Goal: Information Seeking & Learning: Compare options

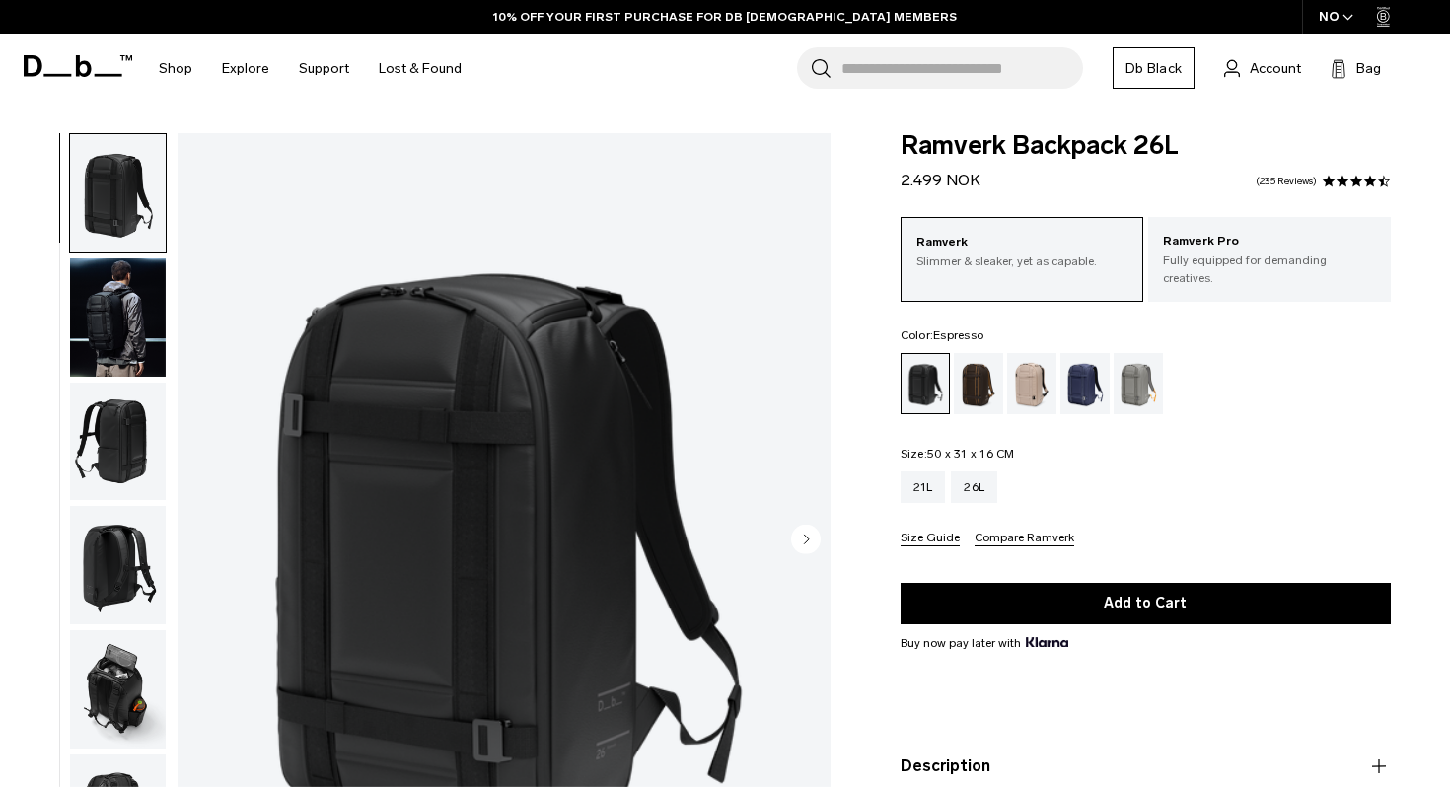
click at [976, 376] on div "Espresso" at bounding box center [979, 383] width 50 height 61
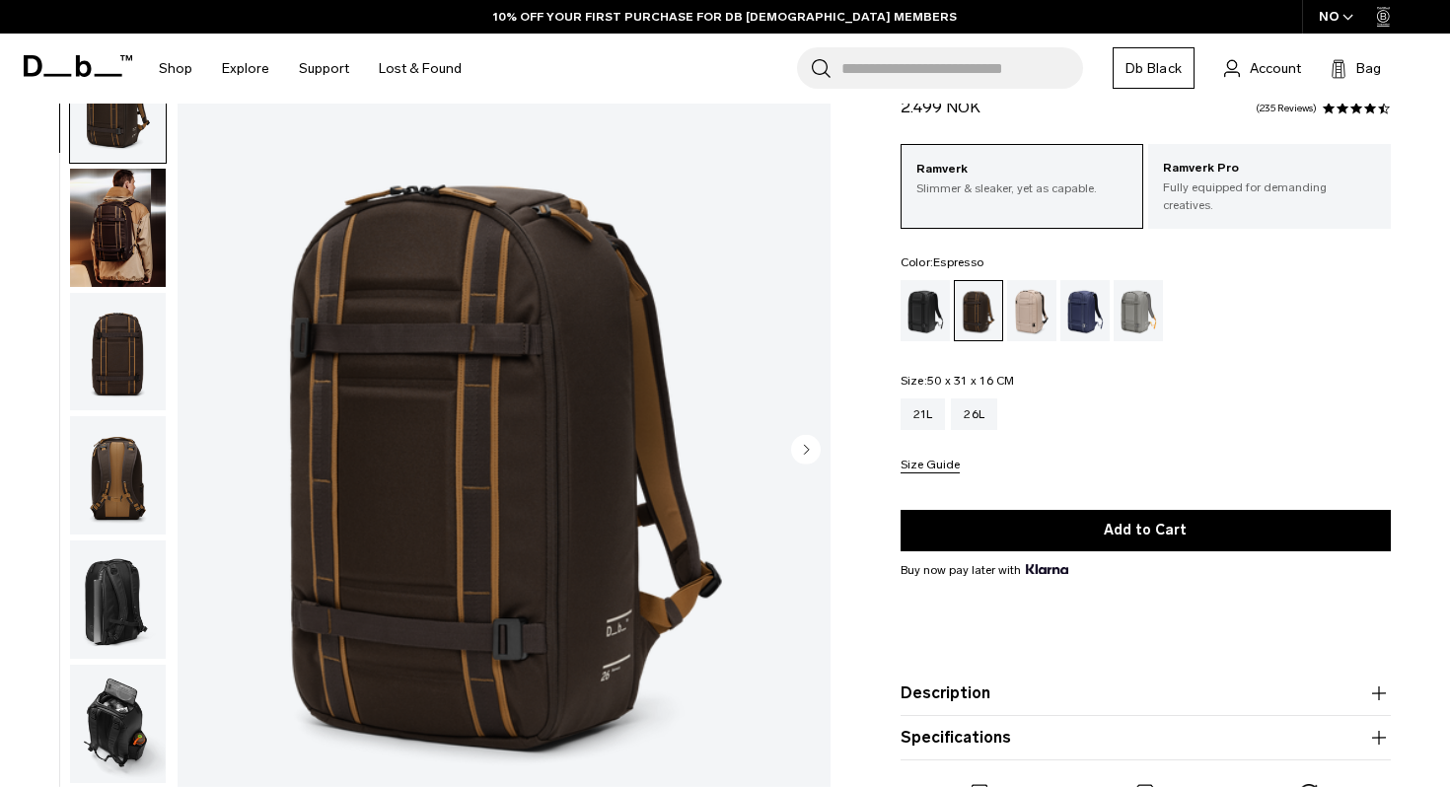
scroll to position [114, 0]
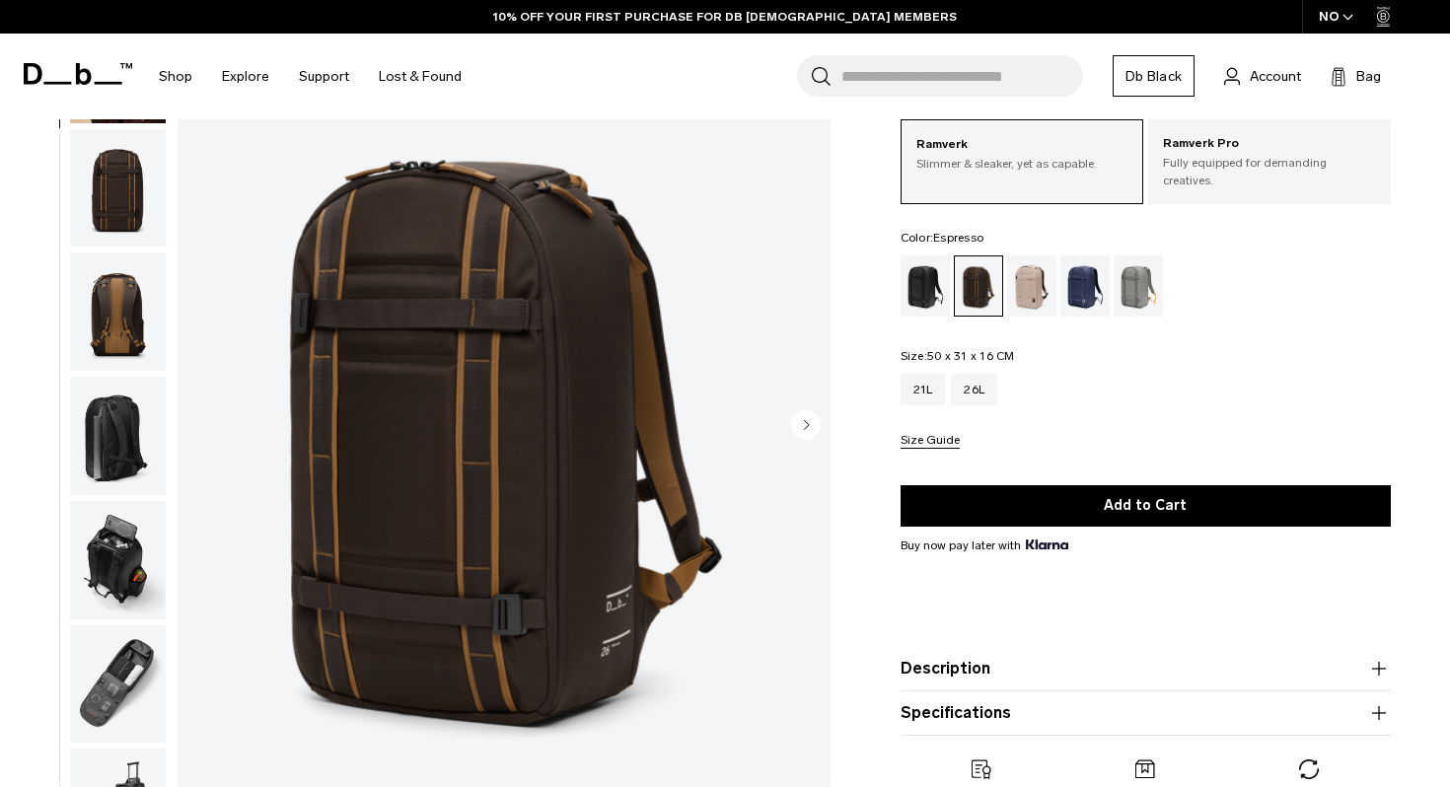
click at [120, 691] on img "button" at bounding box center [118, 684] width 96 height 118
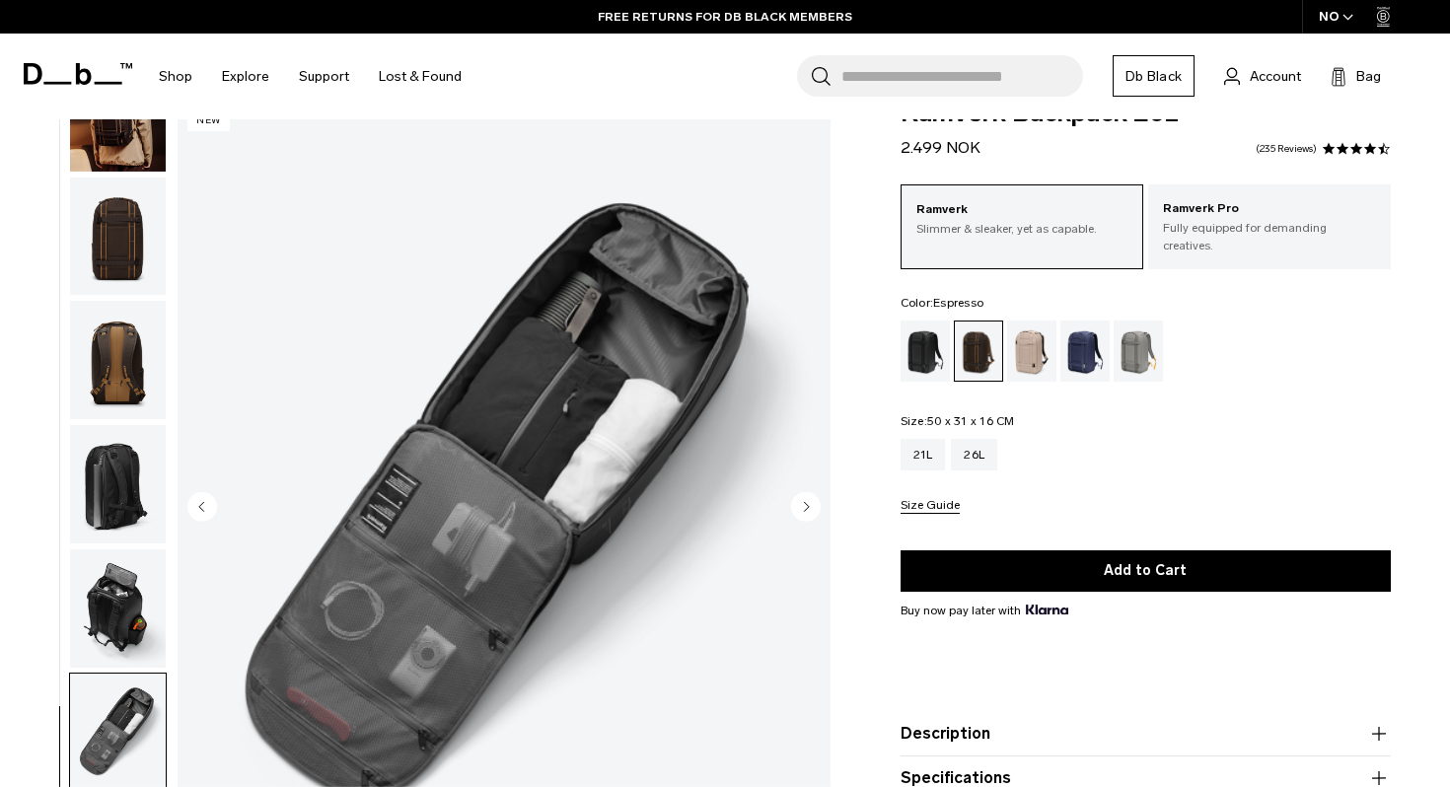
scroll to position [0, 0]
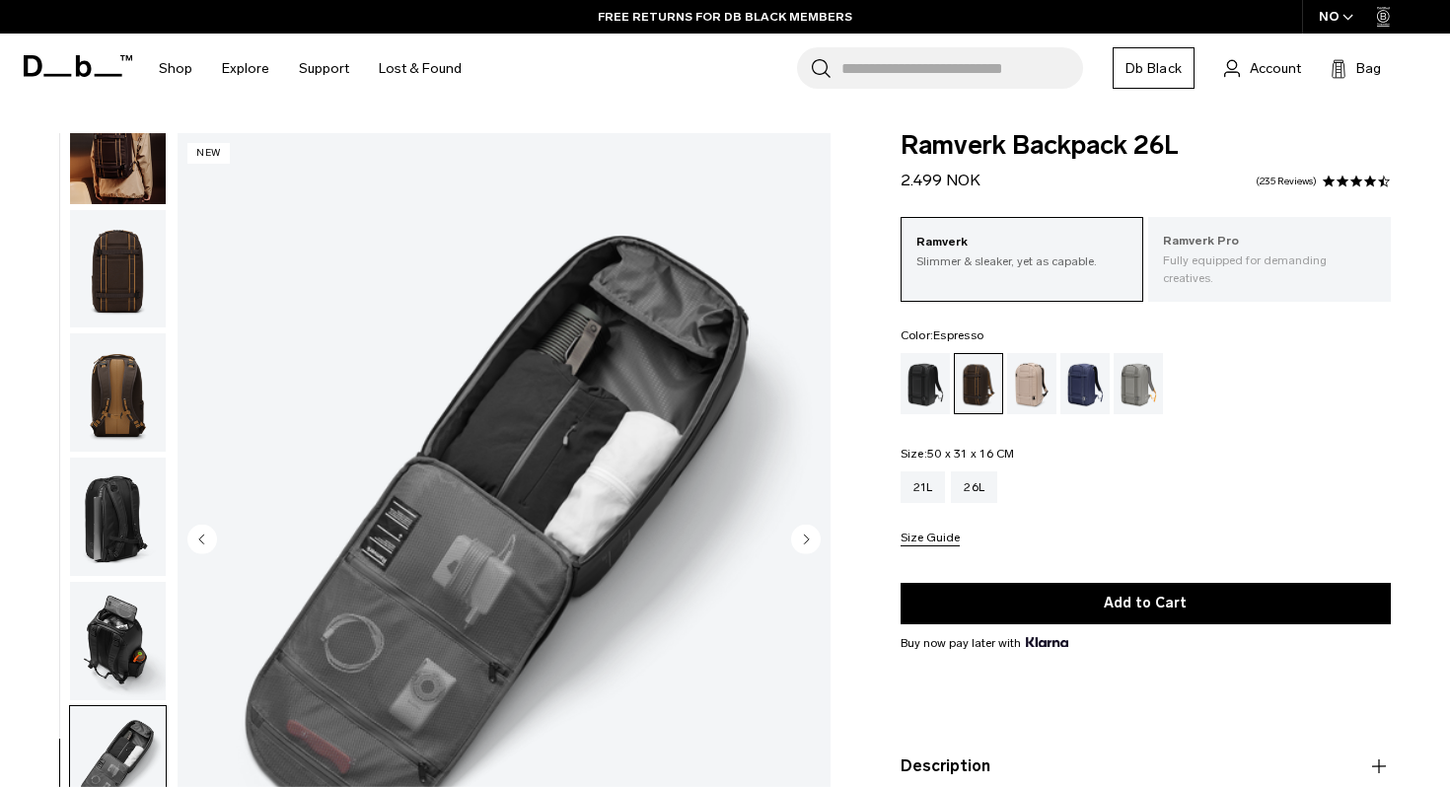
click at [1175, 256] on p "Fully equipped for demanding creatives." at bounding box center [1269, 270] width 213 height 36
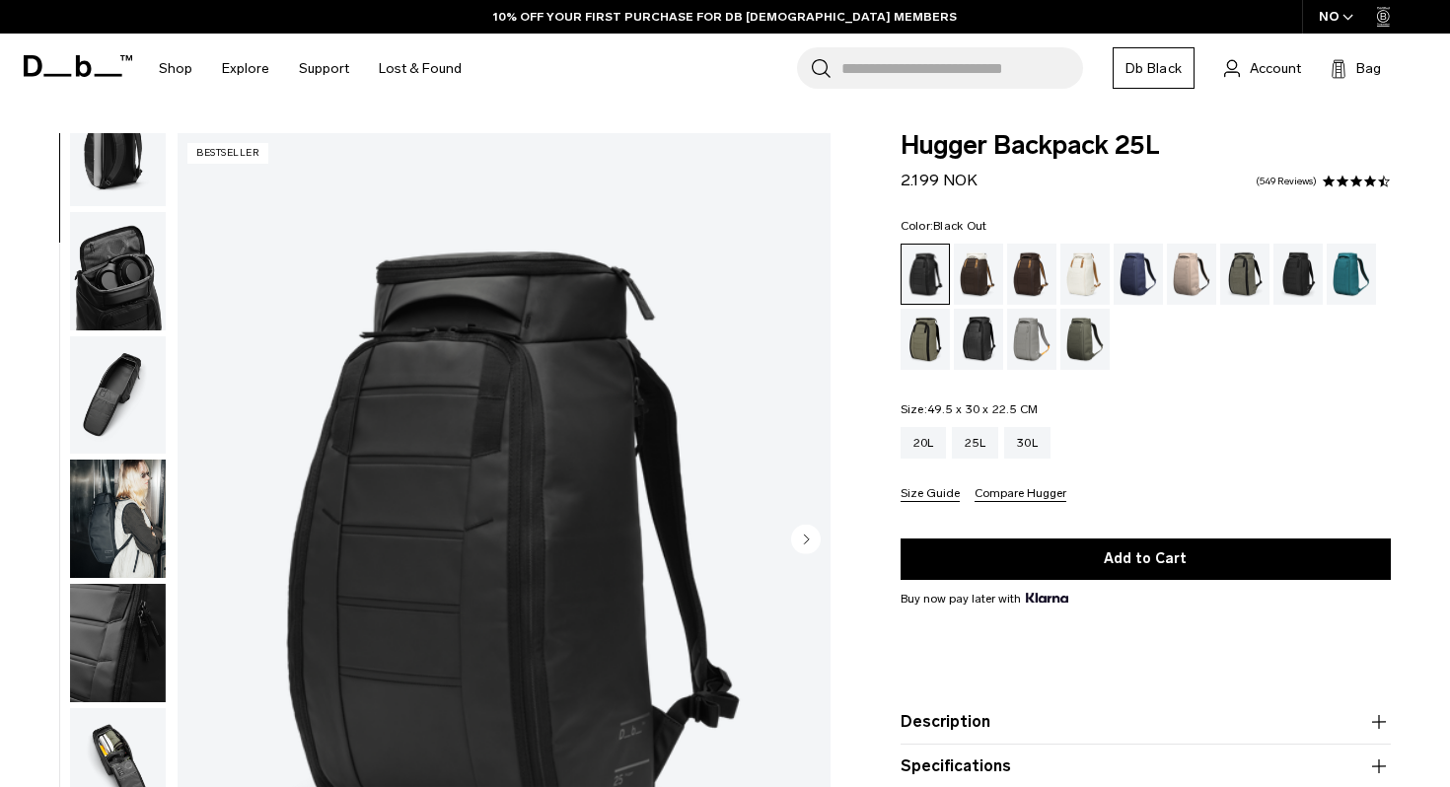
scroll to position [545, 0]
click at [128, 409] on img "button" at bounding box center [118, 393] width 96 height 118
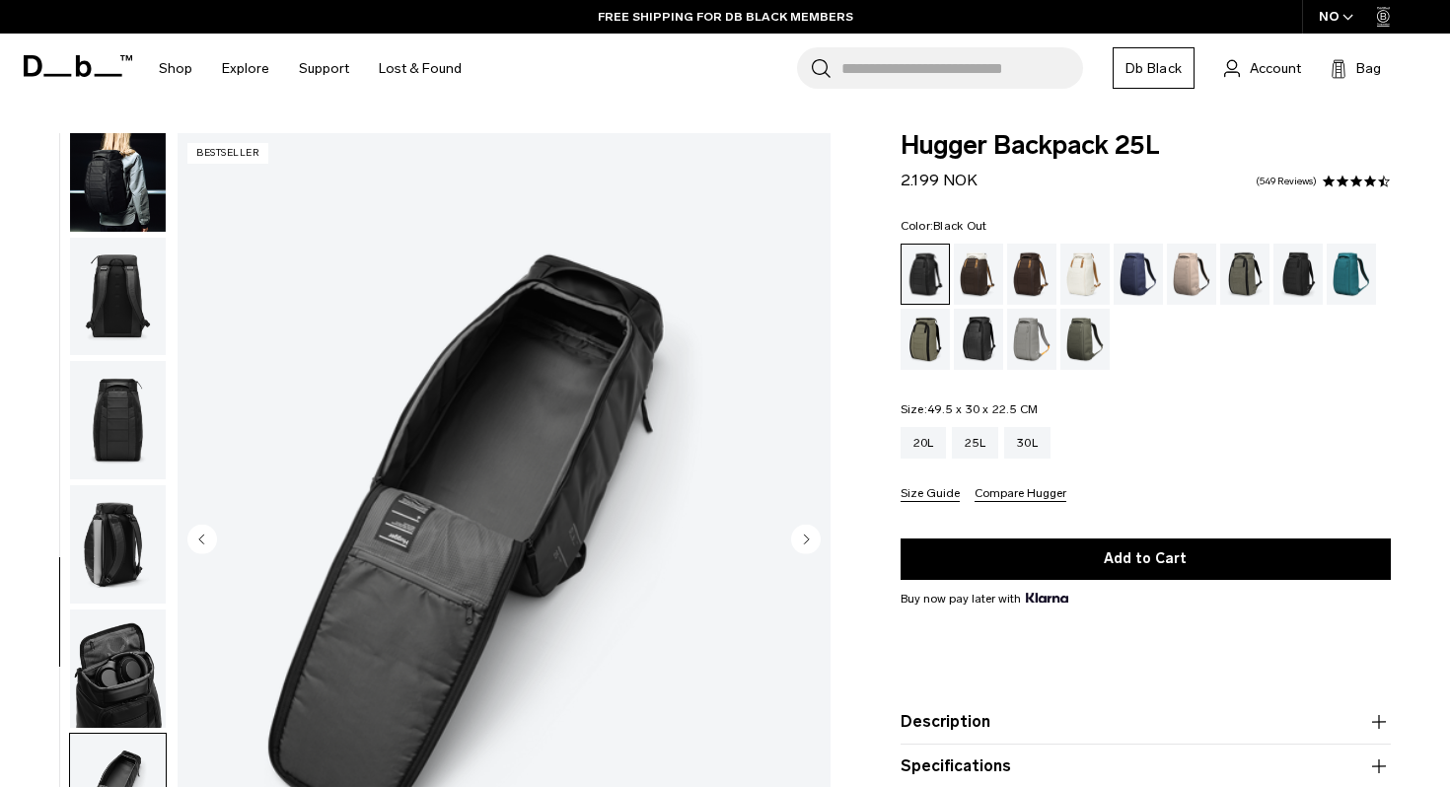
scroll to position [0, 0]
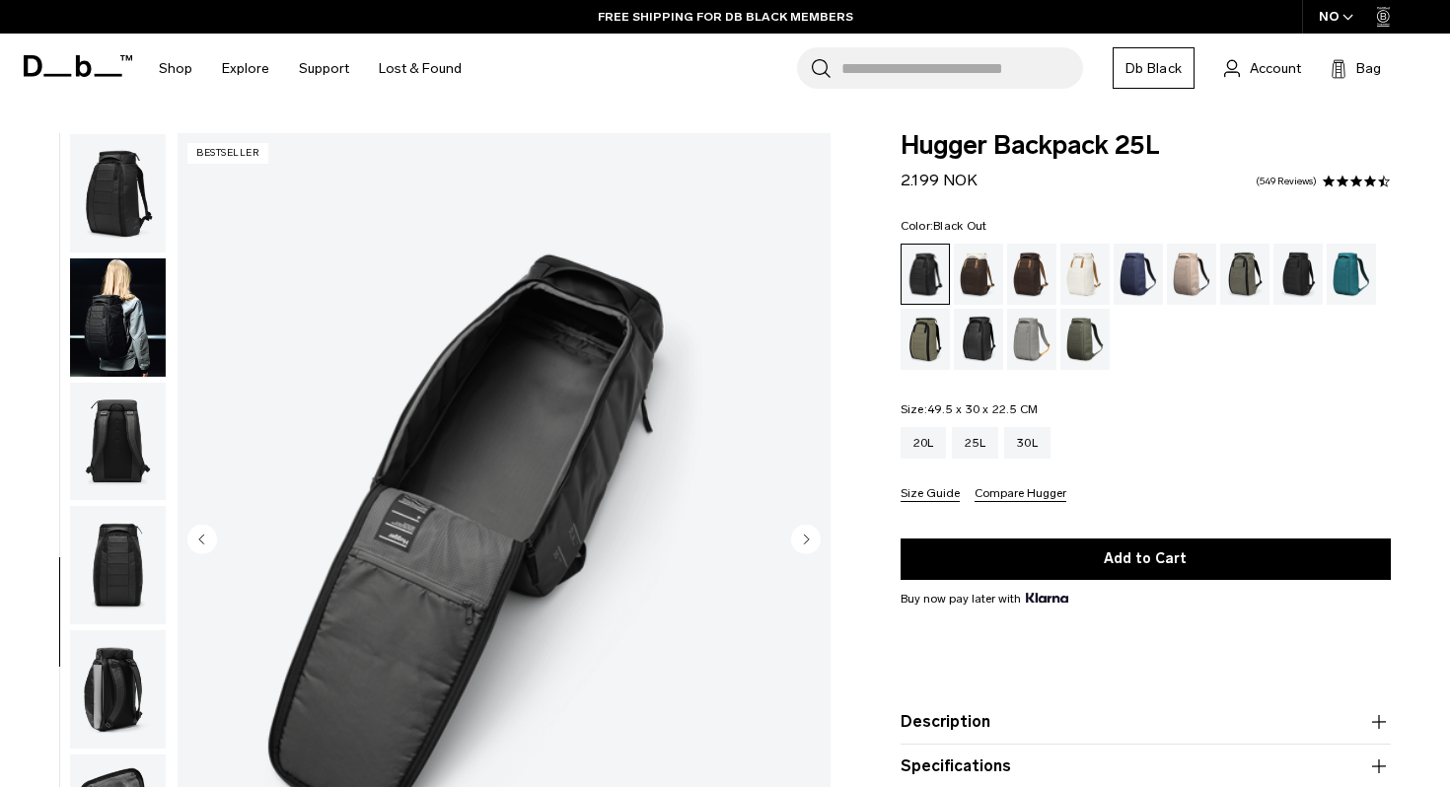
click at [123, 239] on img "button" at bounding box center [118, 193] width 96 height 118
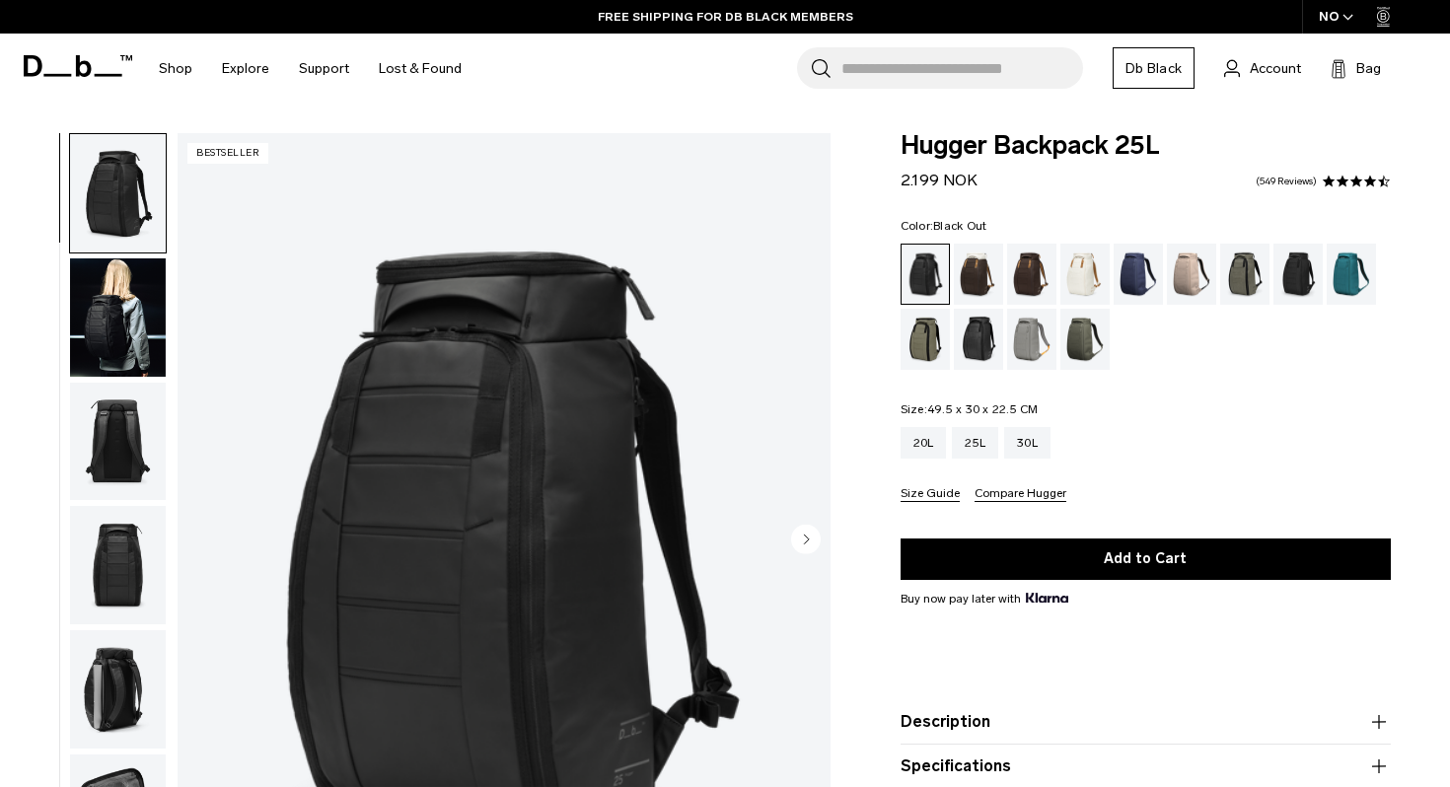
click at [132, 325] on img "button" at bounding box center [118, 317] width 96 height 118
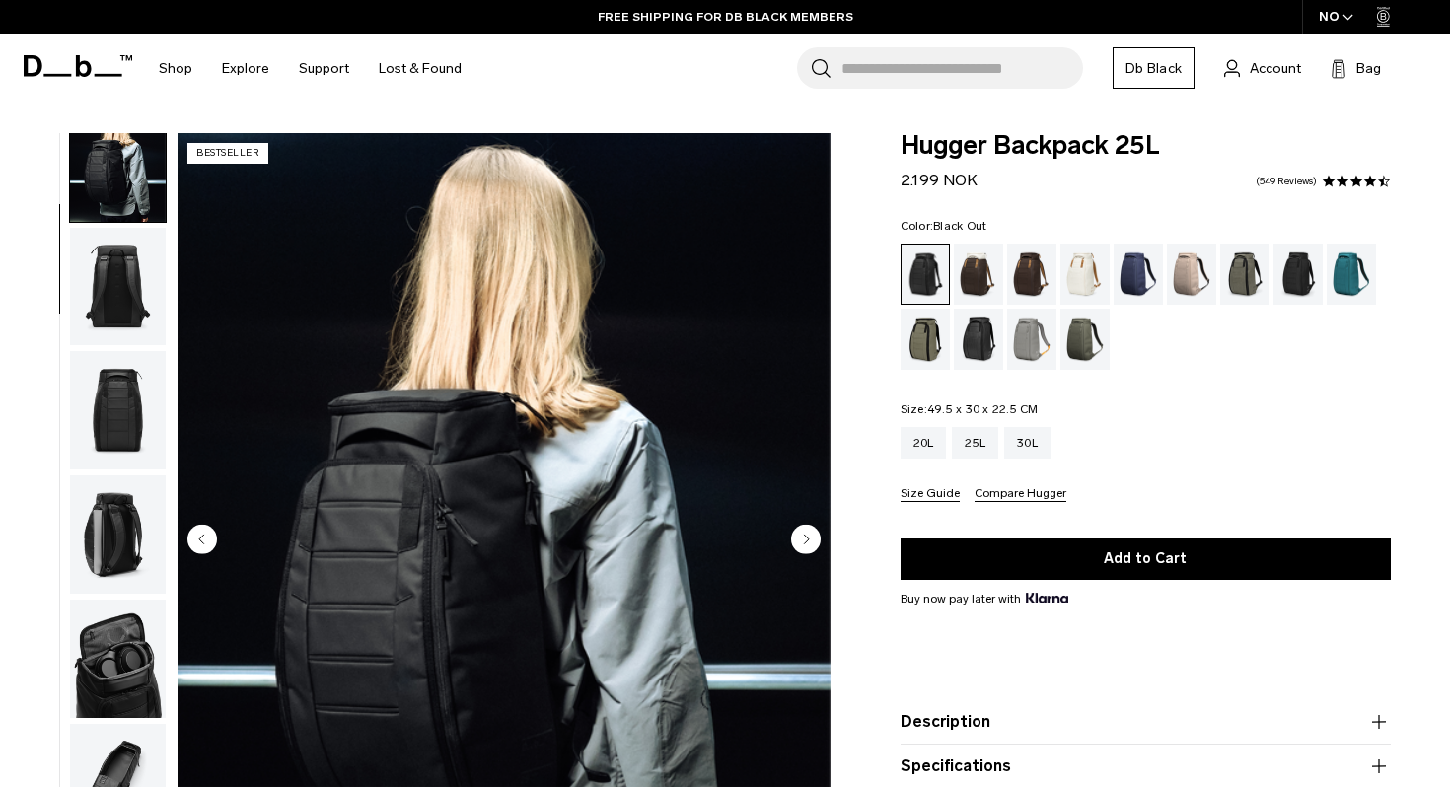
click at [126, 323] on img "button" at bounding box center [118, 287] width 96 height 118
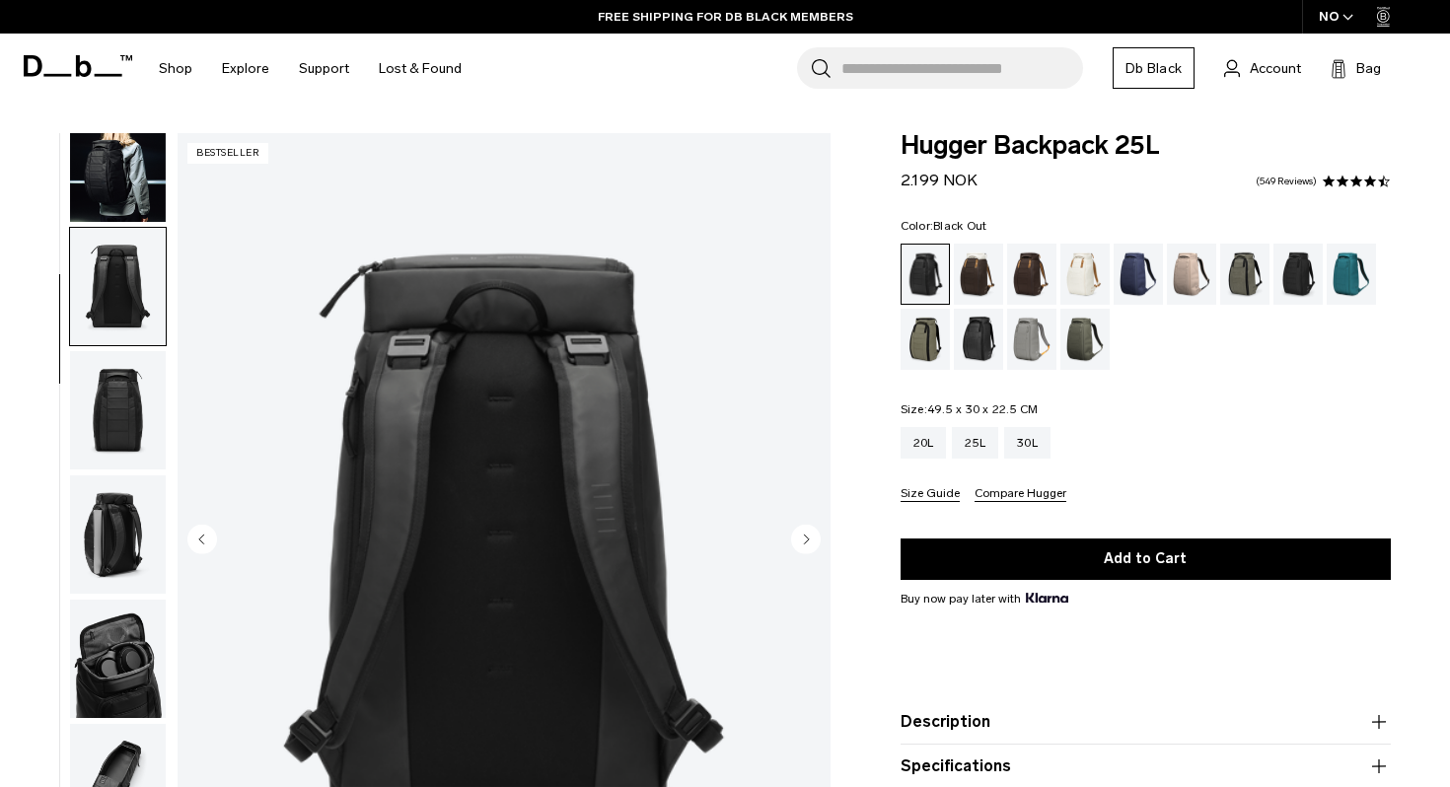
scroll to position [249, 0]
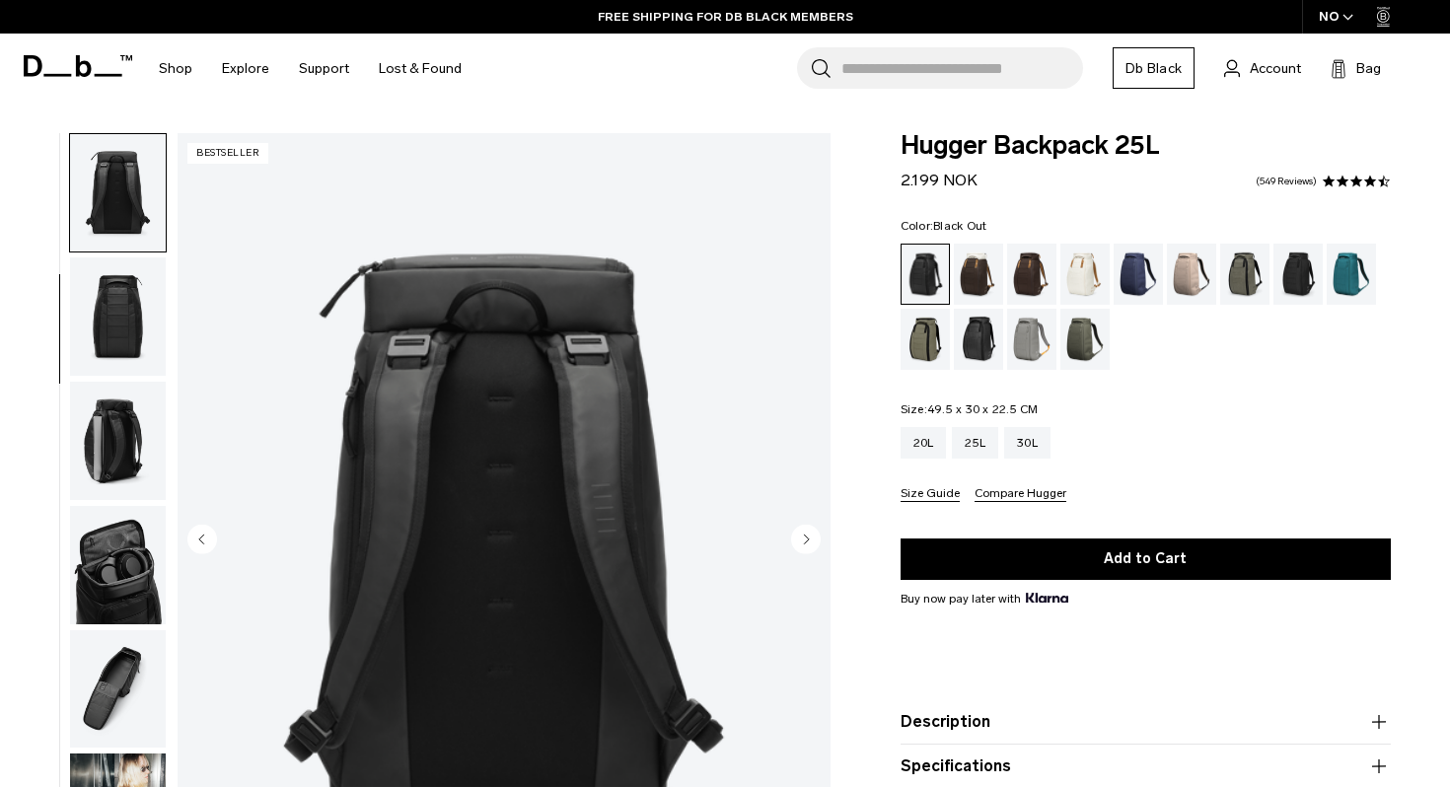
click at [135, 234] on img "button" at bounding box center [118, 193] width 96 height 118
click at [133, 301] on img "button" at bounding box center [118, 316] width 96 height 118
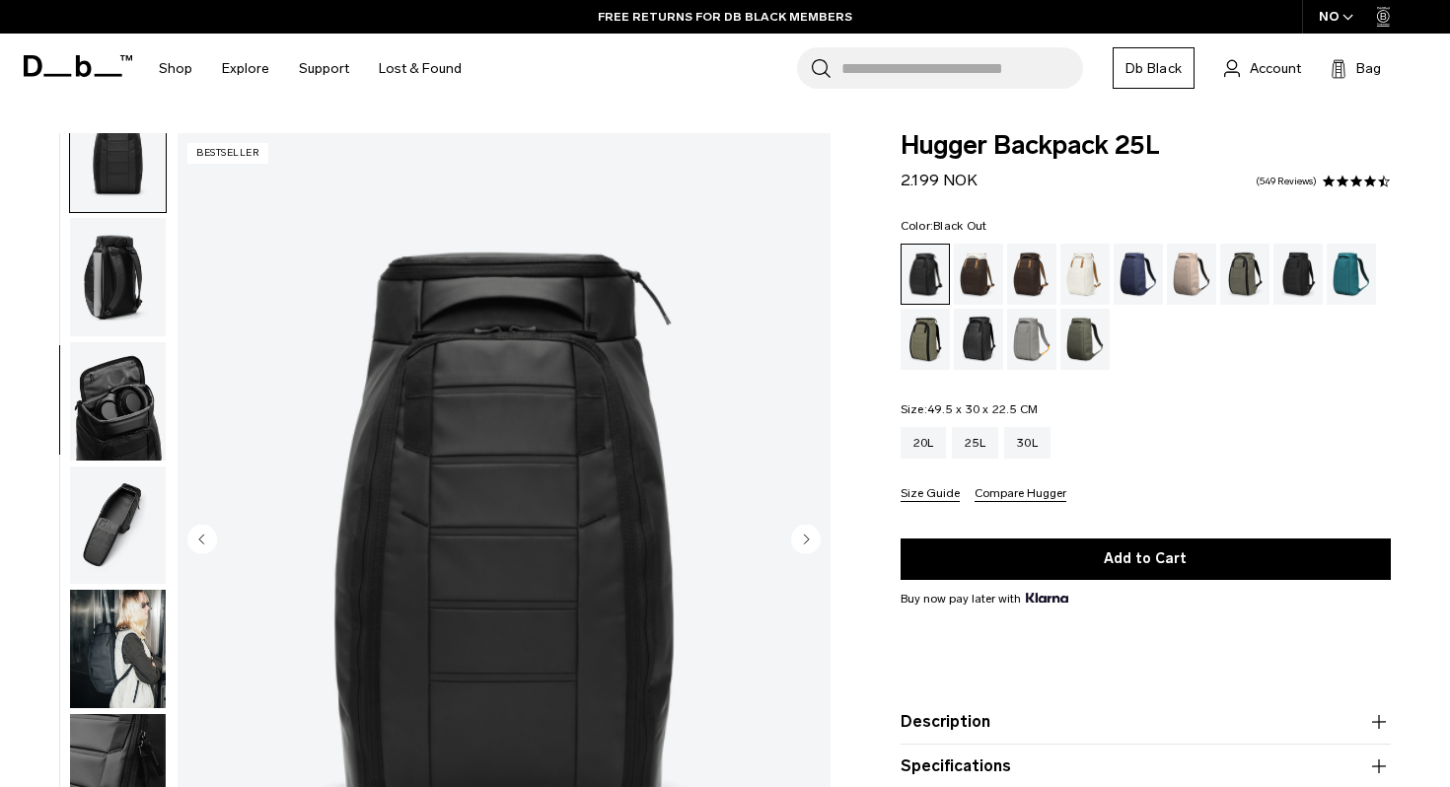
click at [133, 301] on img "button" at bounding box center [118, 277] width 96 height 118
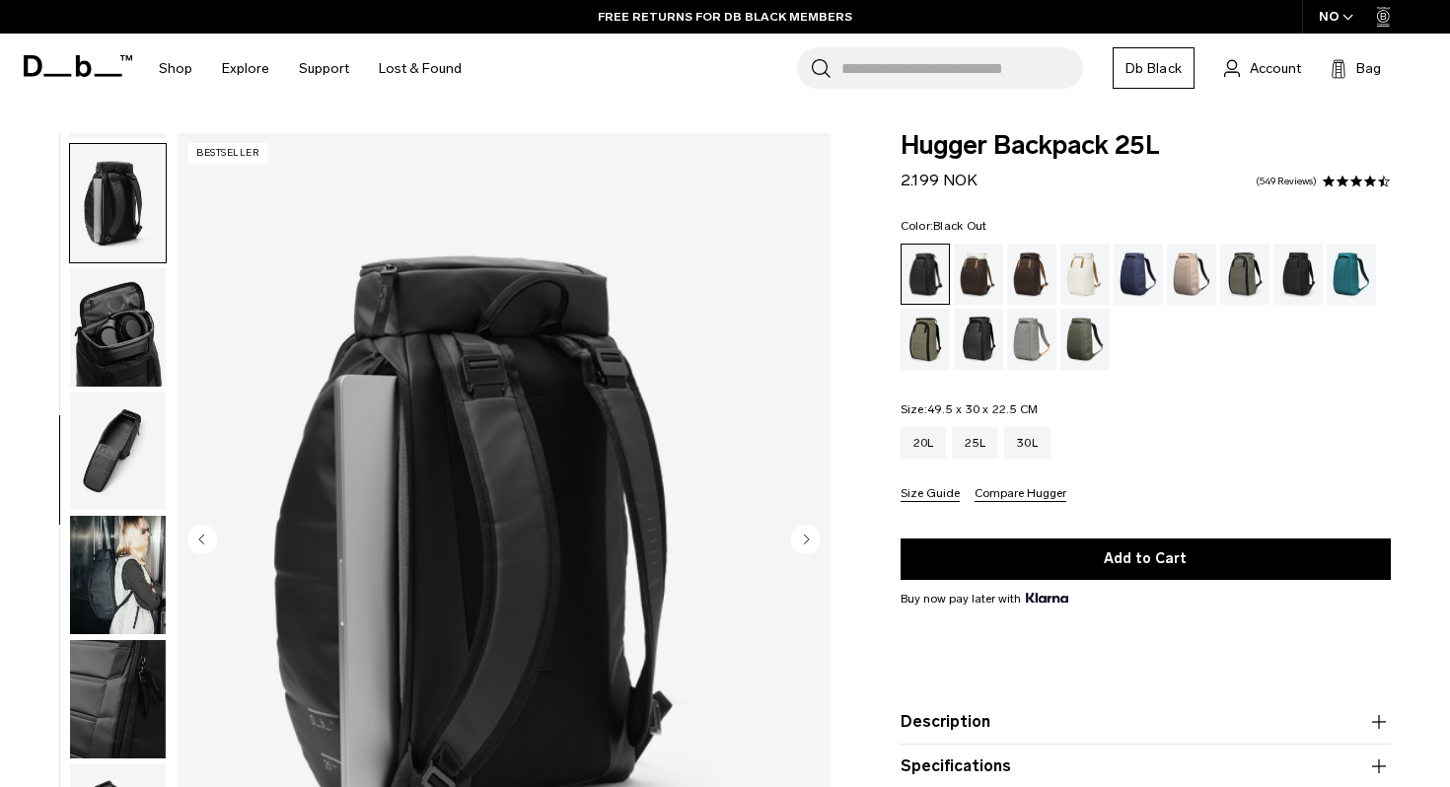
scroll to position [496, 0]
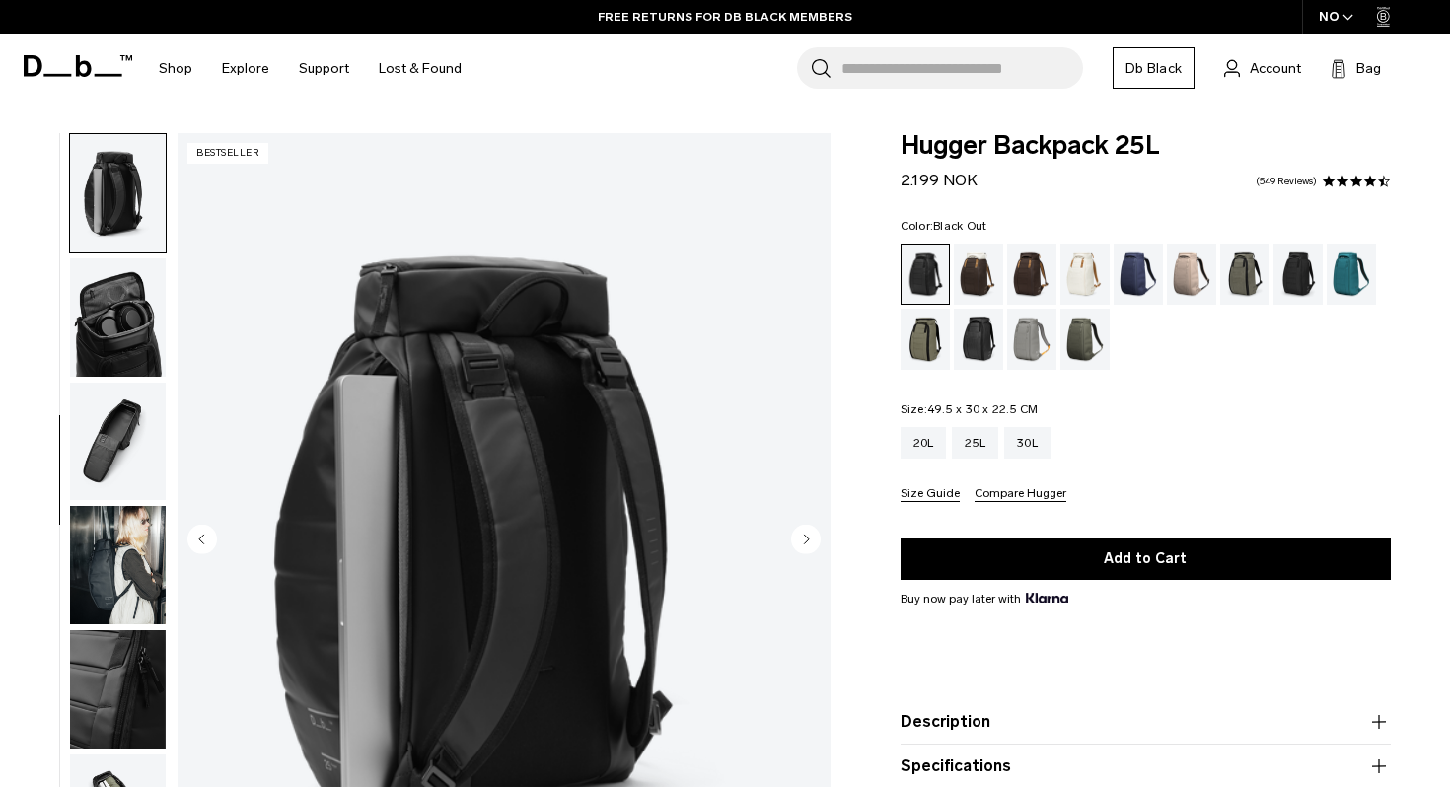
click at [132, 307] on img "button" at bounding box center [118, 317] width 96 height 118
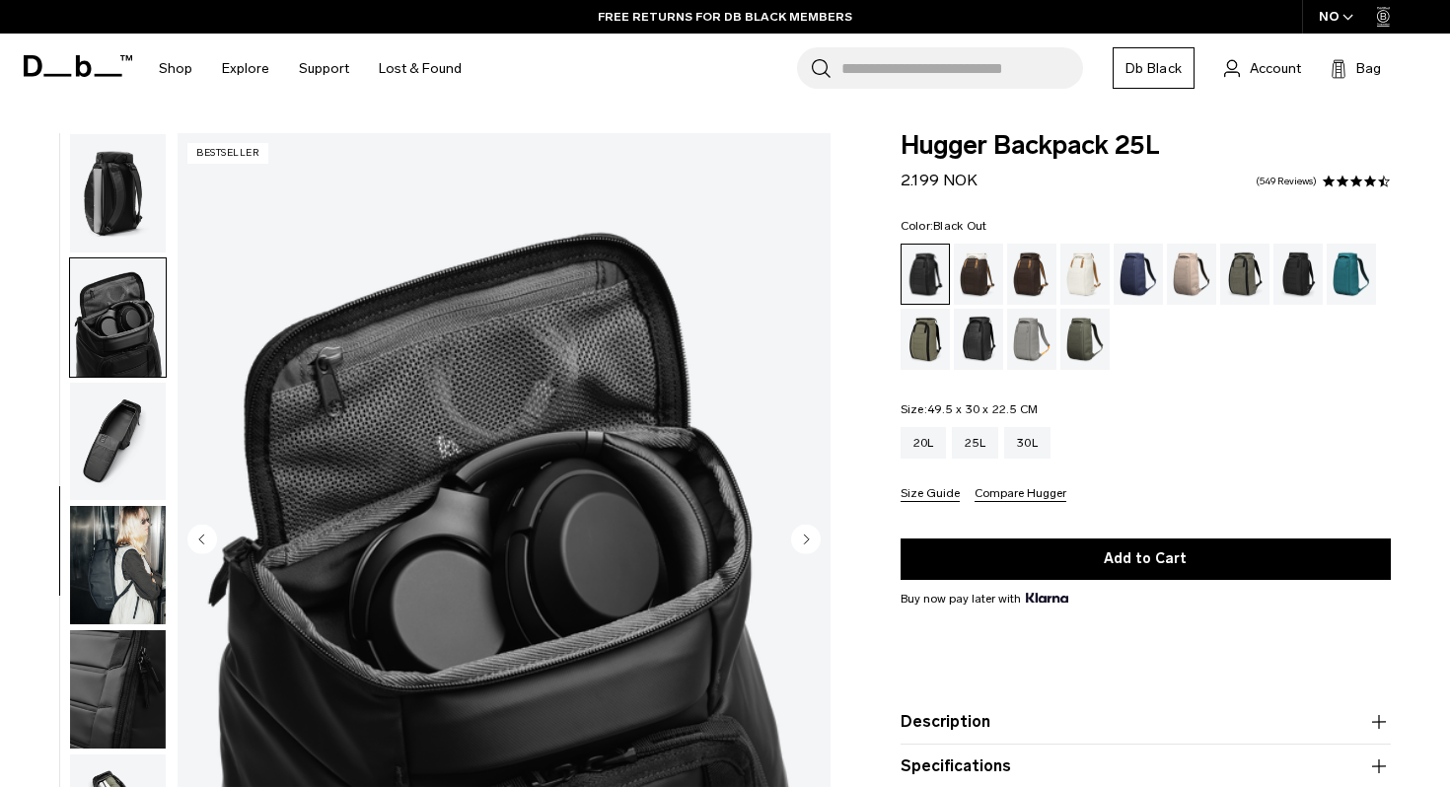
scroll to position [545, 0]
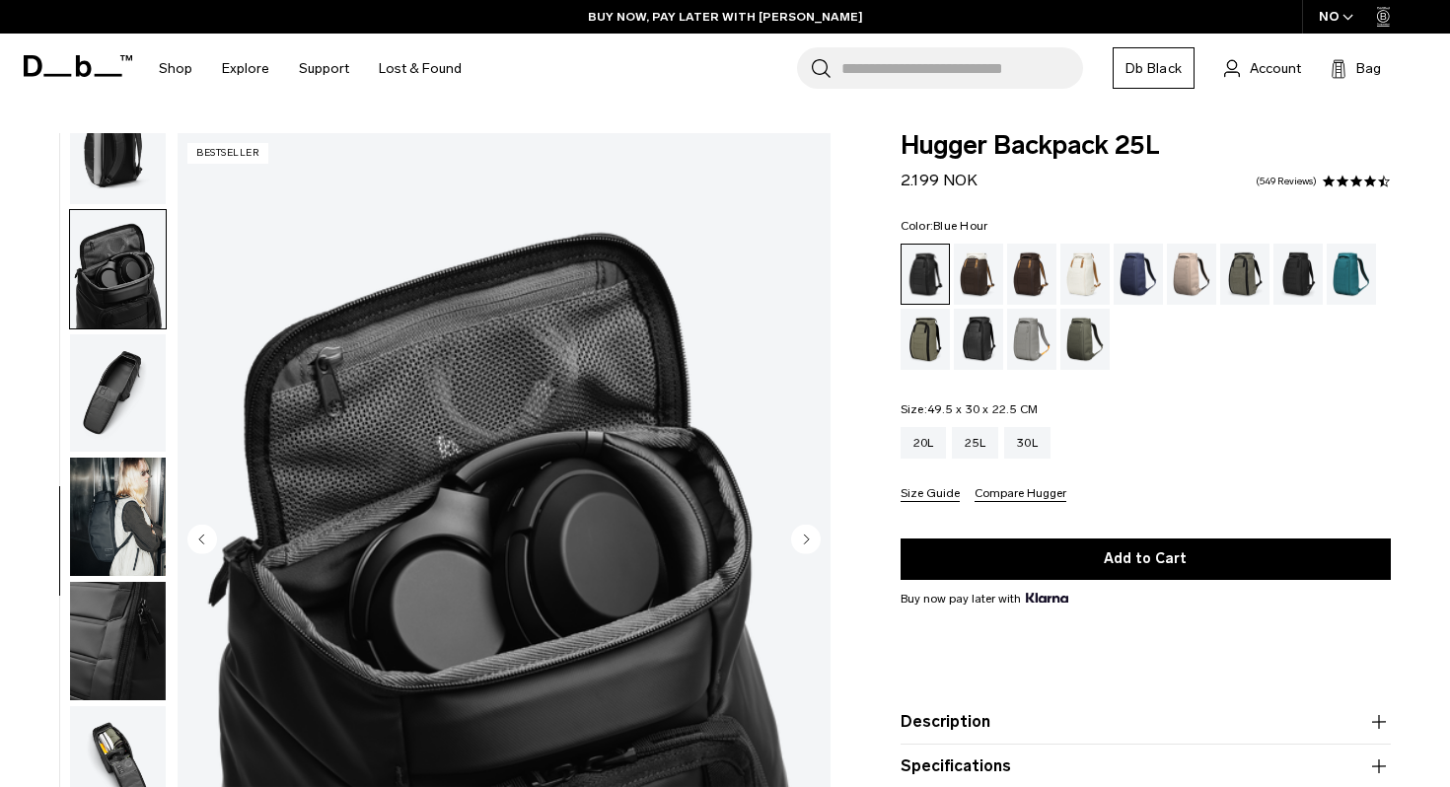
click at [1134, 285] on div "Blue Hour" at bounding box center [1139, 274] width 50 height 61
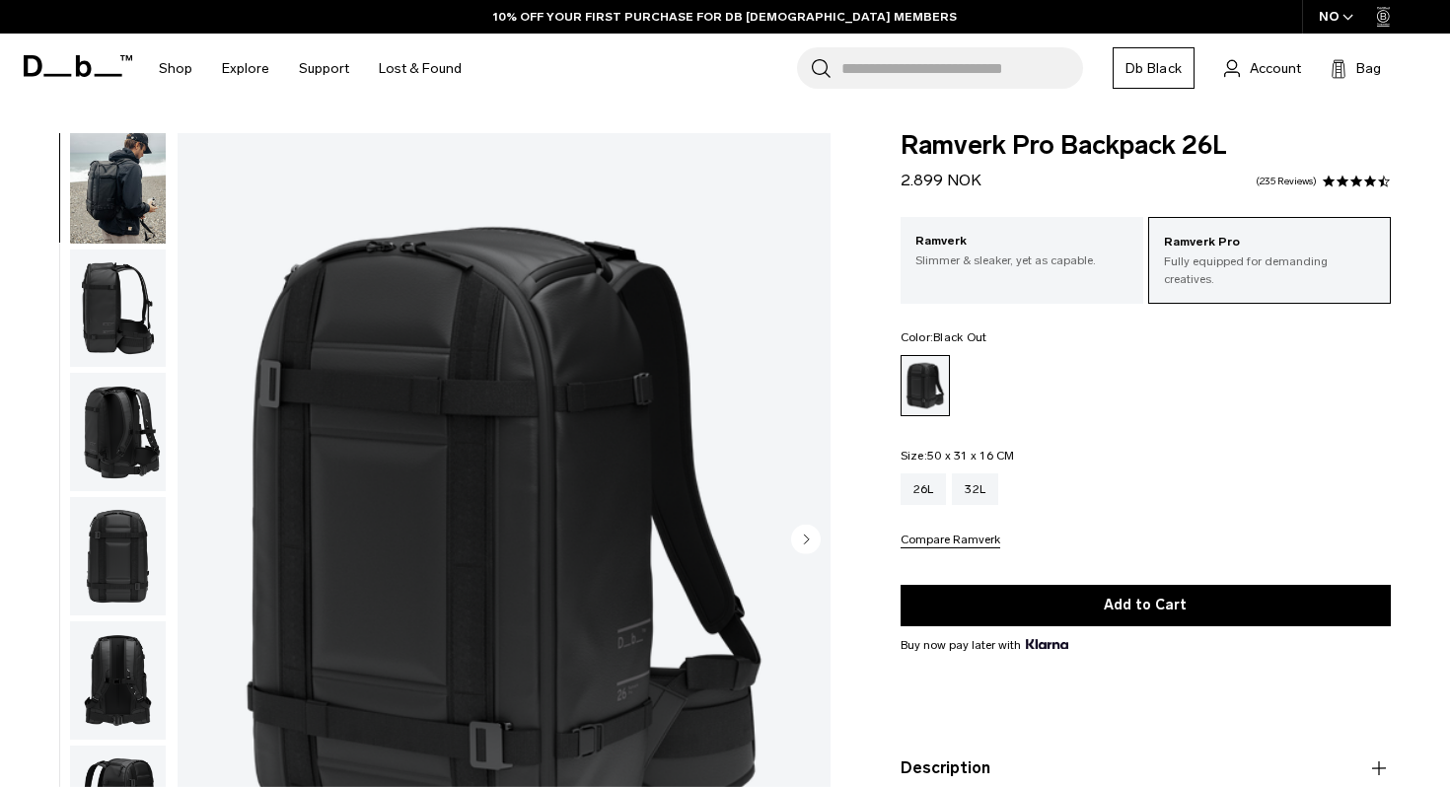
scroll to position [206, 0]
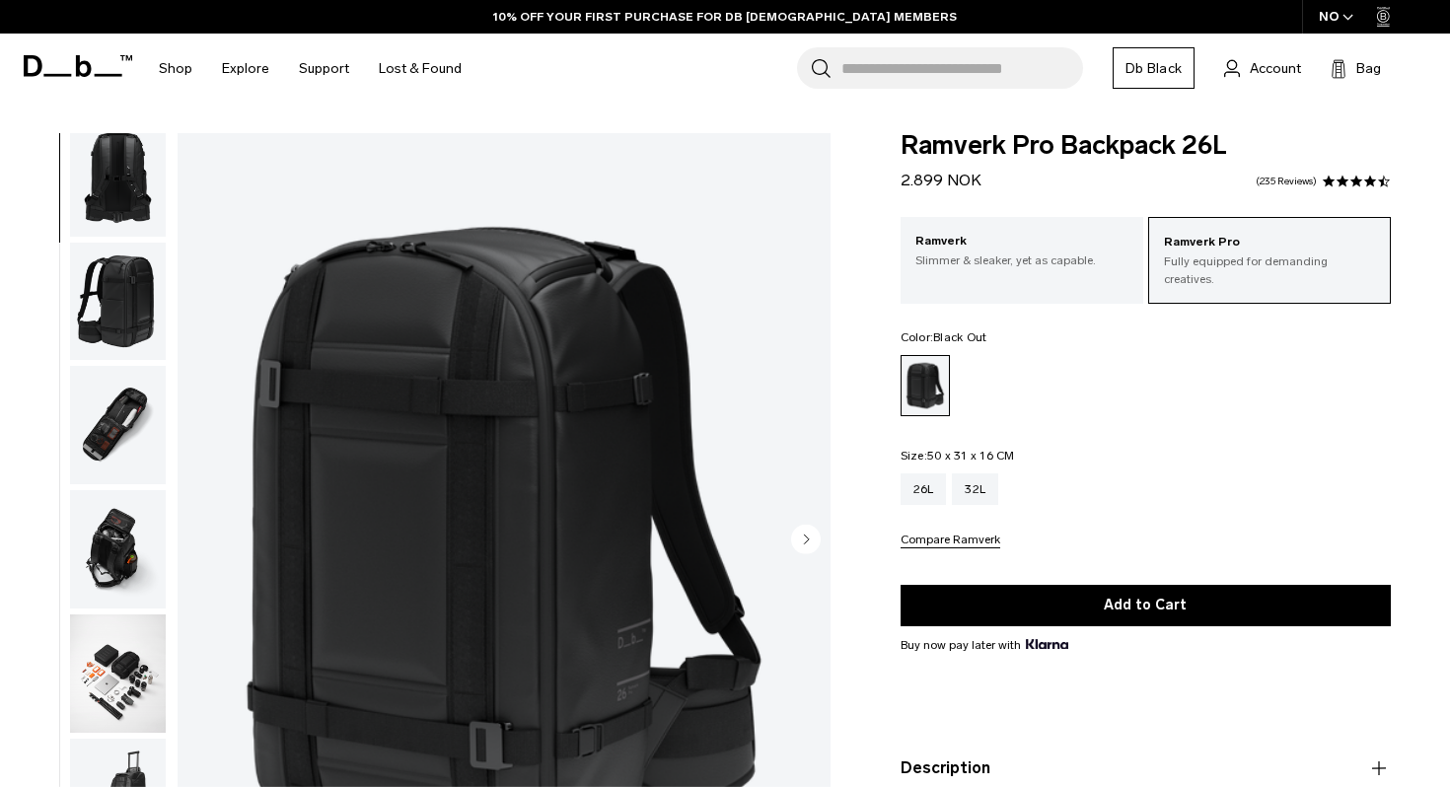
click at [115, 429] on img "button" at bounding box center [118, 425] width 96 height 118
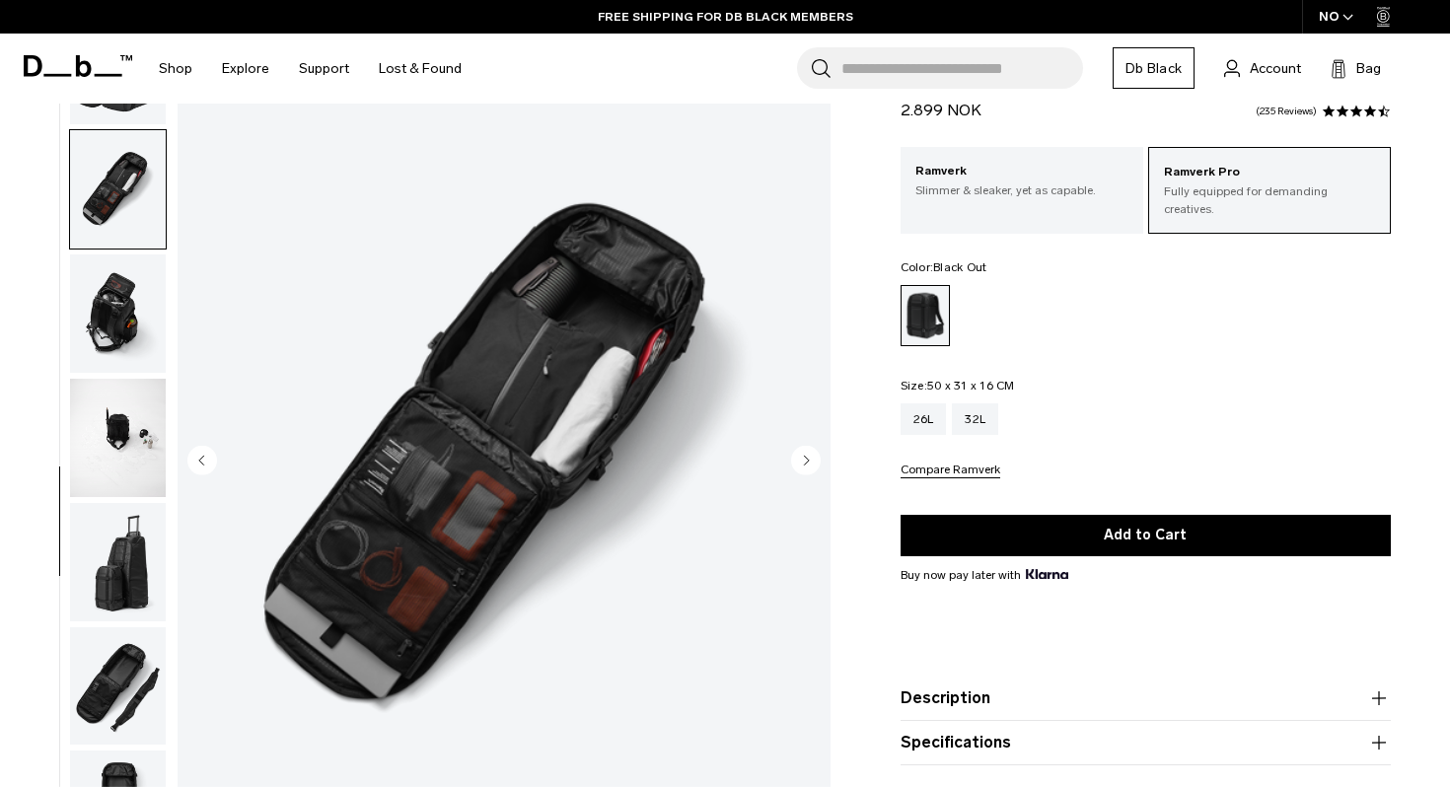
scroll to position [84, 0]
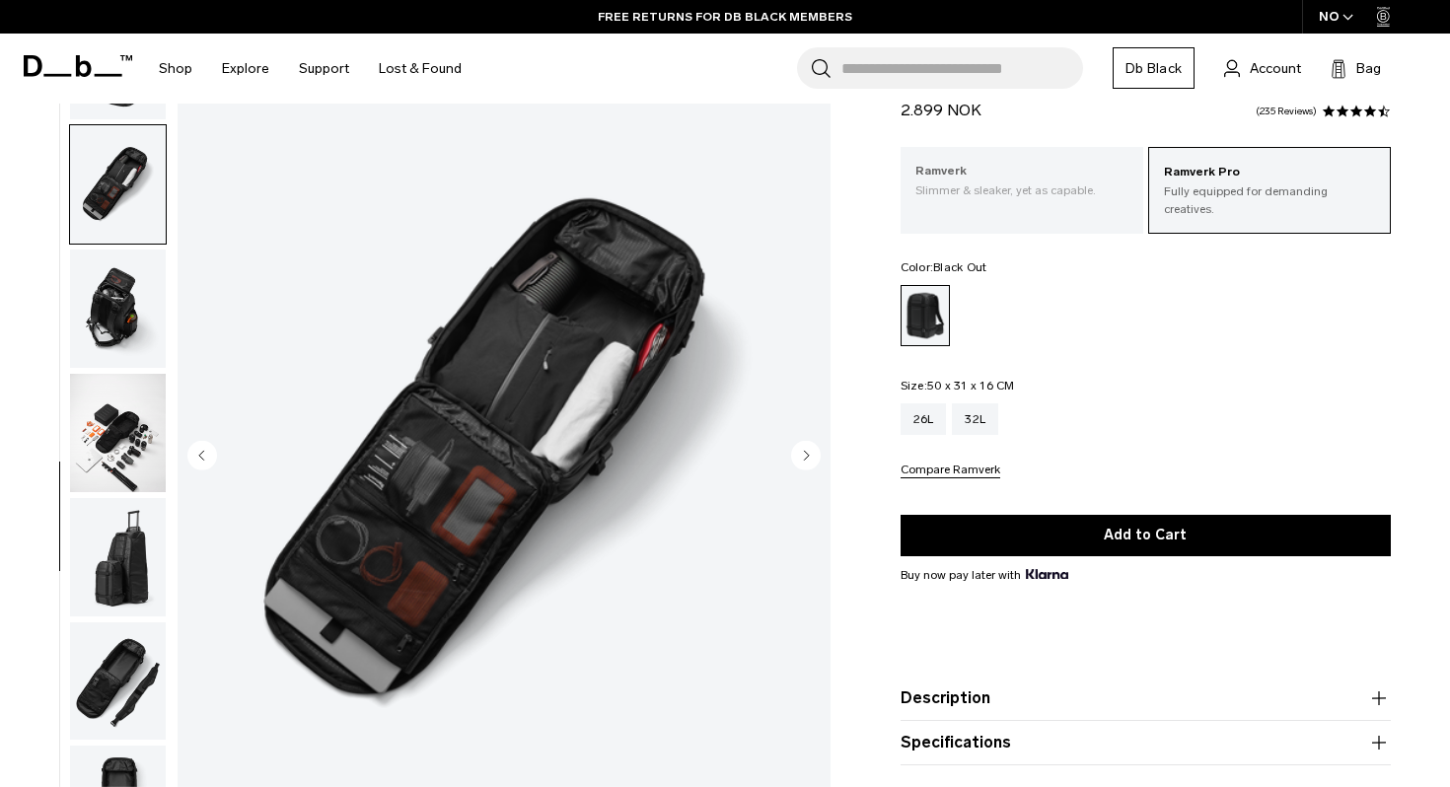
click at [1000, 192] on p "Slimmer & sleaker, yet as capable." at bounding box center [1021, 191] width 213 height 18
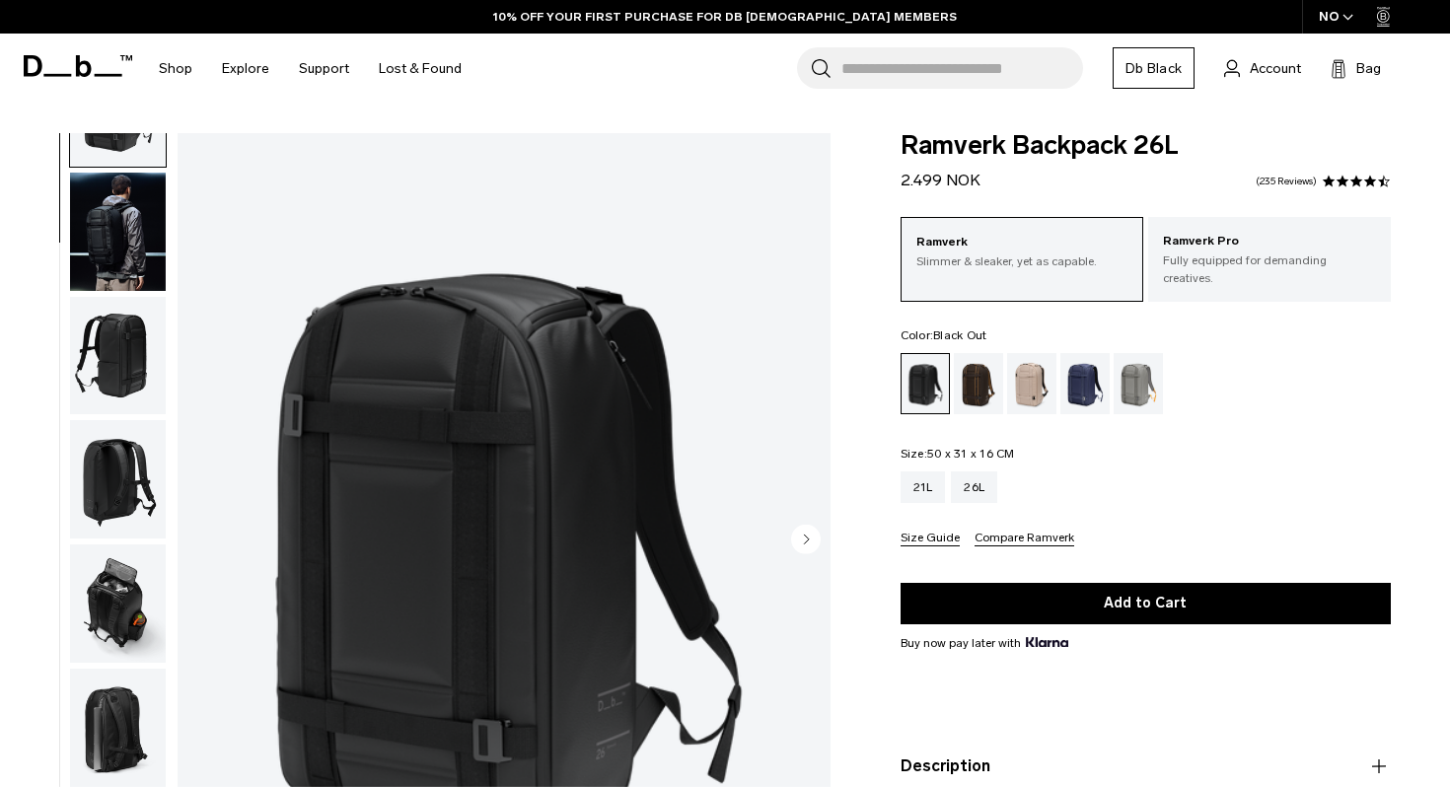
click at [133, 633] on img "button" at bounding box center [118, 604] width 96 height 118
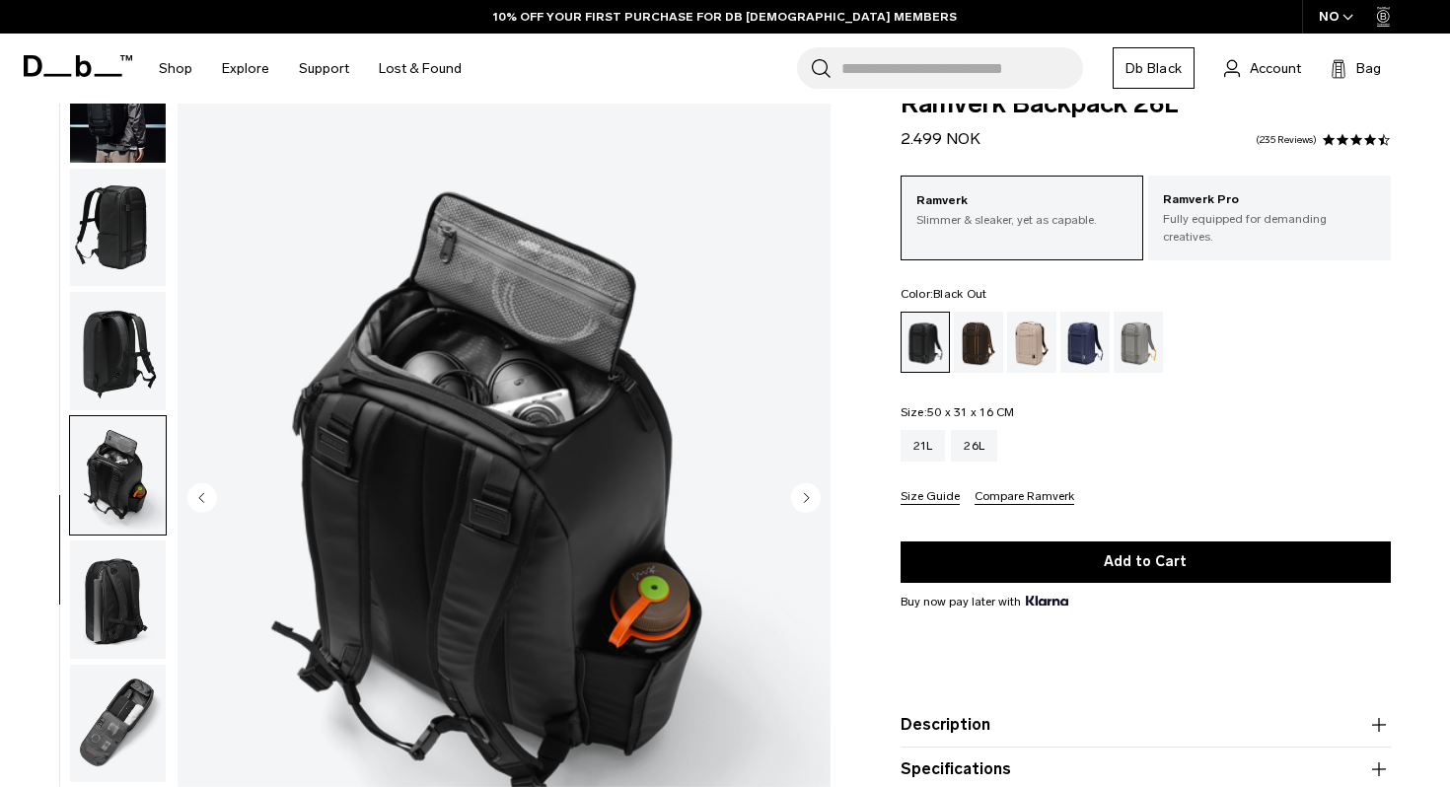
scroll to position [44, 0]
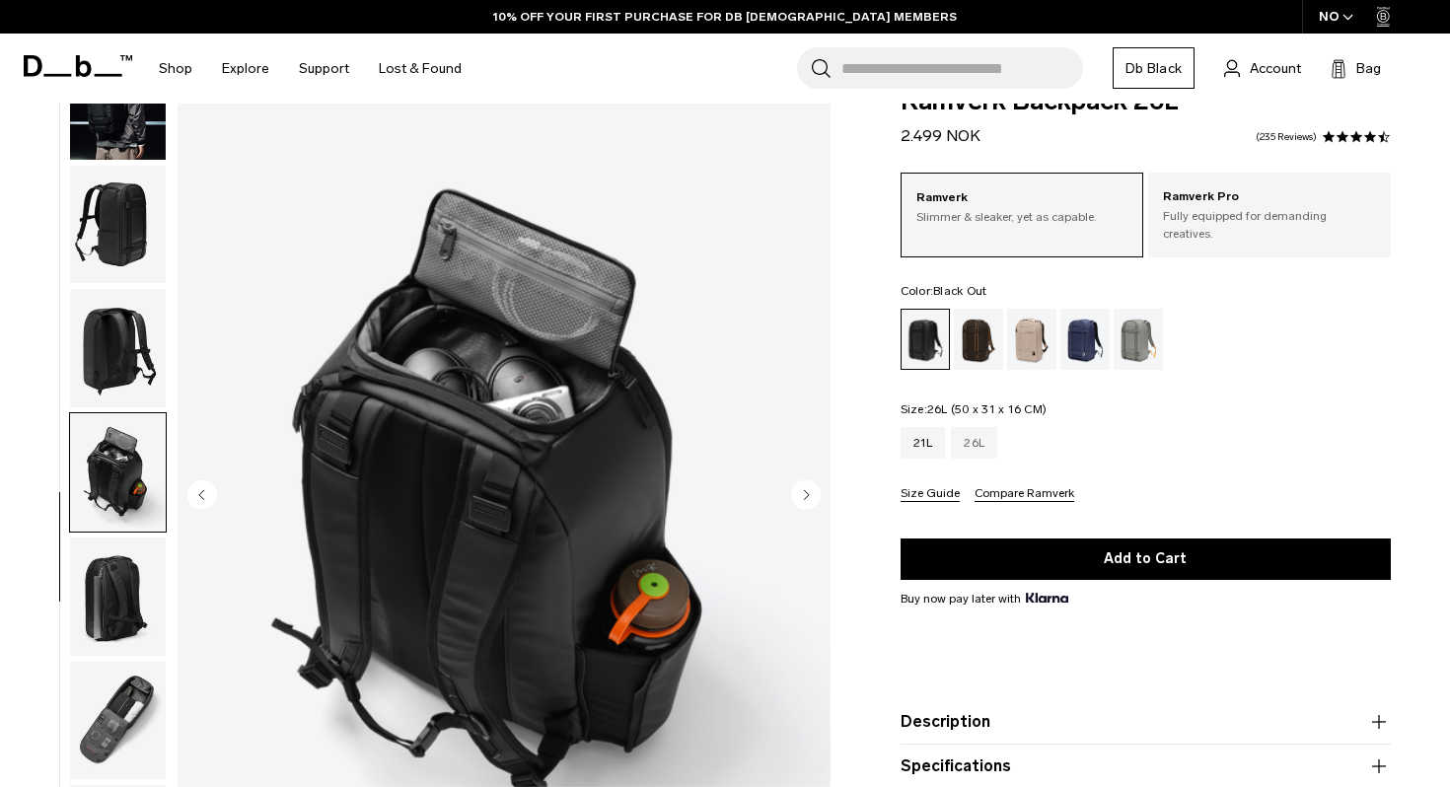
click at [968, 427] on div "26L" at bounding box center [974, 443] width 46 height 32
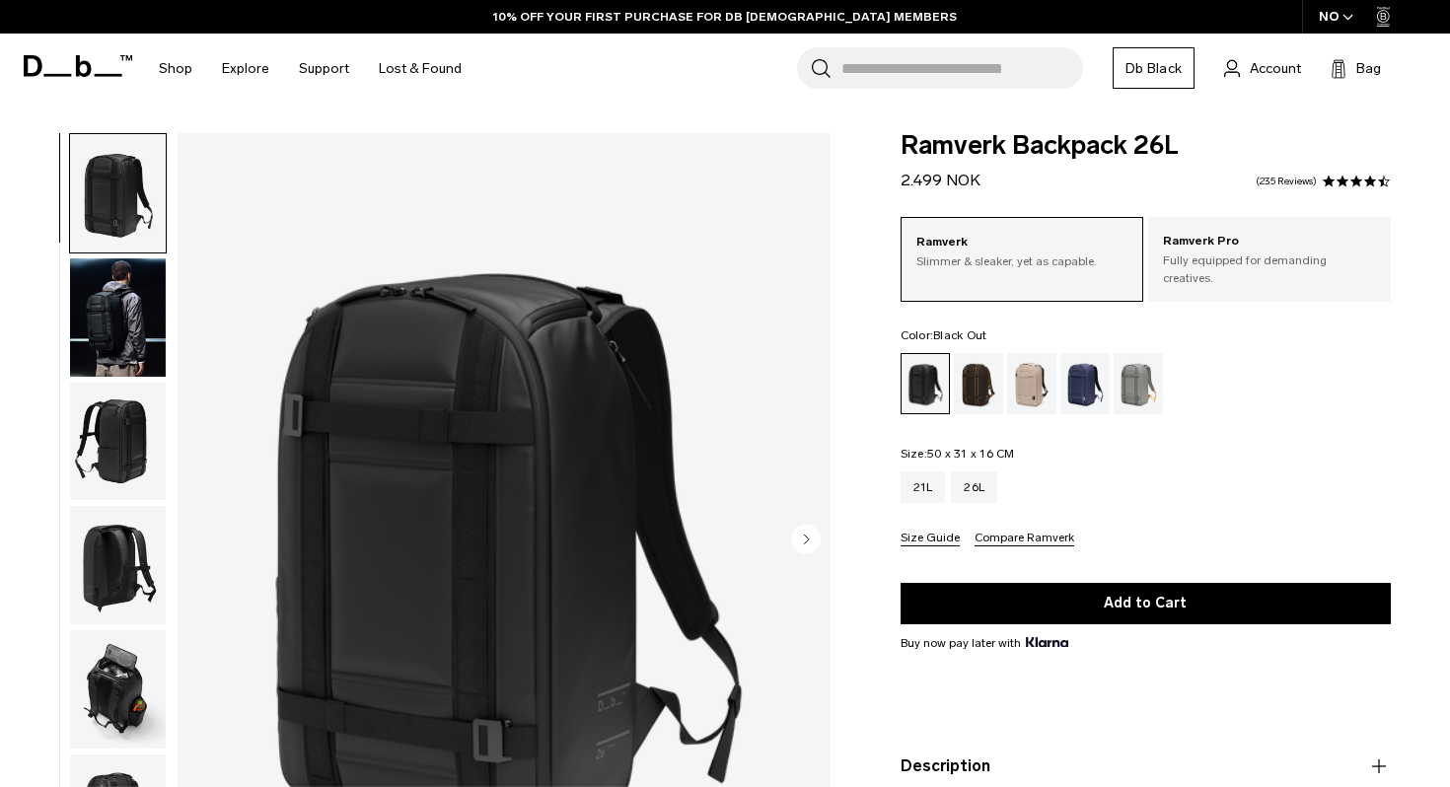
click at [128, 198] on img "button" at bounding box center [118, 193] width 96 height 118
click at [129, 293] on img "button" at bounding box center [118, 317] width 96 height 118
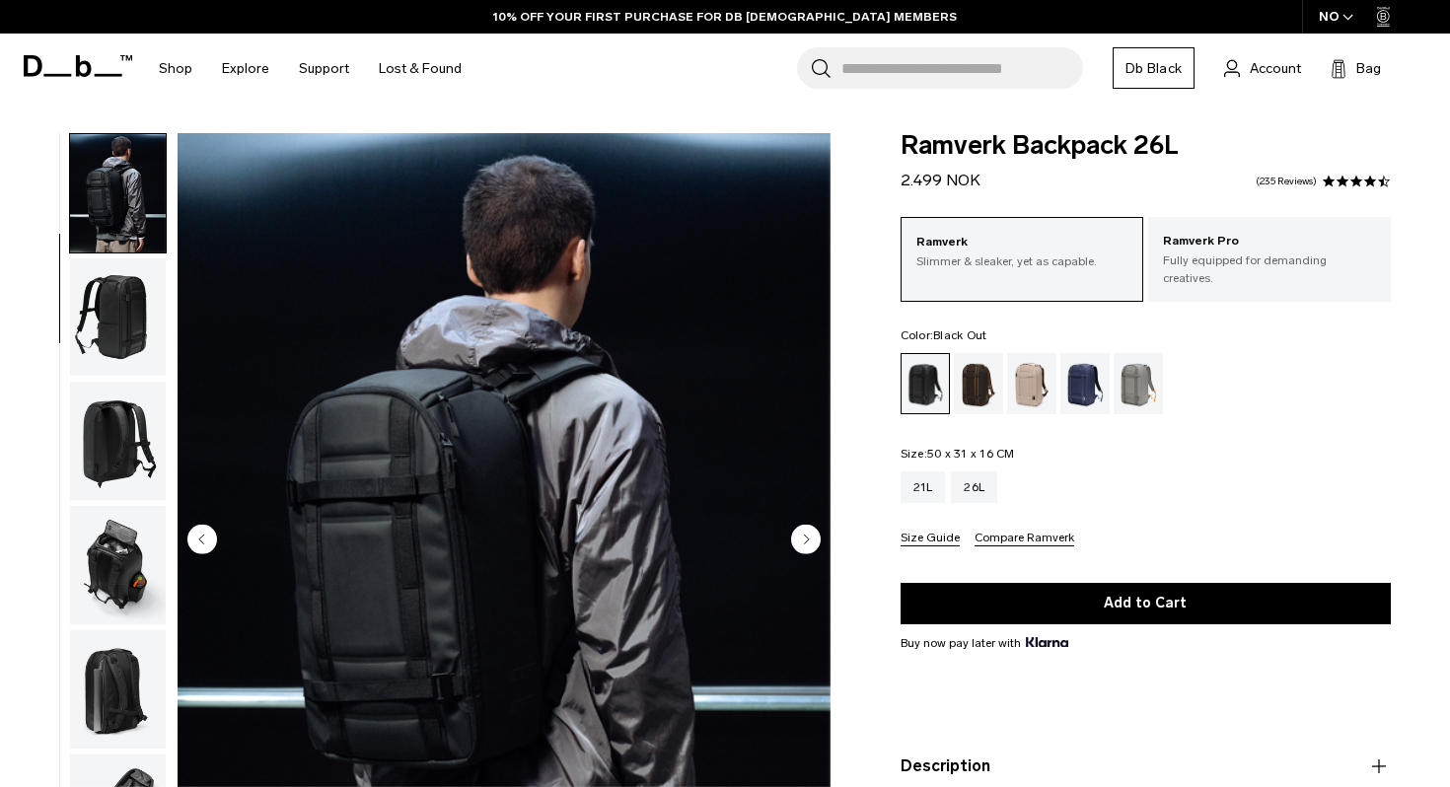
scroll to position [133, 0]
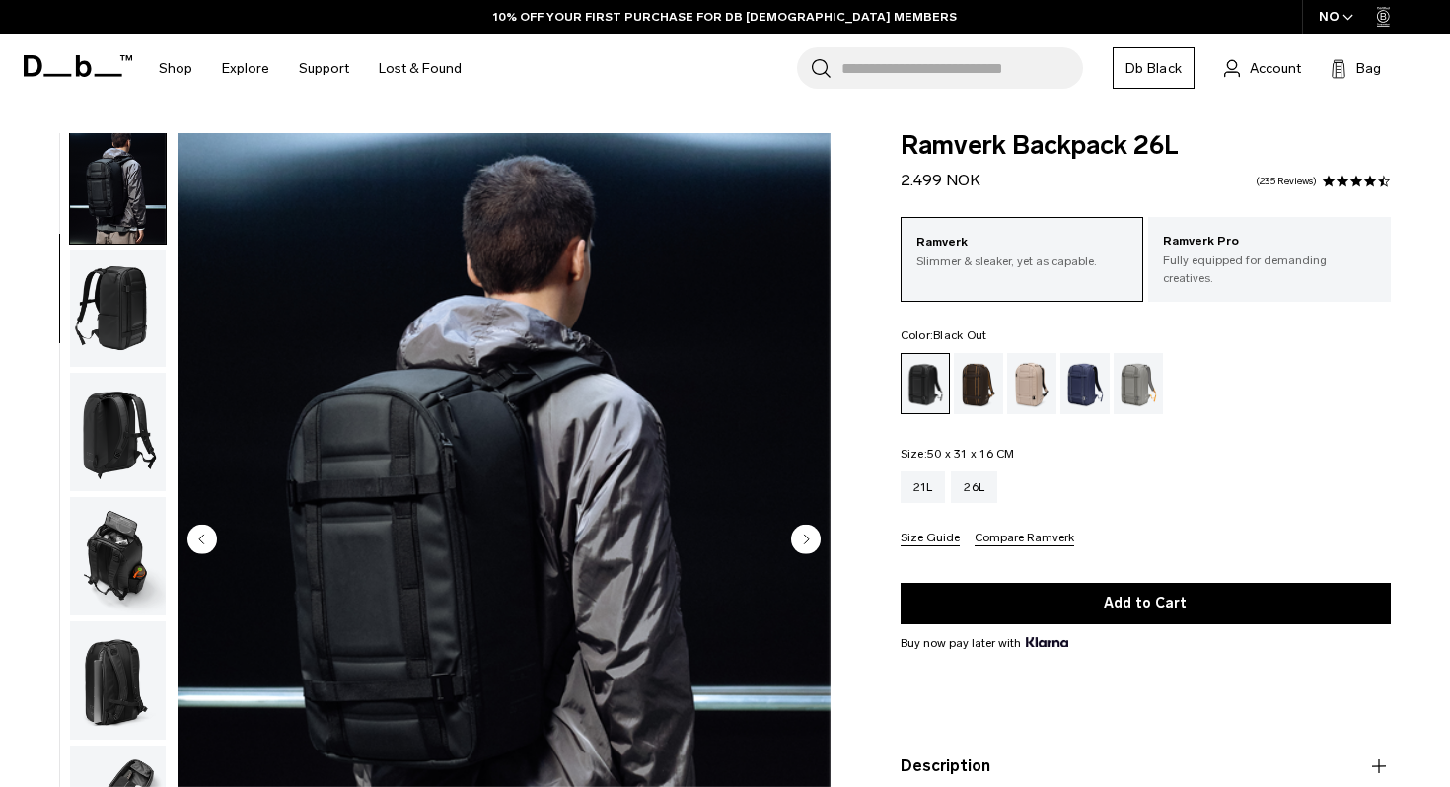
click at [120, 311] on img "button" at bounding box center [118, 309] width 96 height 118
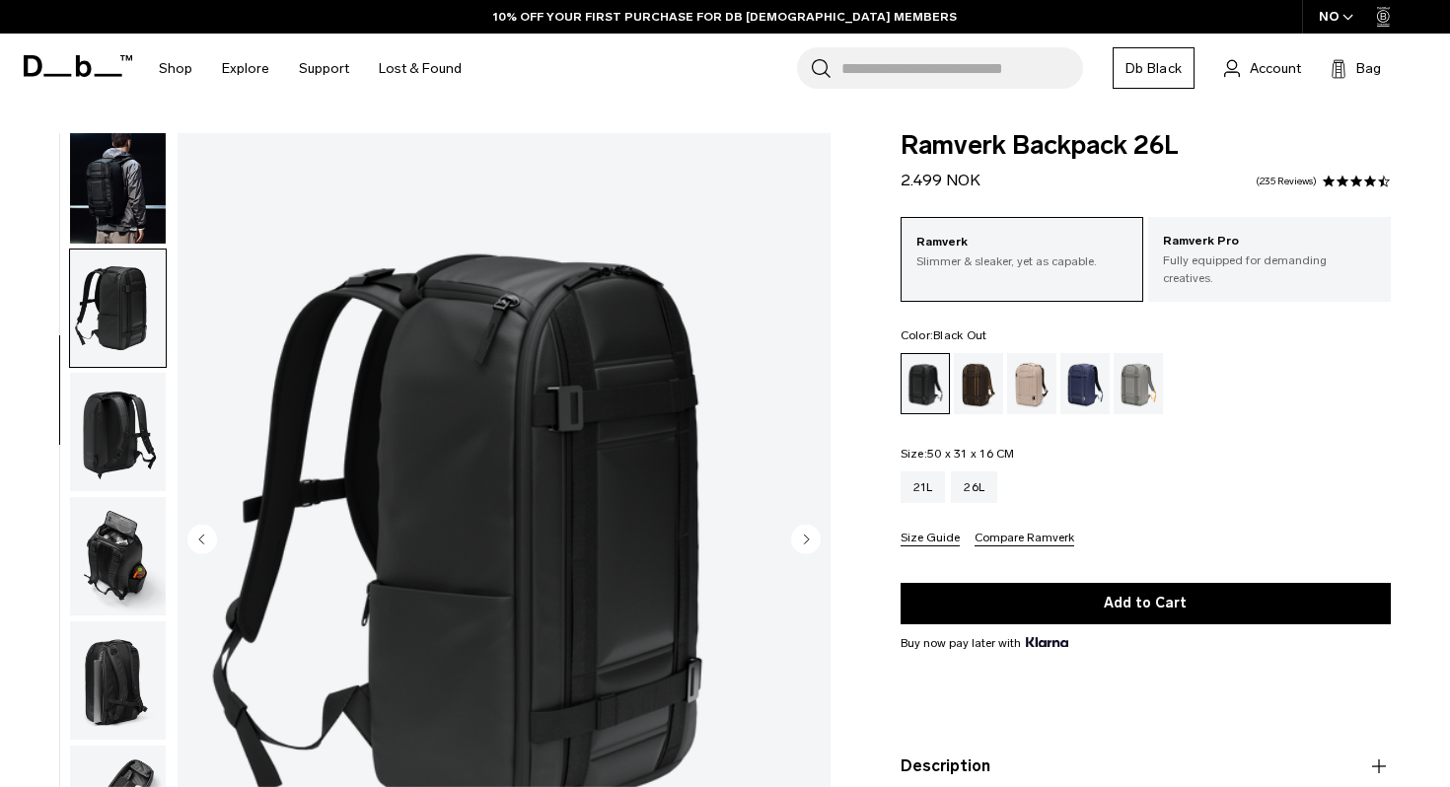
scroll to position [173, 0]
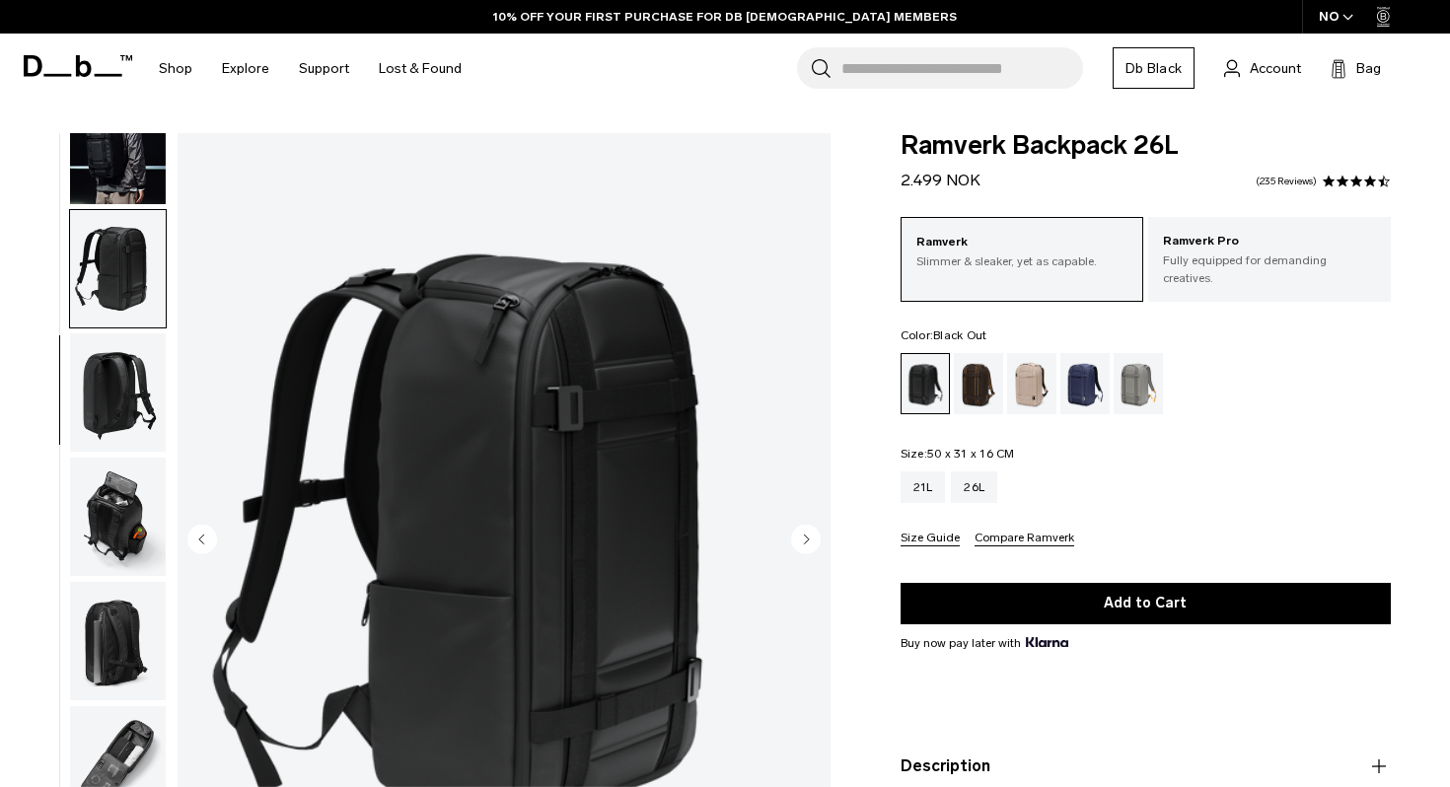
click at [117, 384] on img "button" at bounding box center [118, 392] width 96 height 118
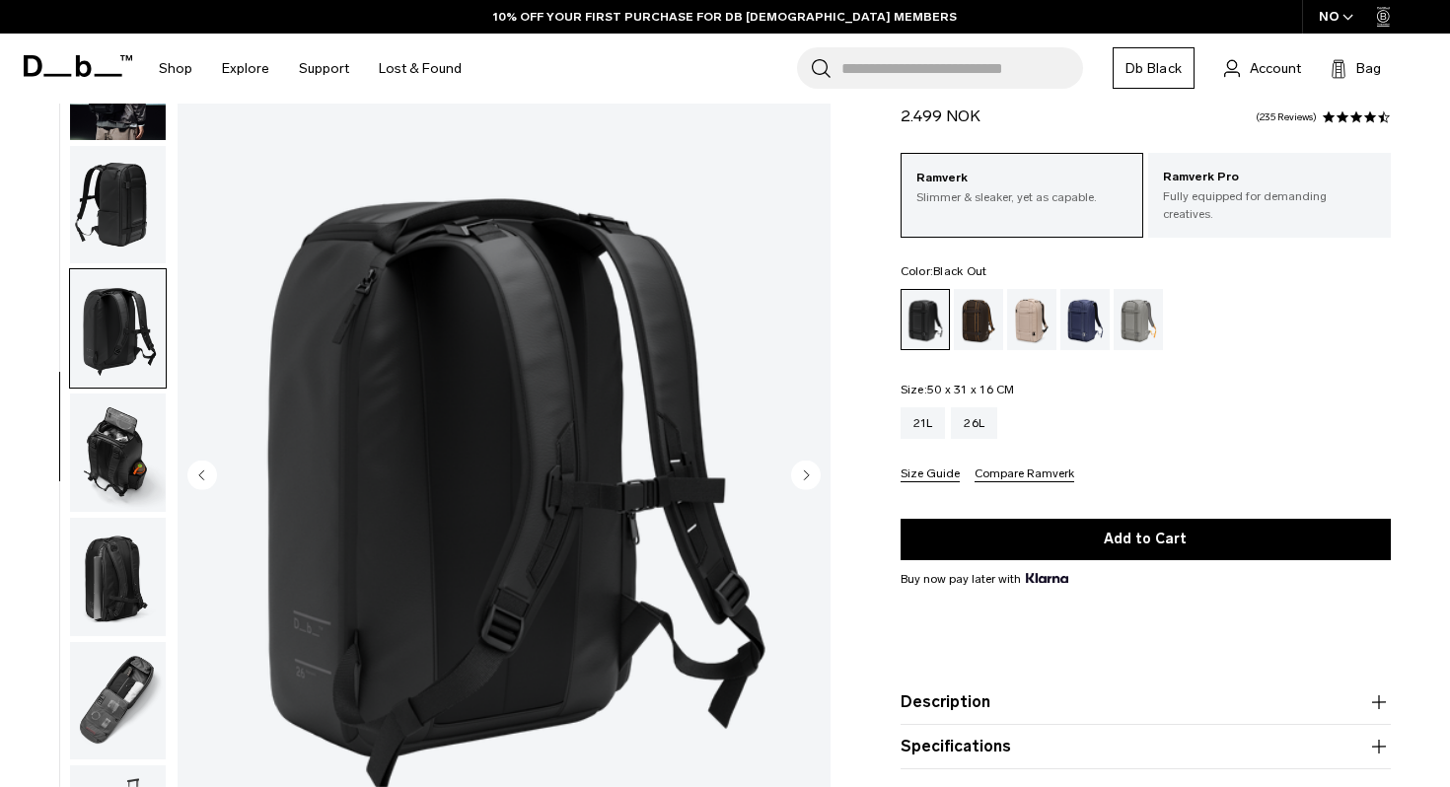
scroll to position [71, 0]
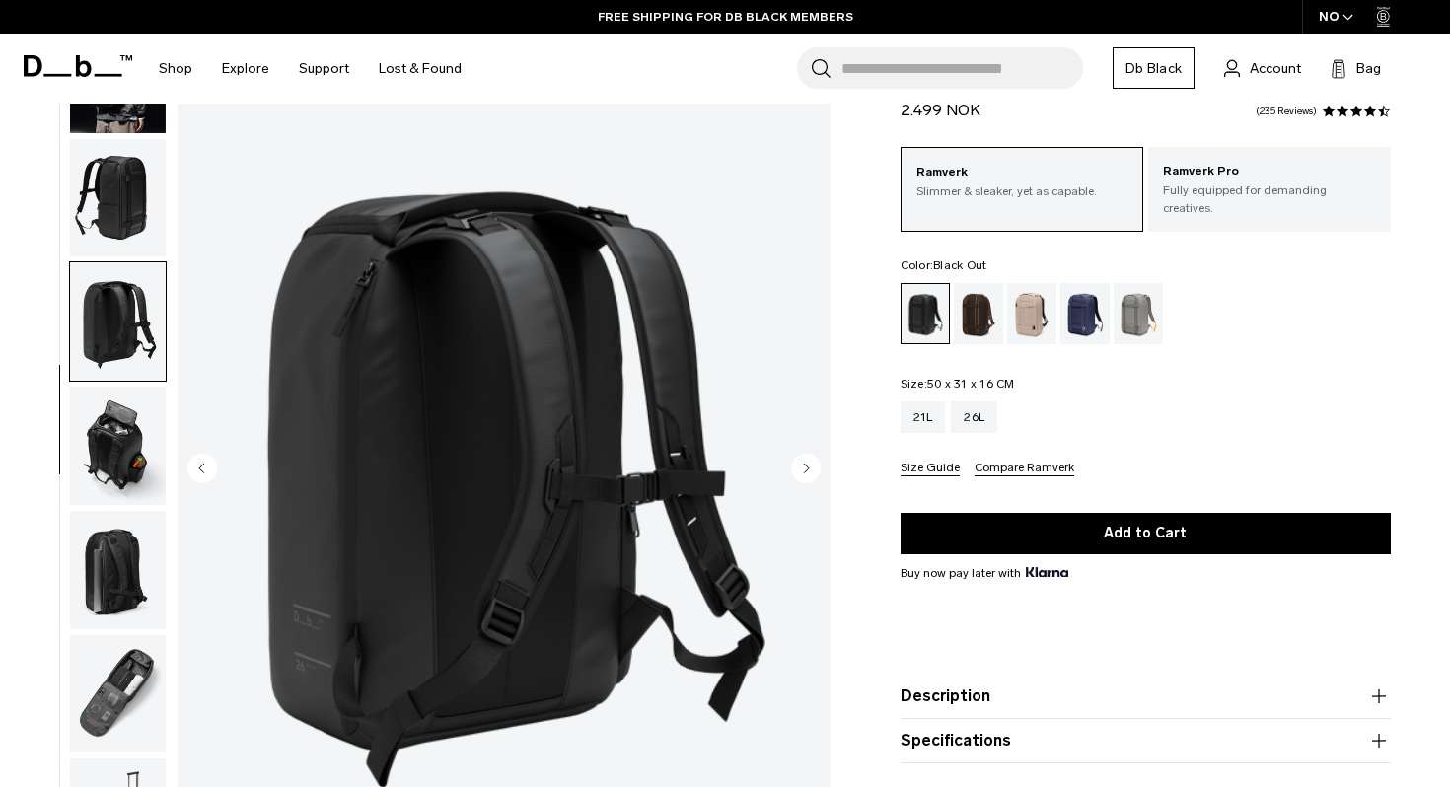
click at [111, 434] on img "button" at bounding box center [118, 446] width 96 height 118
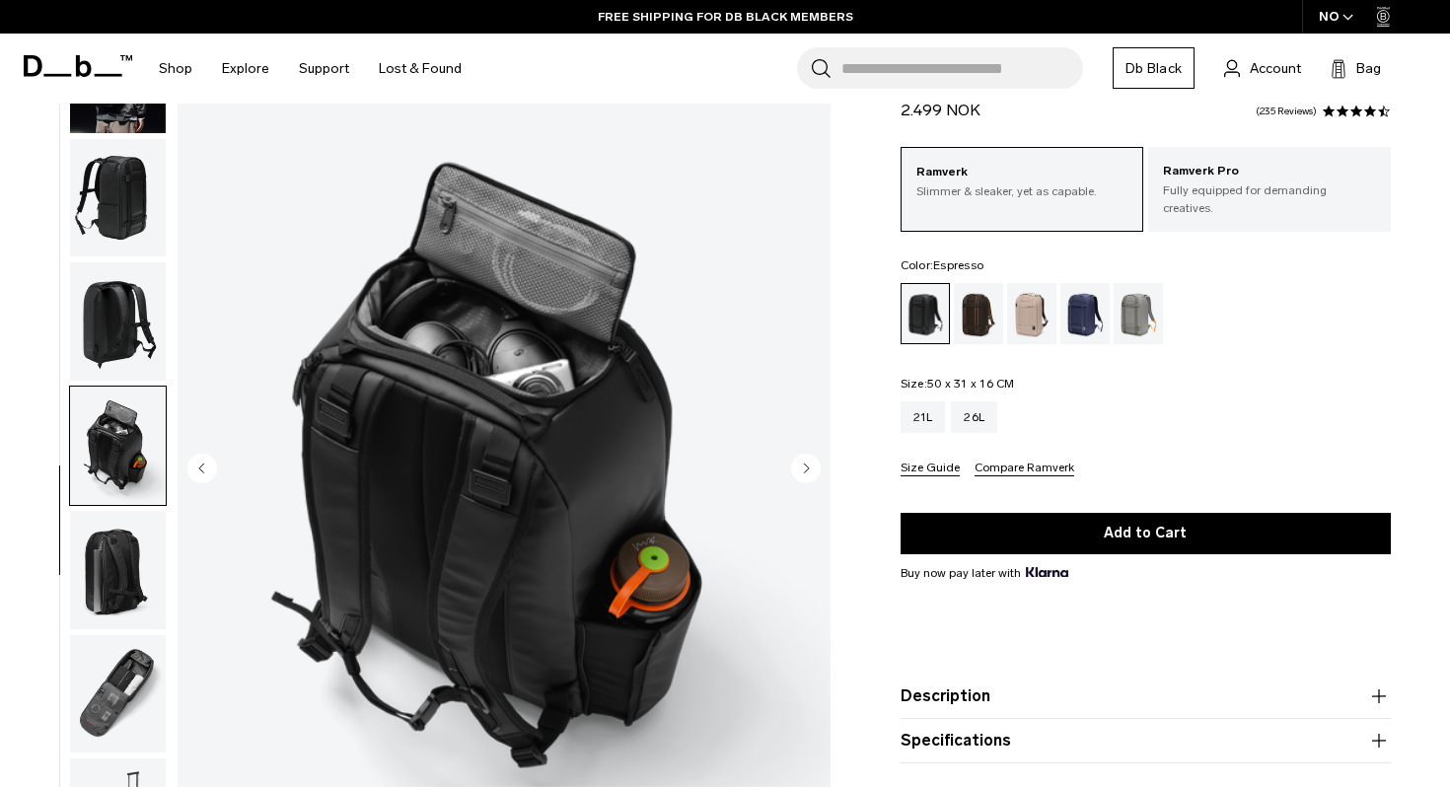
click at [969, 302] on div "Espresso" at bounding box center [979, 313] width 50 height 61
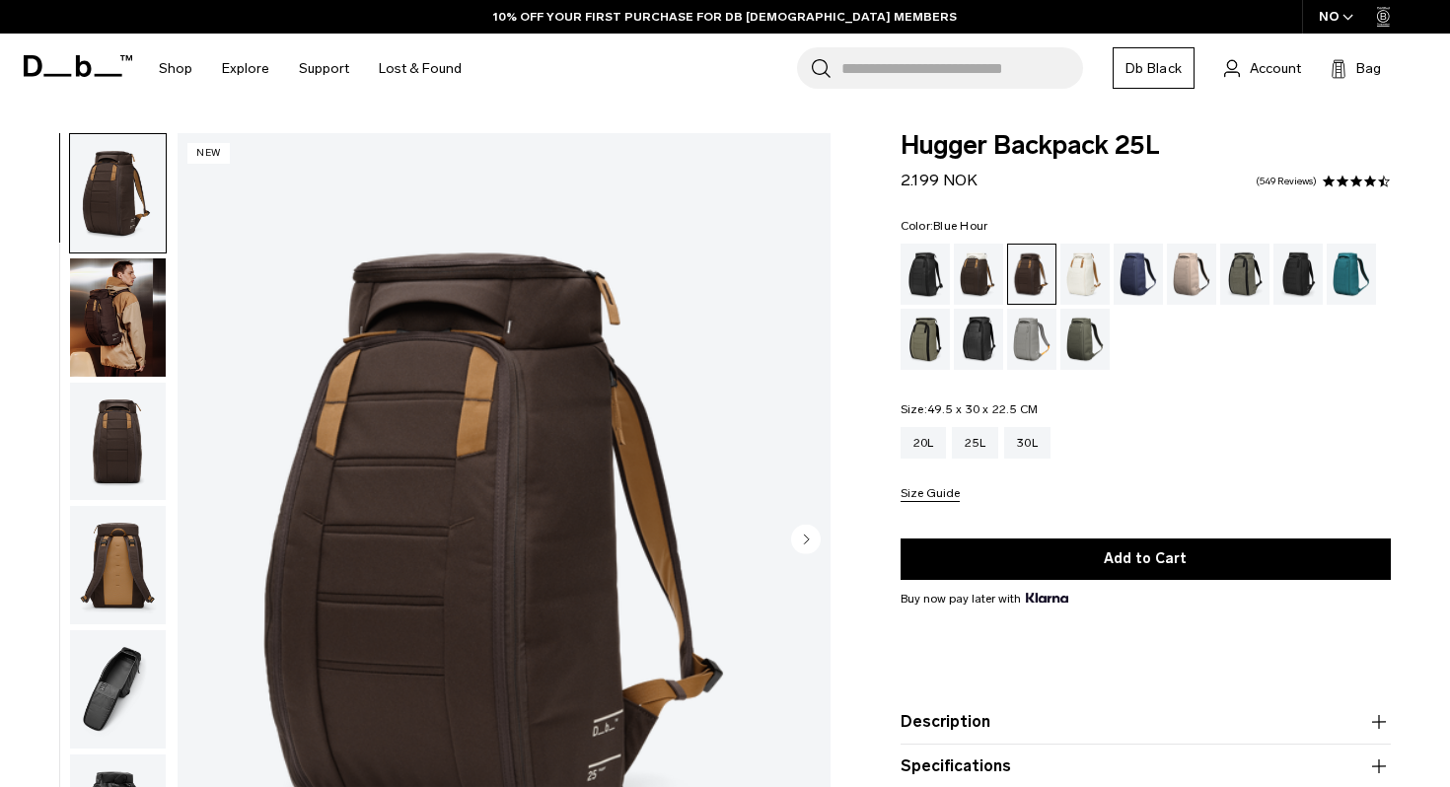
click at [1138, 271] on div "Blue Hour" at bounding box center [1139, 274] width 50 height 61
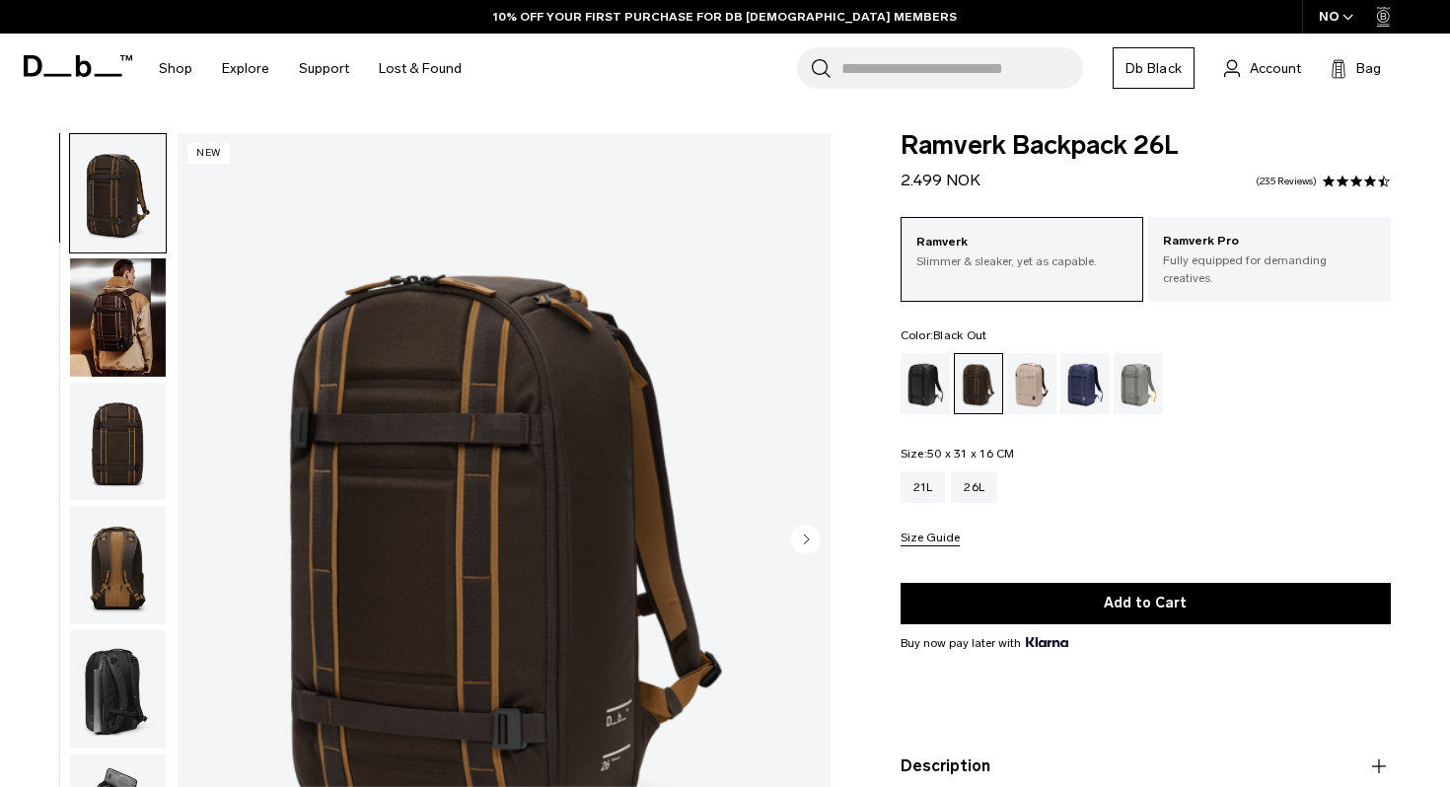
click at [938, 353] on div "Black Out" at bounding box center [926, 383] width 50 height 61
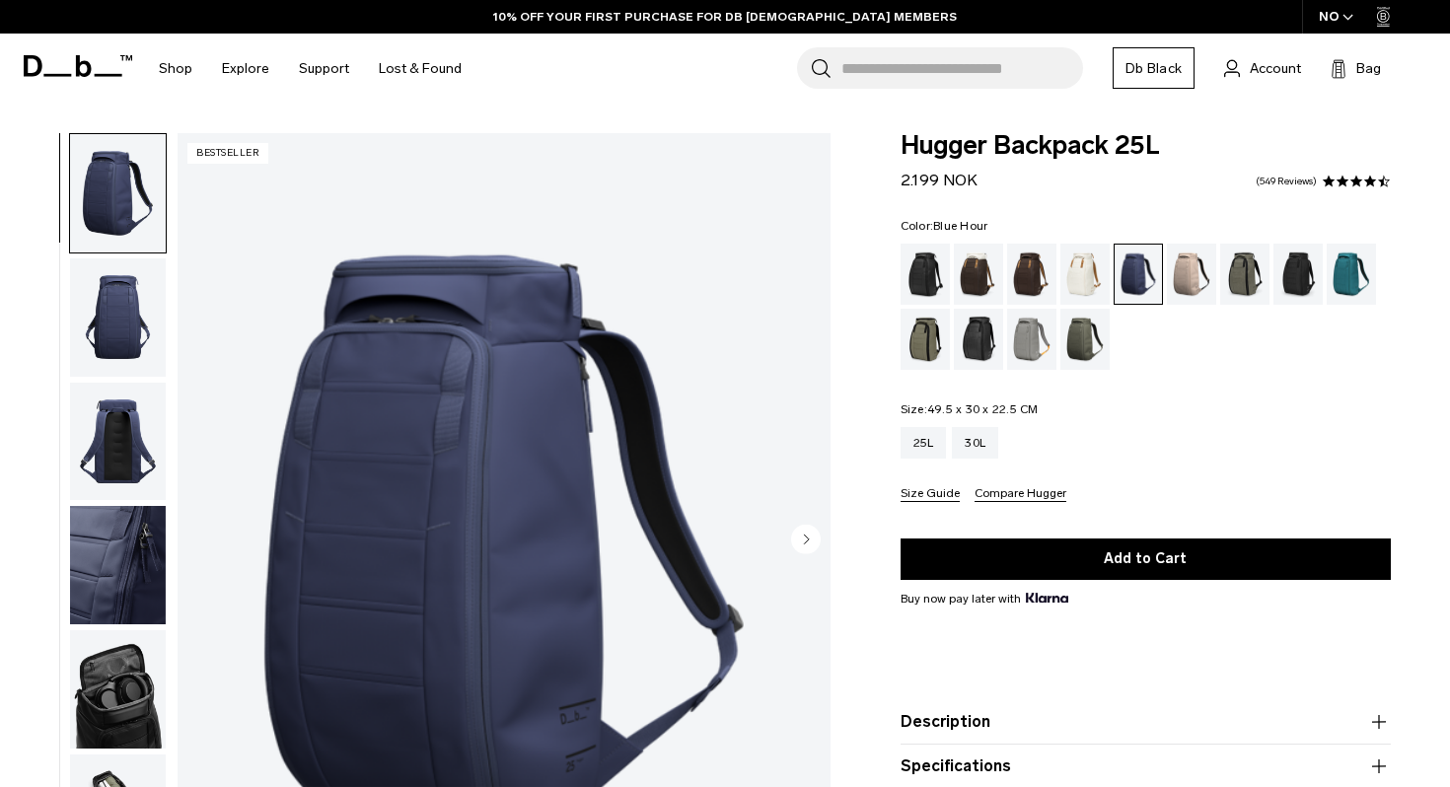
click at [529, 509] on img "1 / 9" at bounding box center [504, 541] width 653 height 816
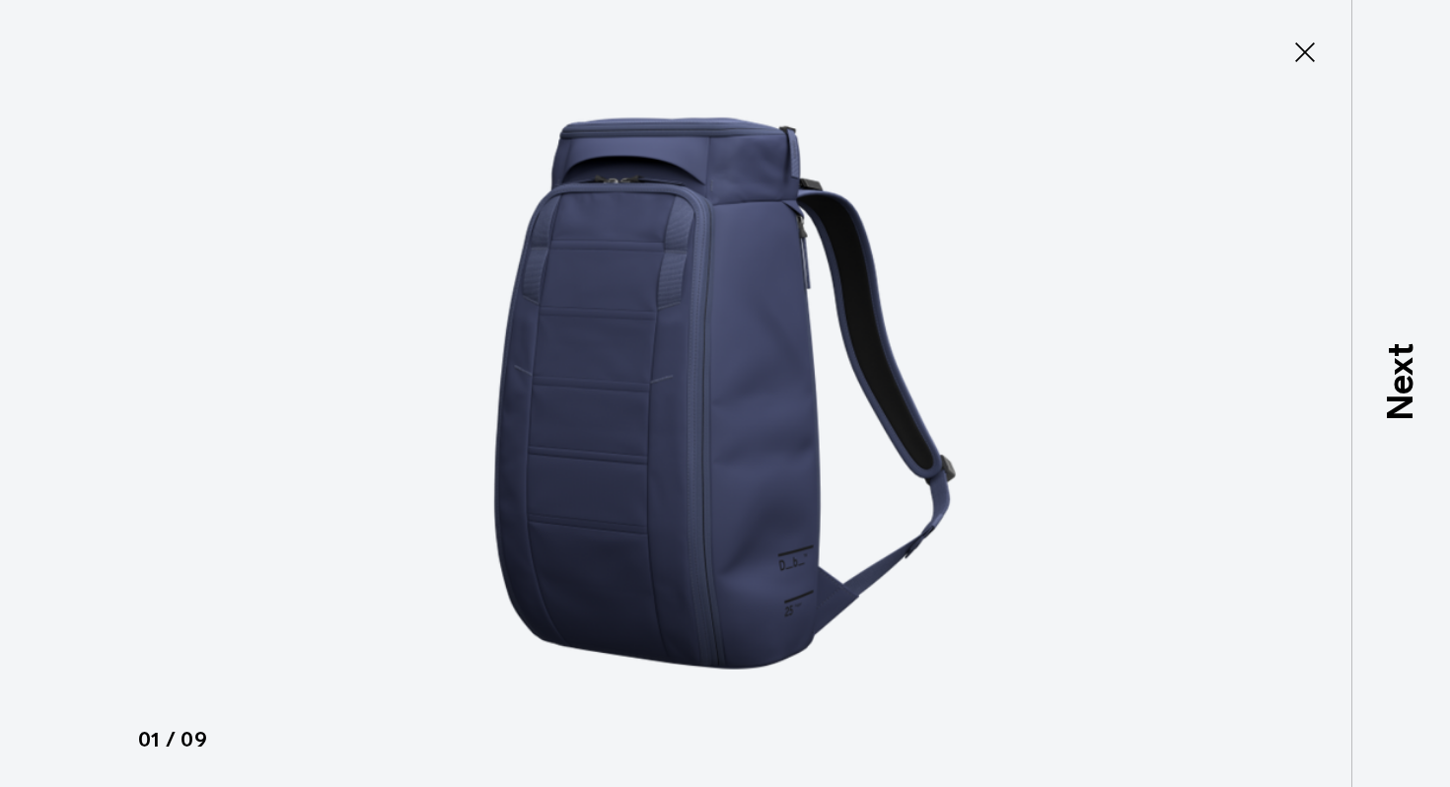
type button "Close"
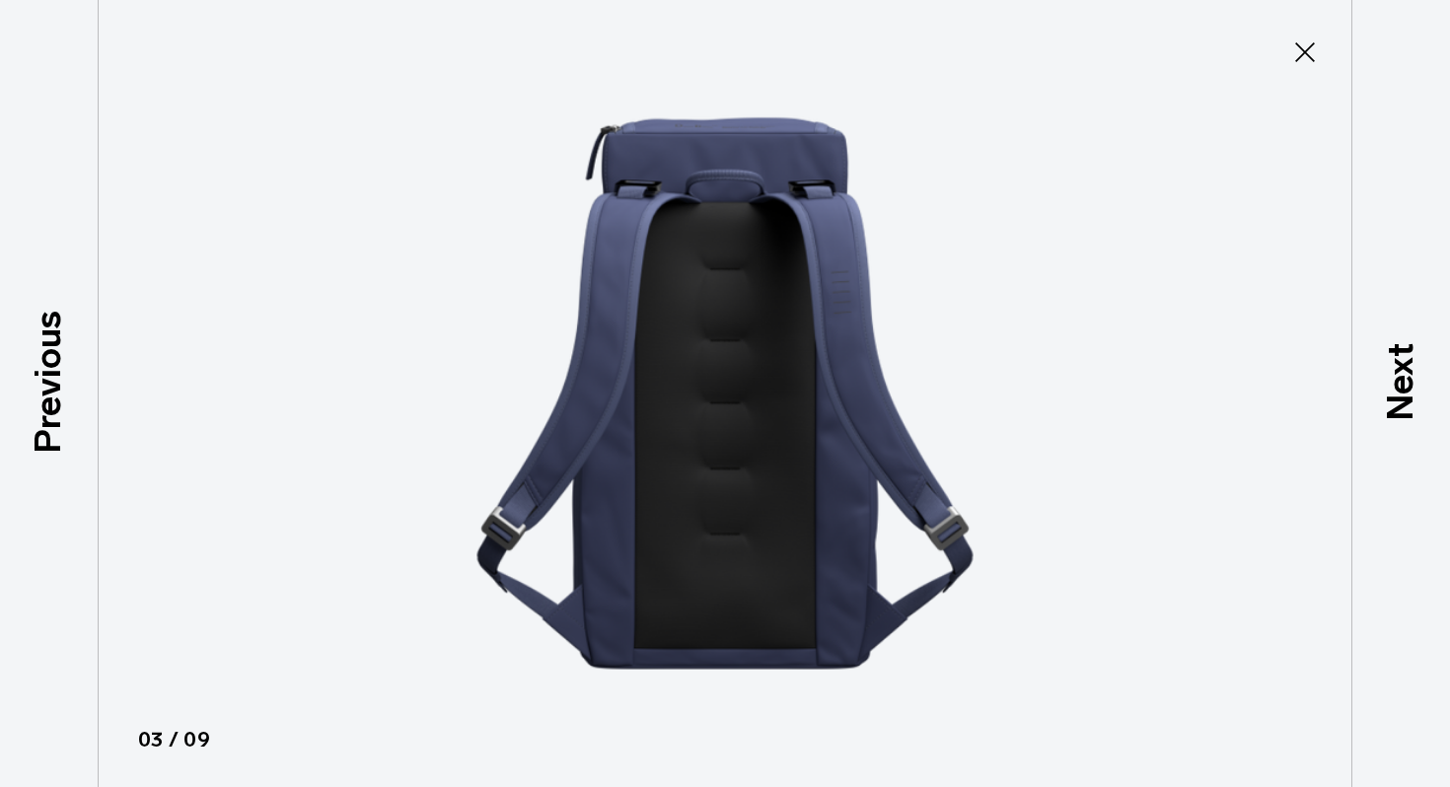
scroll to position [249, 0]
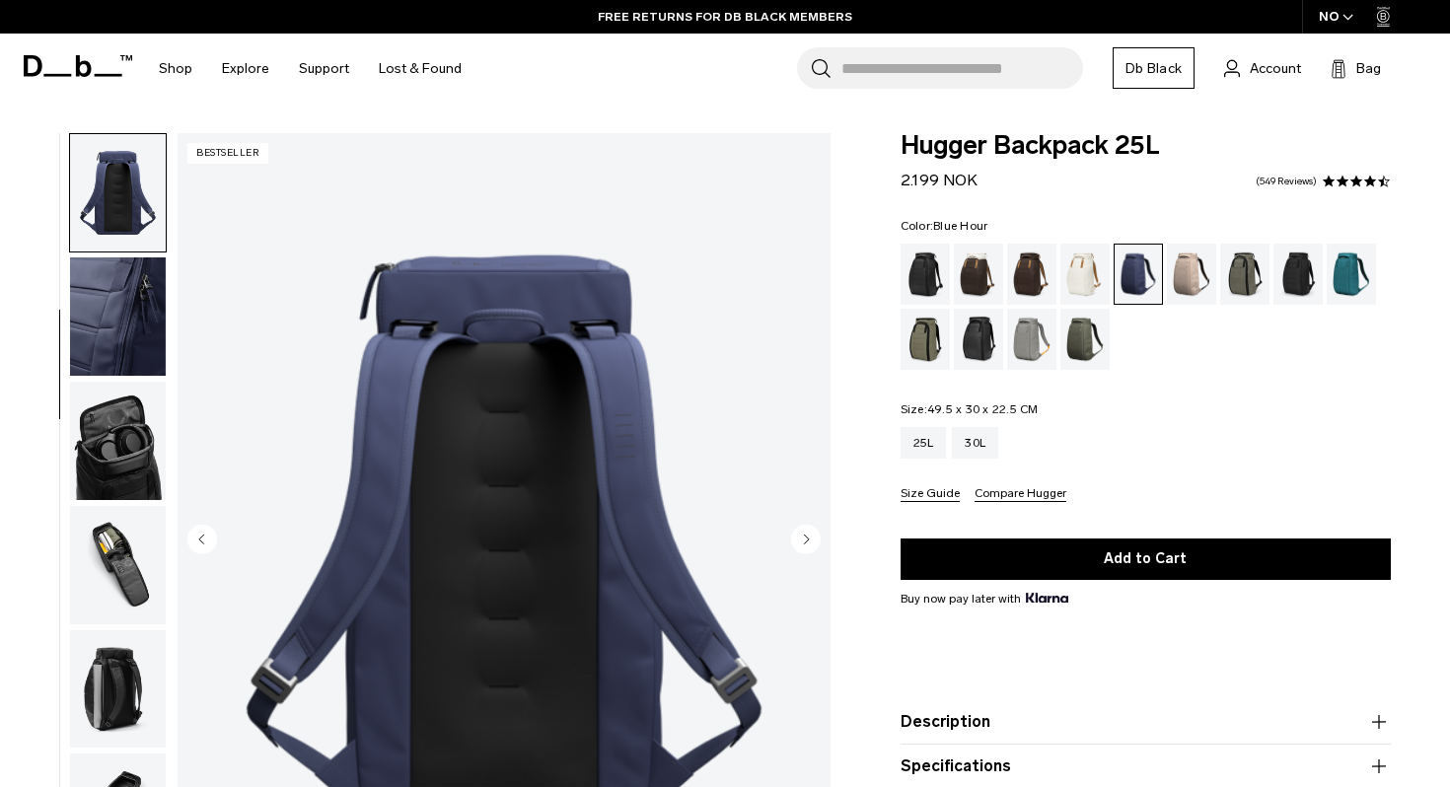
click at [929, 495] on button "Size Guide" at bounding box center [930, 494] width 59 height 15
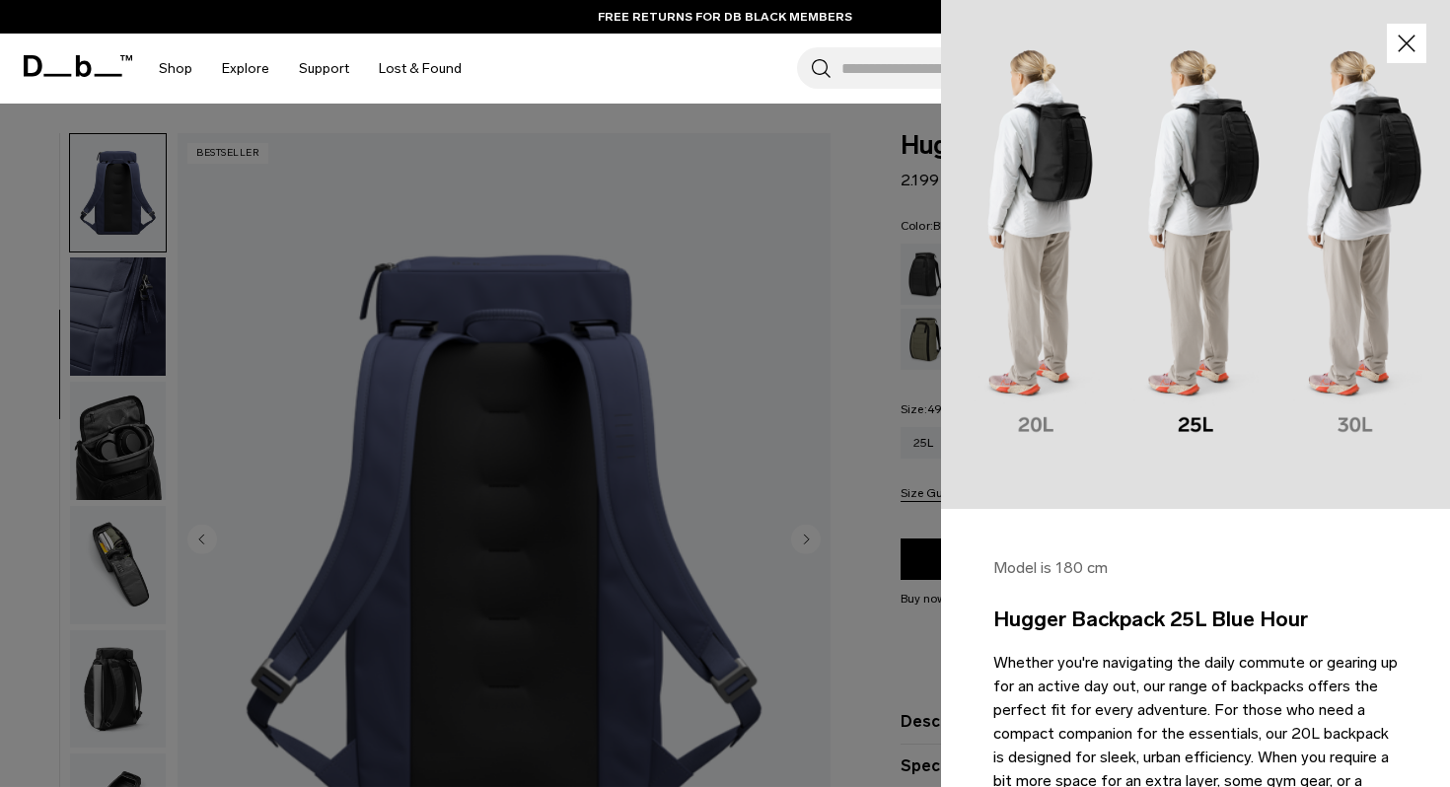
click at [915, 537] on div at bounding box center [725, 393] width 1450 height 787
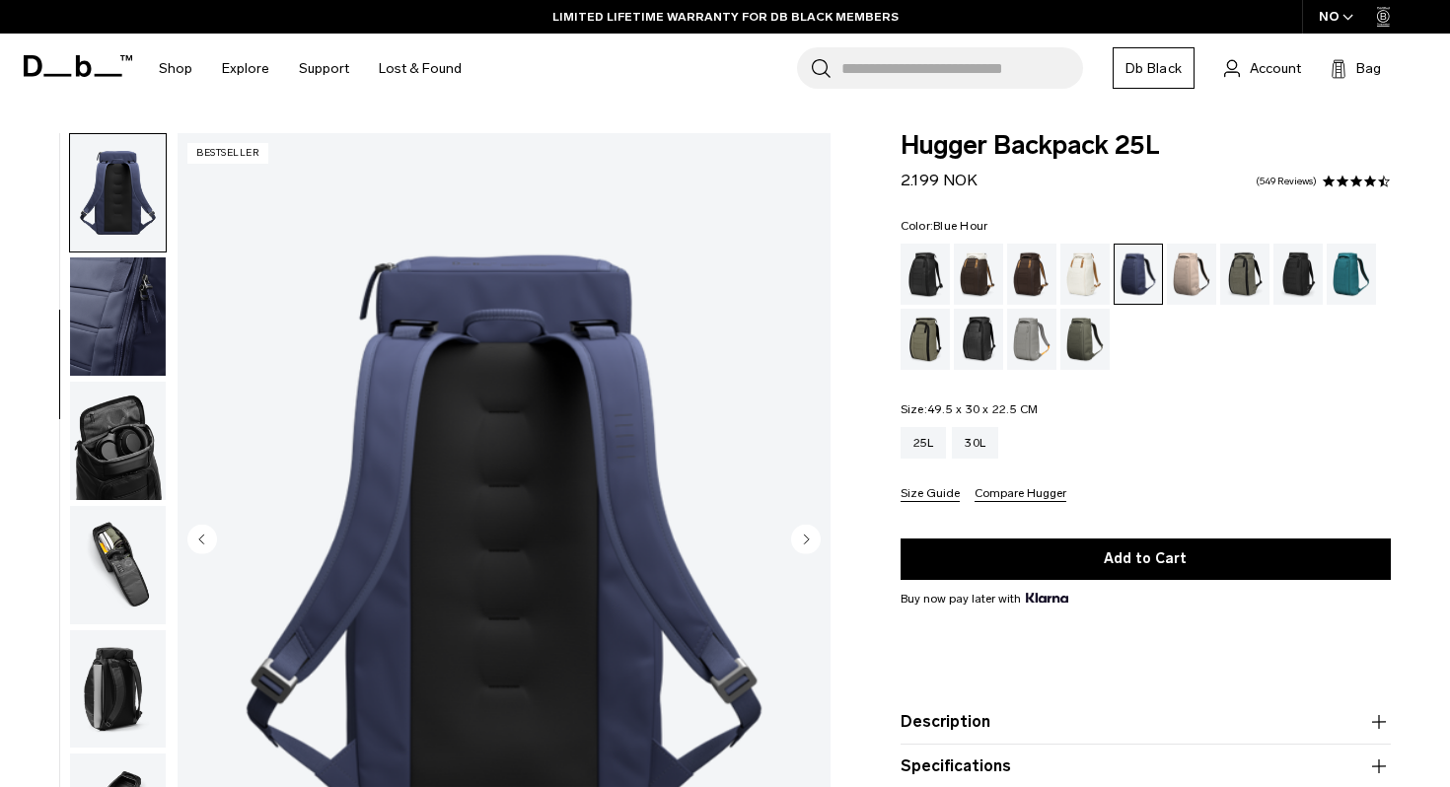
click at [1002, 498] on button "Compare Hugger" at bounding box center [1021, 494] width 92 height 15
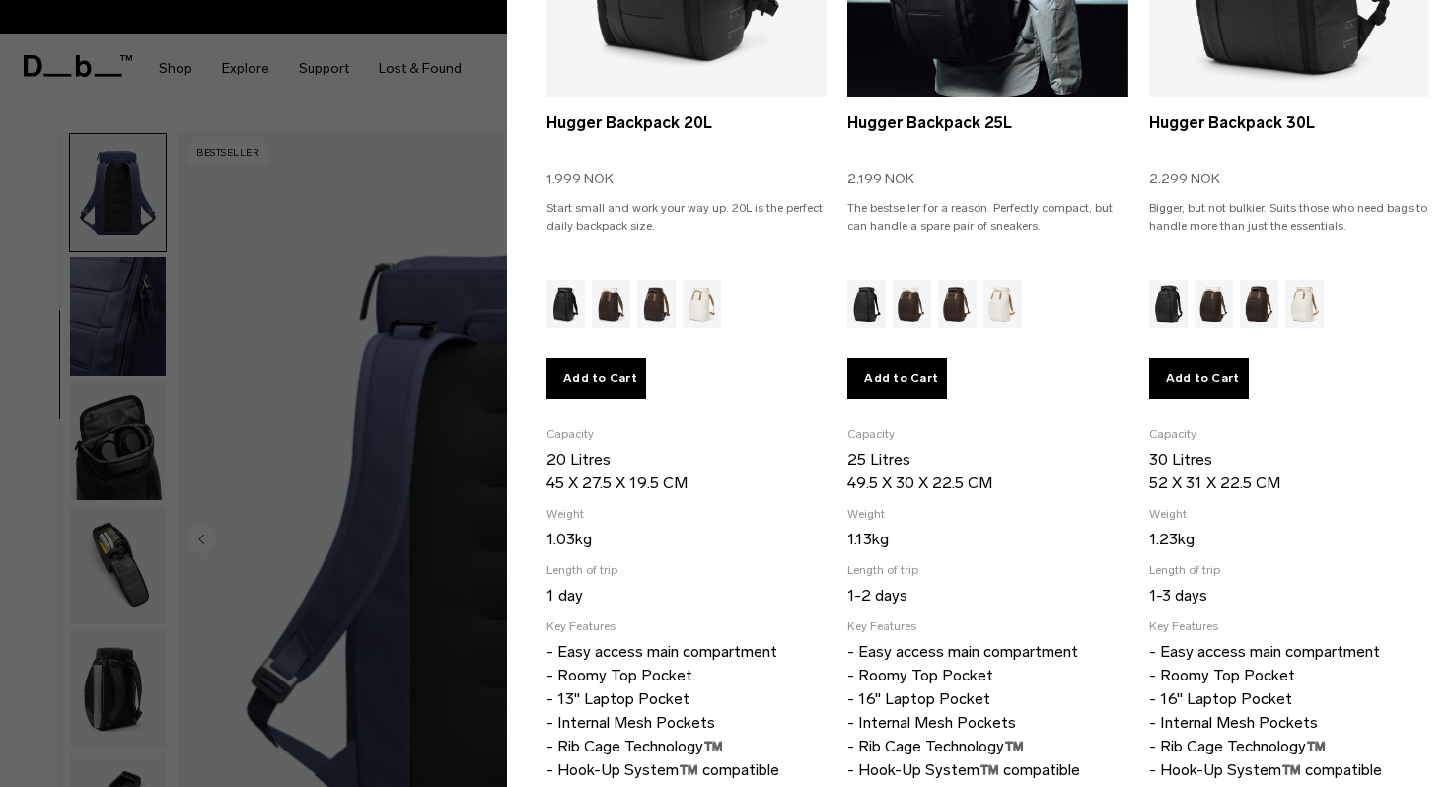
scroll to position [452, 0]
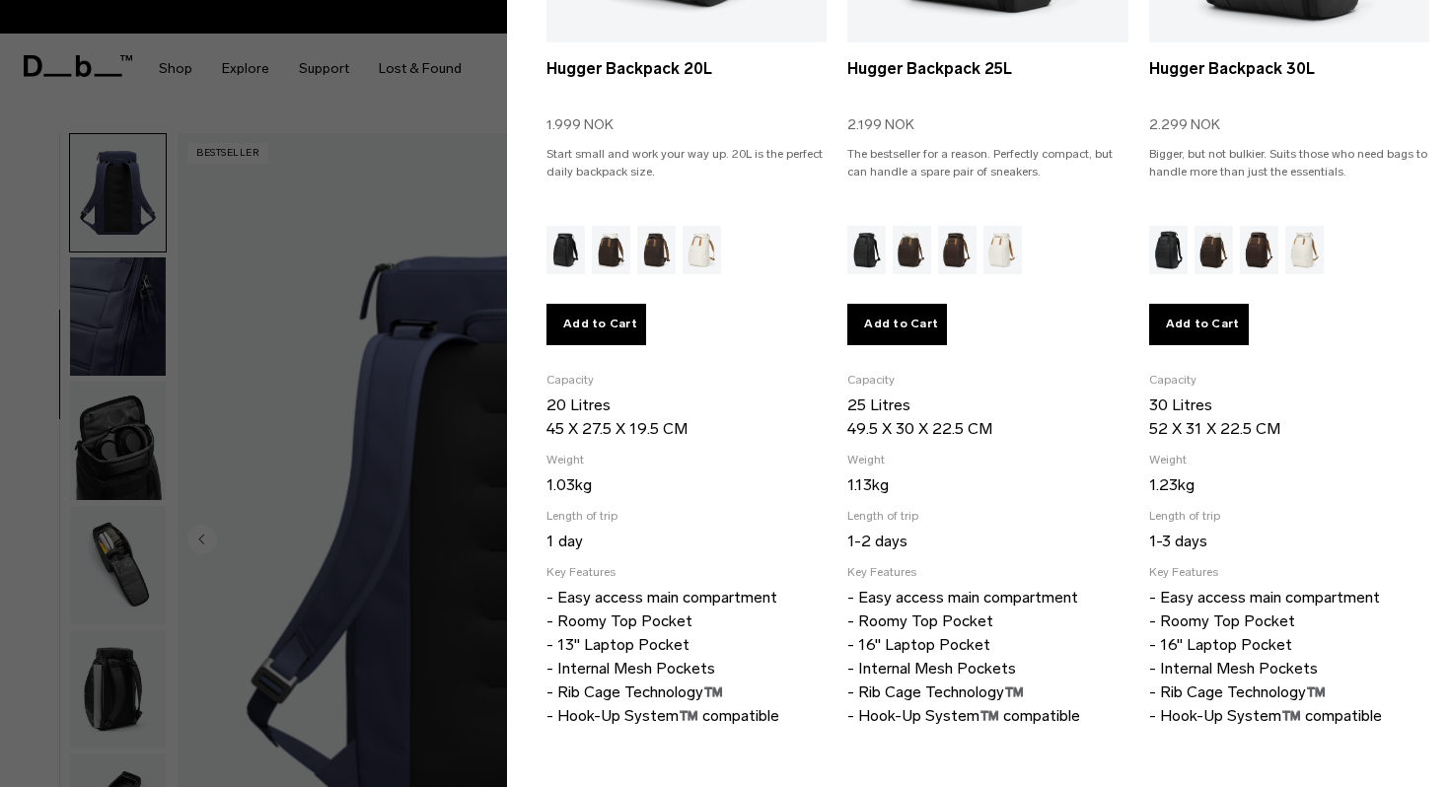
click at [493, 727] on div at bounding box center [725, 393] width 1450 height 787
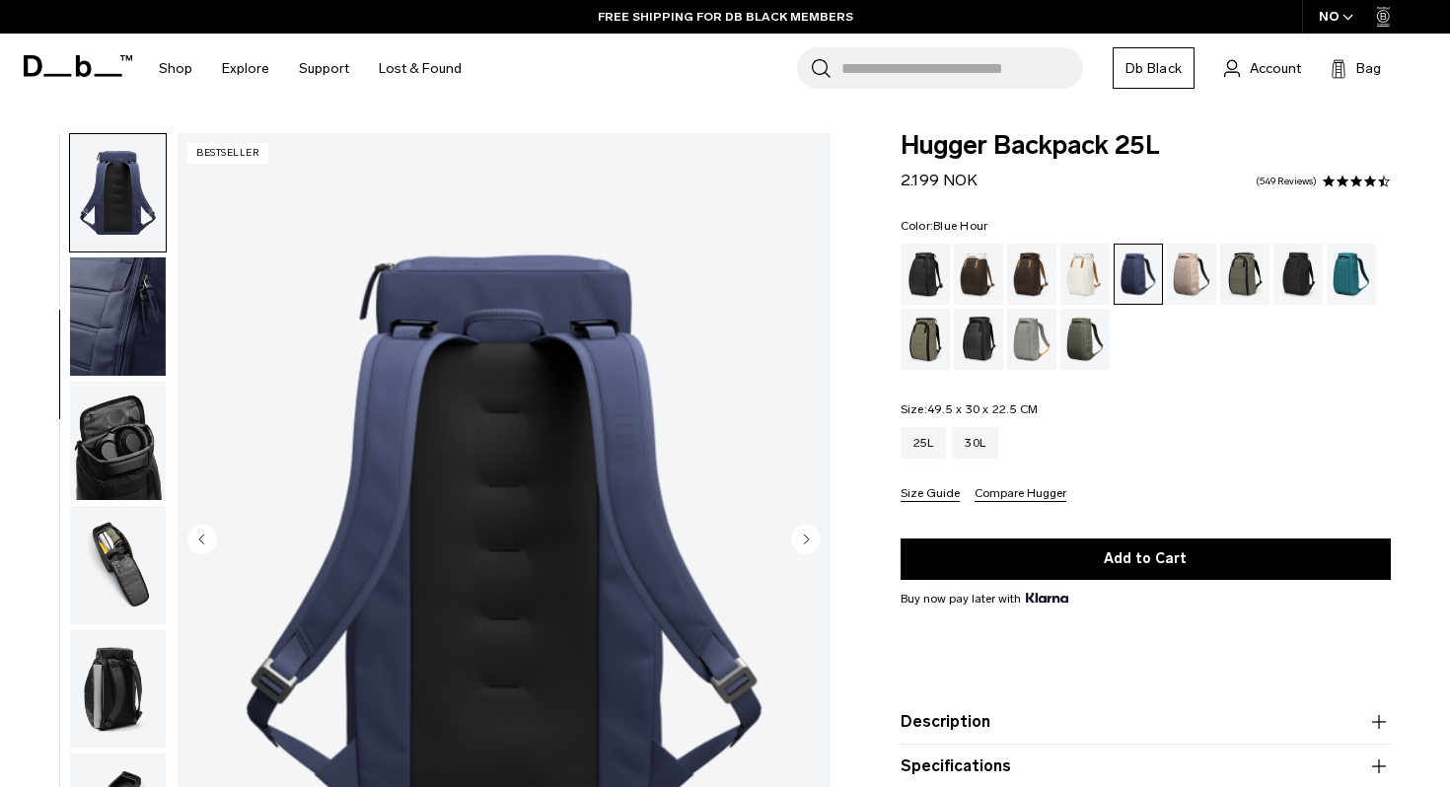
click at [130, 589] on img "button" at bounding box center [118, 565] width 96 height 118
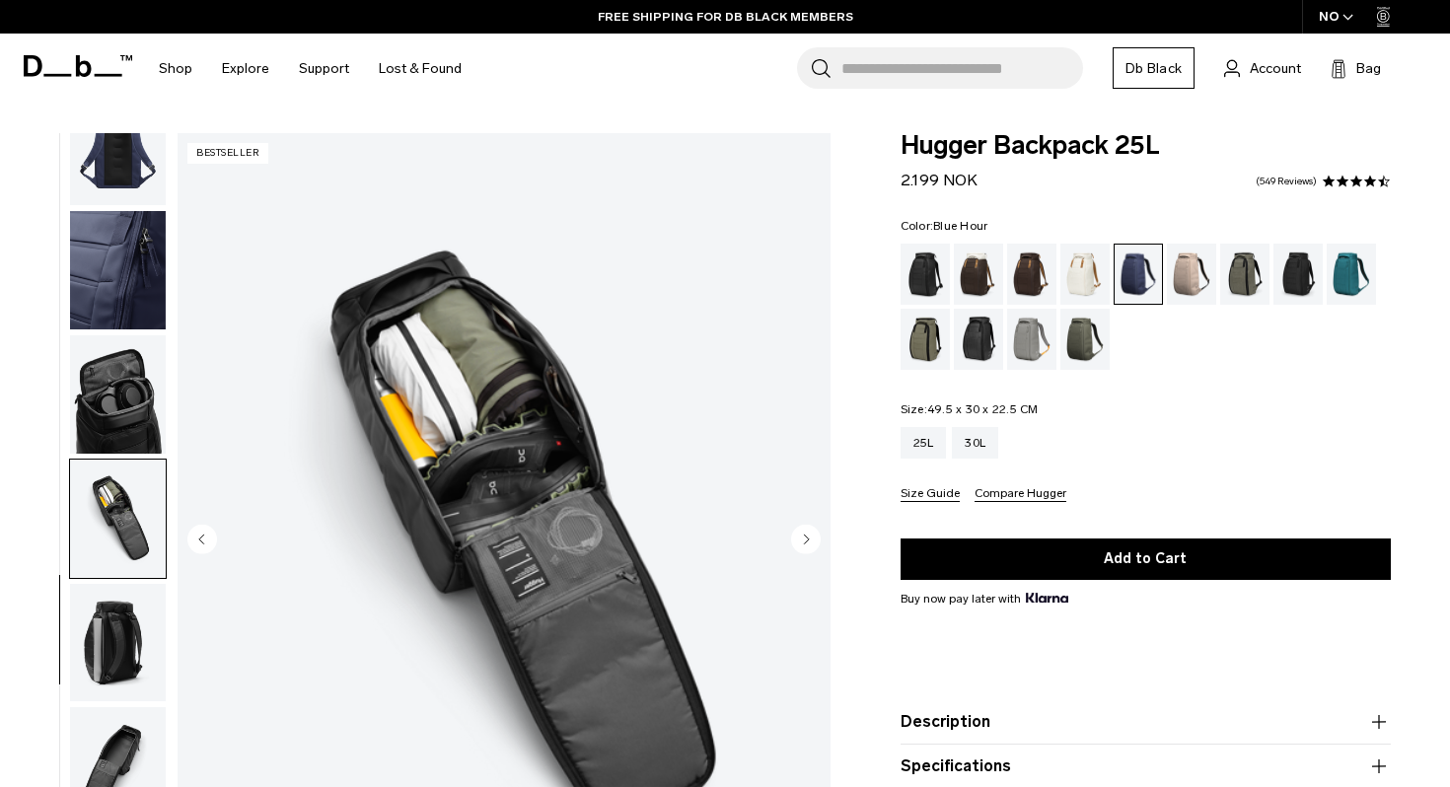
scroll to position [297, 0]
click at [977, 443] on div "30L" at bounding box center [975, 443] width 46 height 32
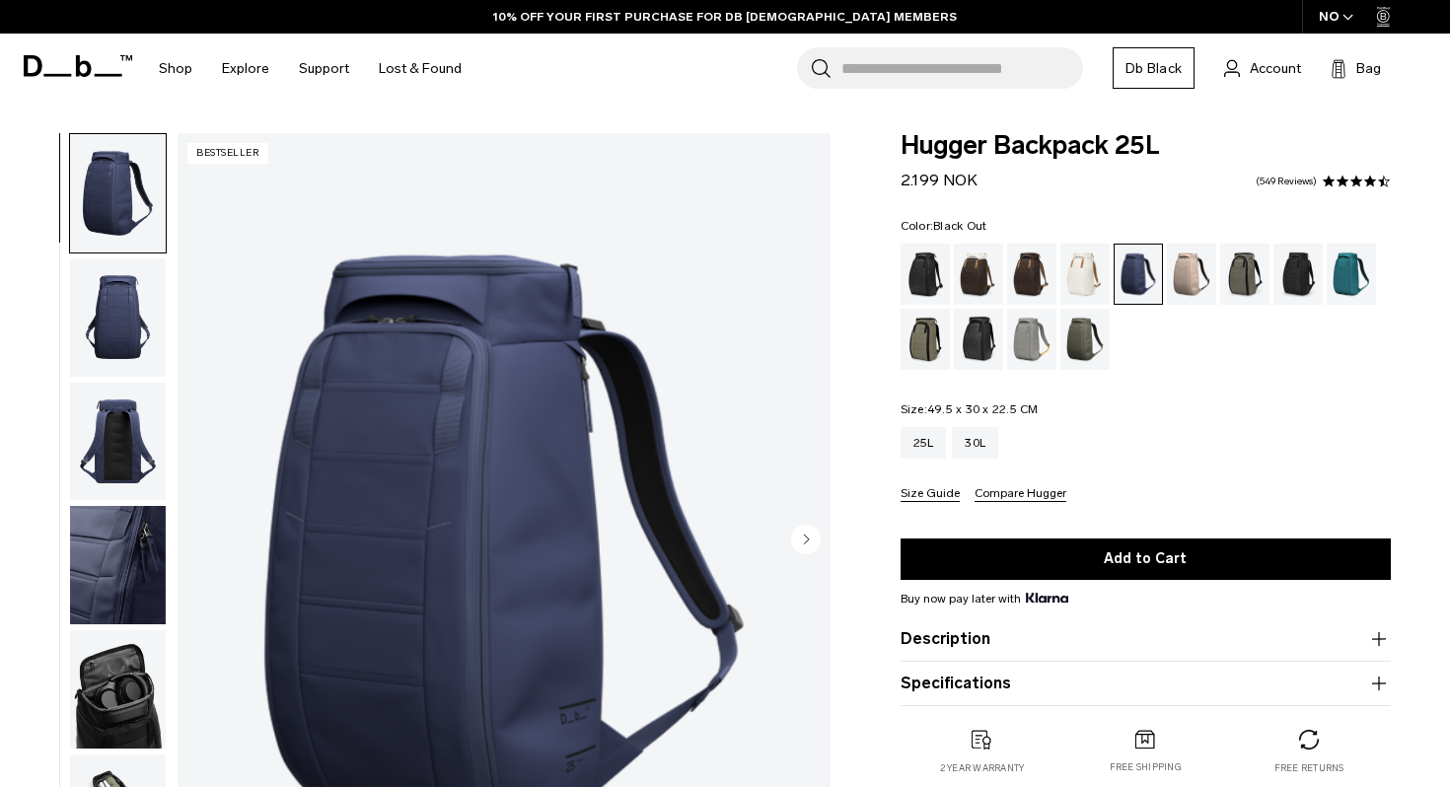
click at [921, 270] on div "Black Out" at bounding box center [926, 274] width 50 height 61
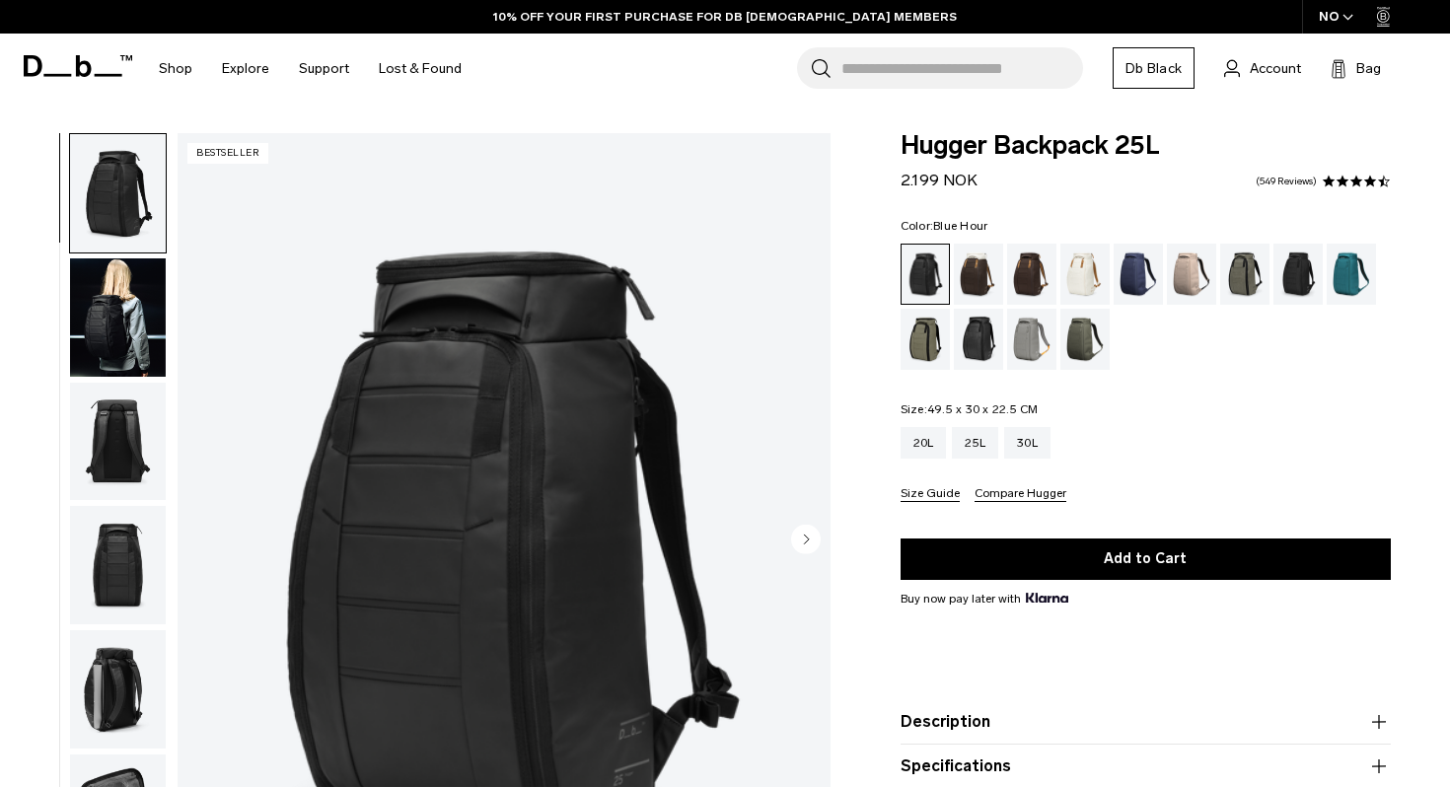
click at [1129, 271] on div "Blue Hour" at bounding box center [1139, 274] width 50 height 61
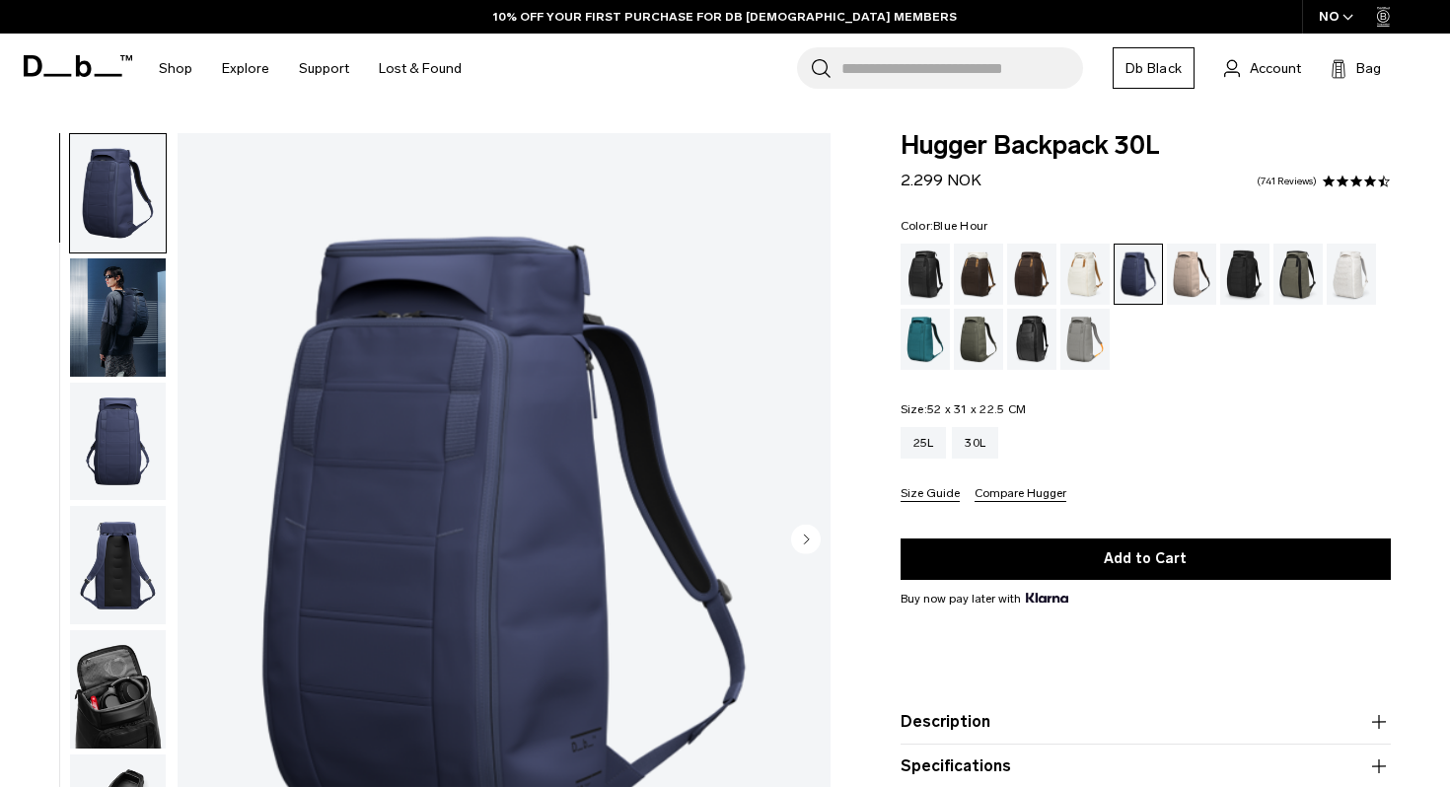
scroll to position [261, 0]
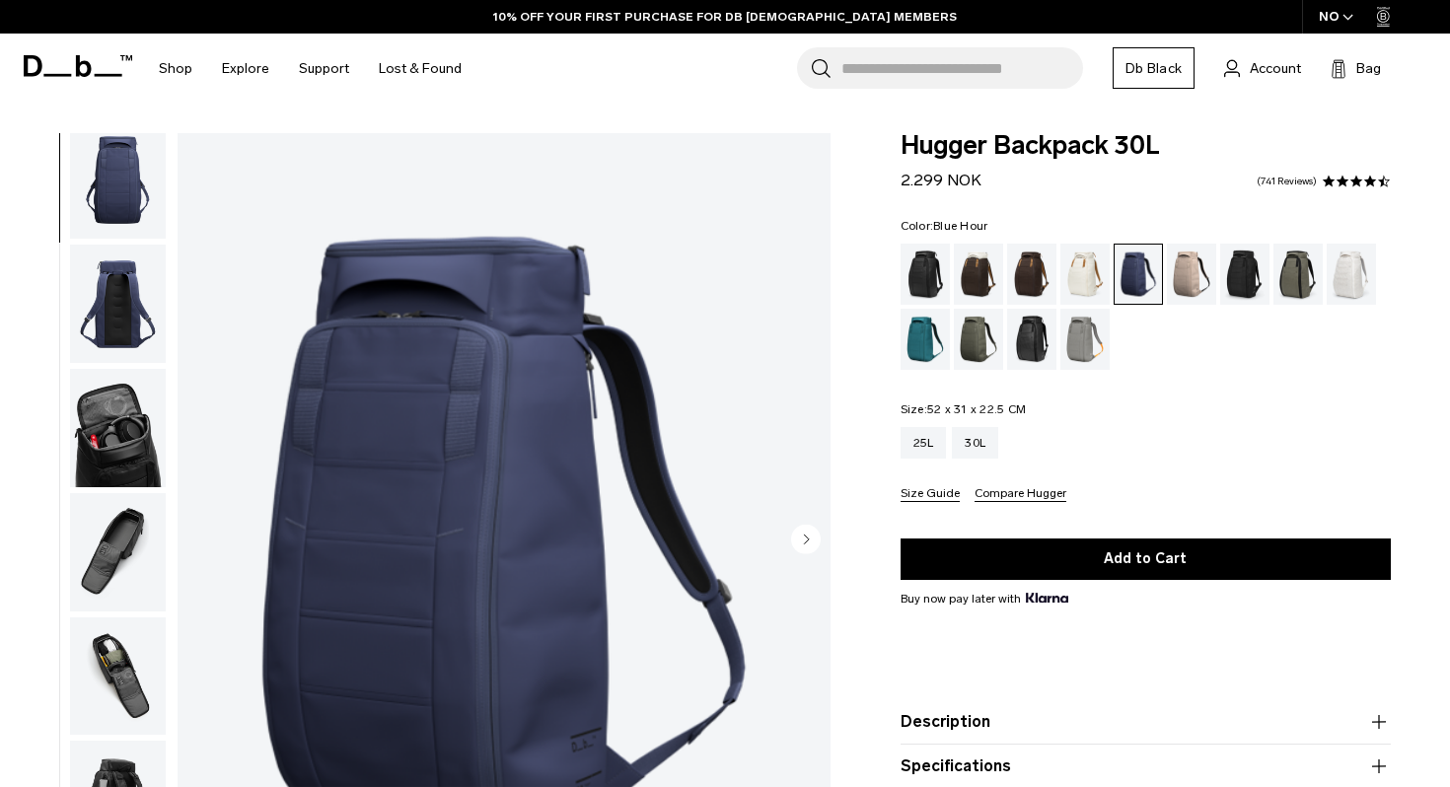
click at [121, 447] on img "button" at bounding box center [118, 428] width 96 height 118
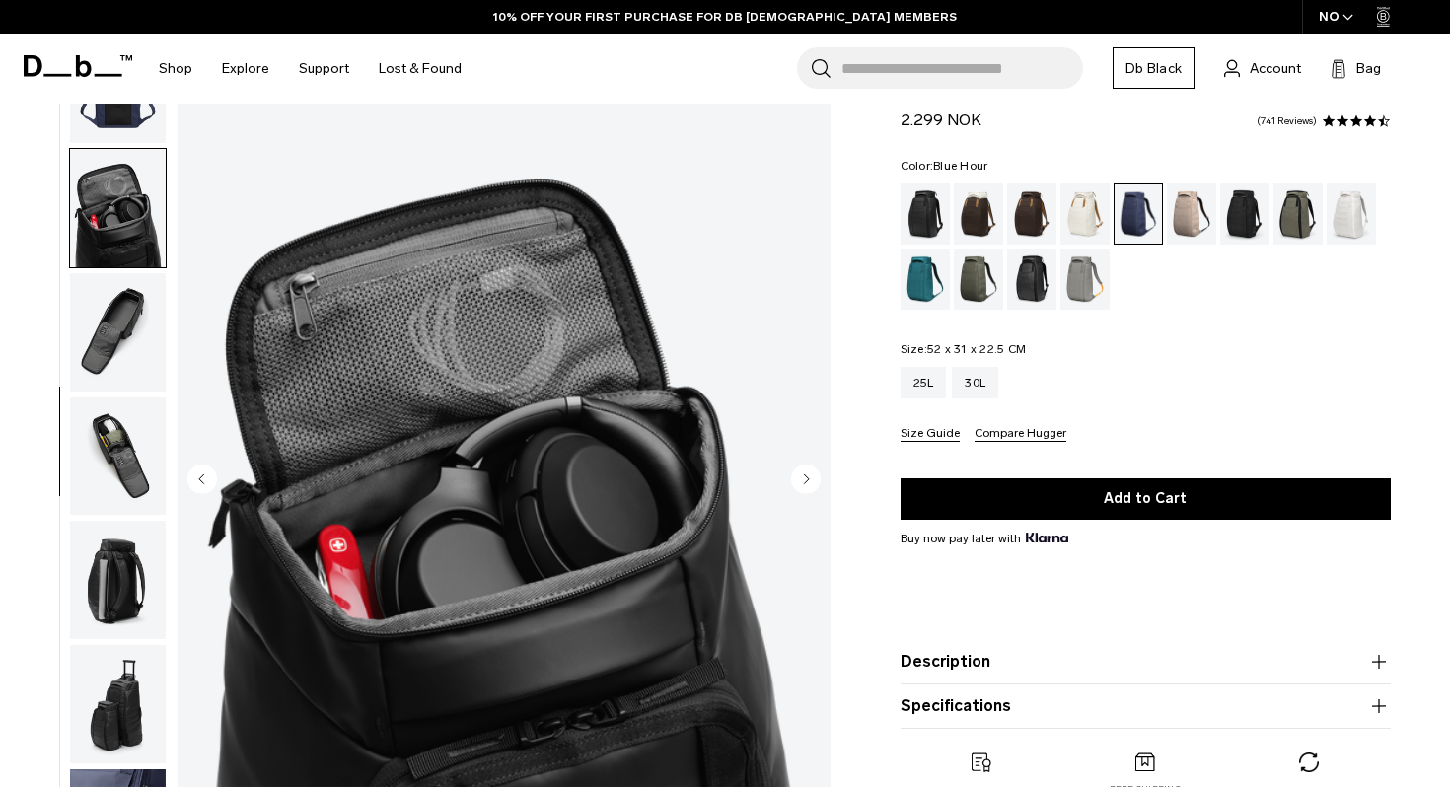
scroll to position [66, 0]
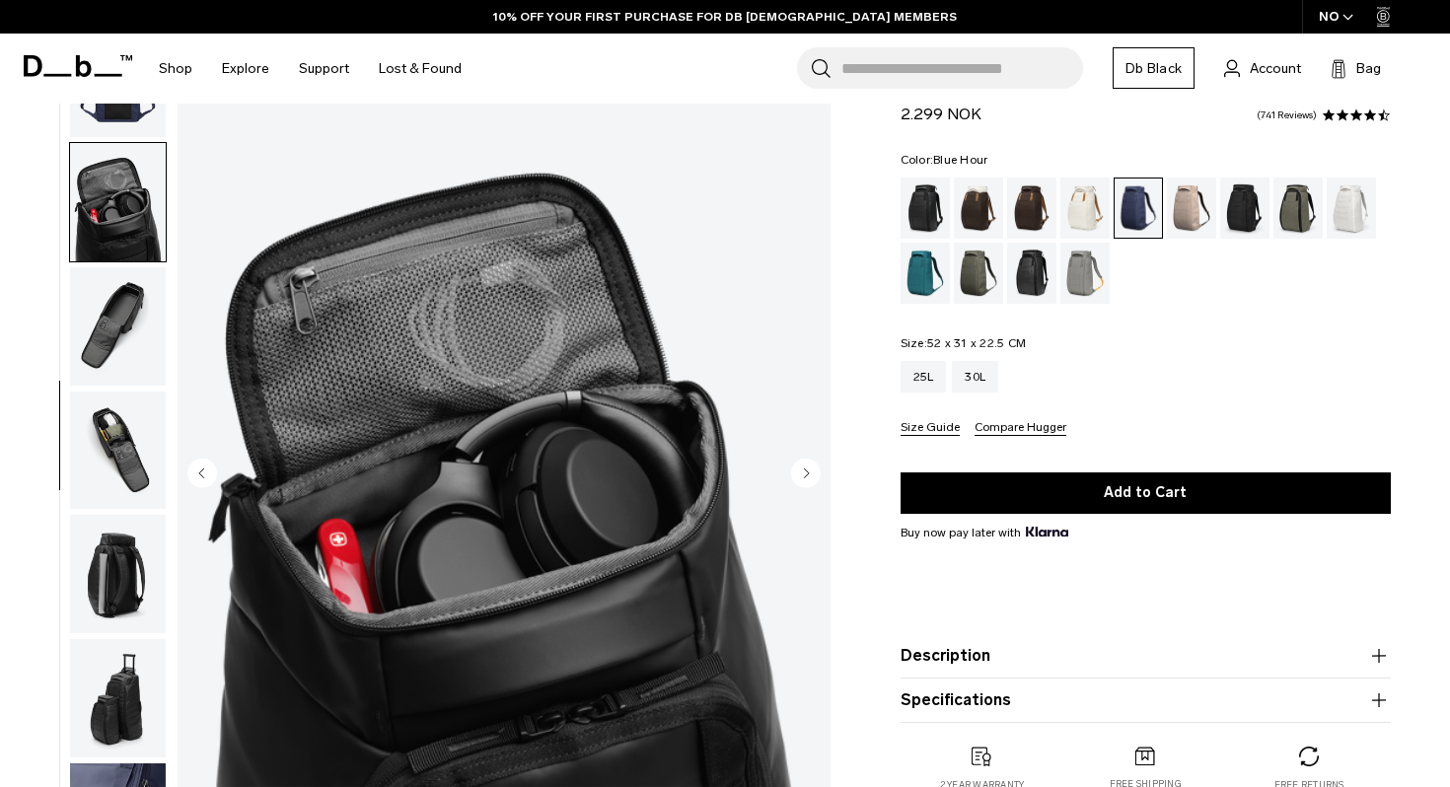
click at [119, 347] on img "button" at bounding box center [118, 326] width 96 height 118
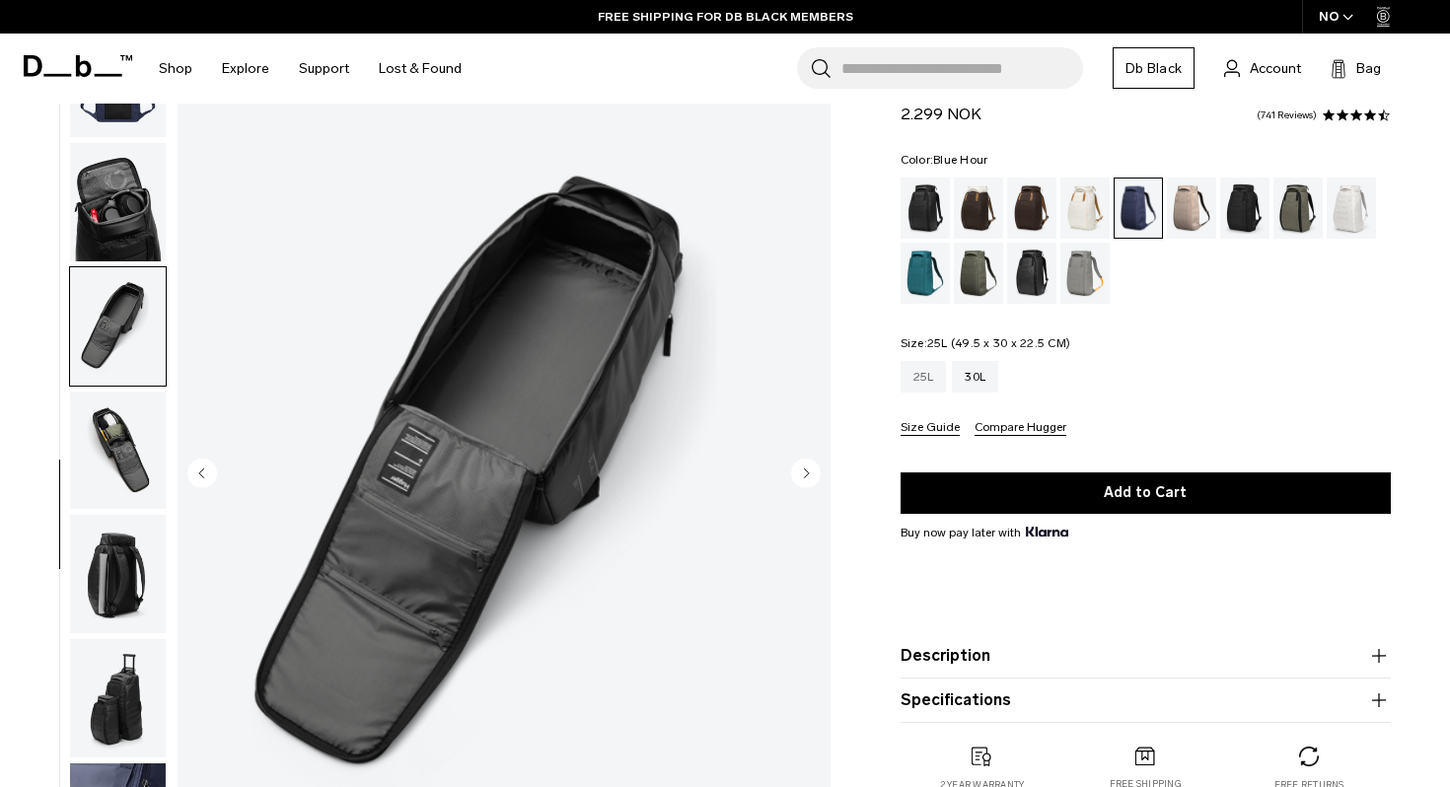
click at [915, 381] on div "25L" at bounding box center [924, 377] width 46 height 32
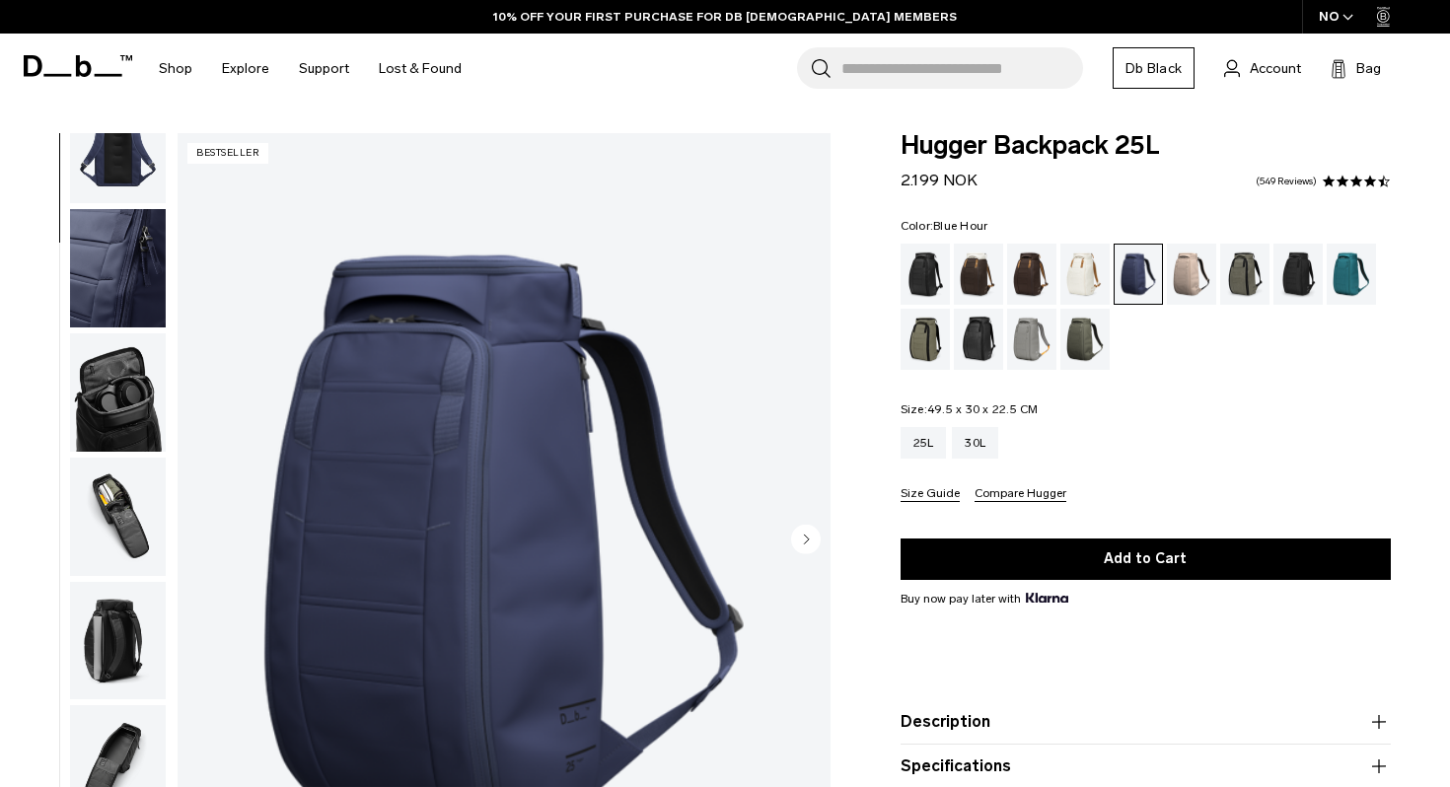
click at [115, 546] on img "button" at bounding box center [118, 517] width 96 height 118
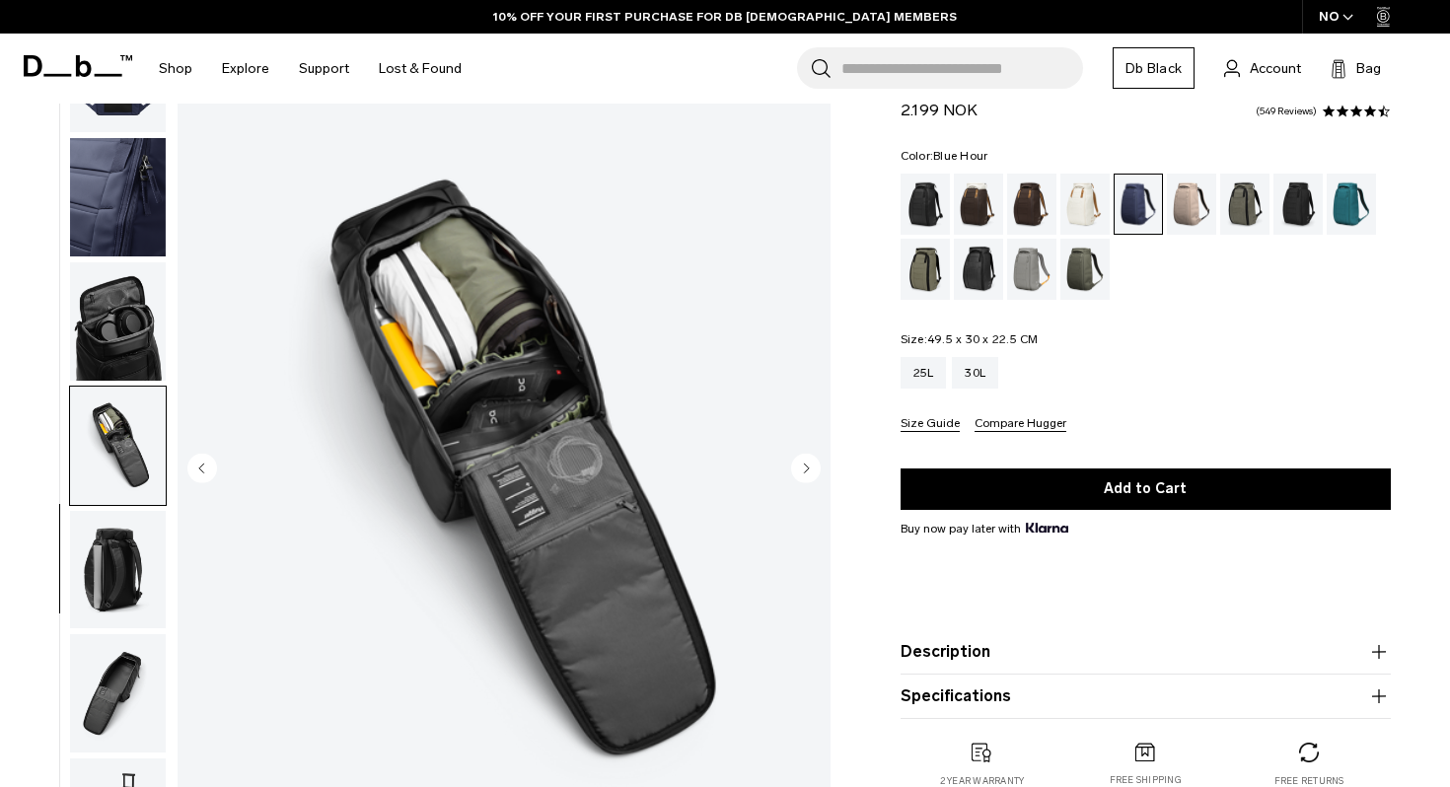
scroll to position [75, 0]
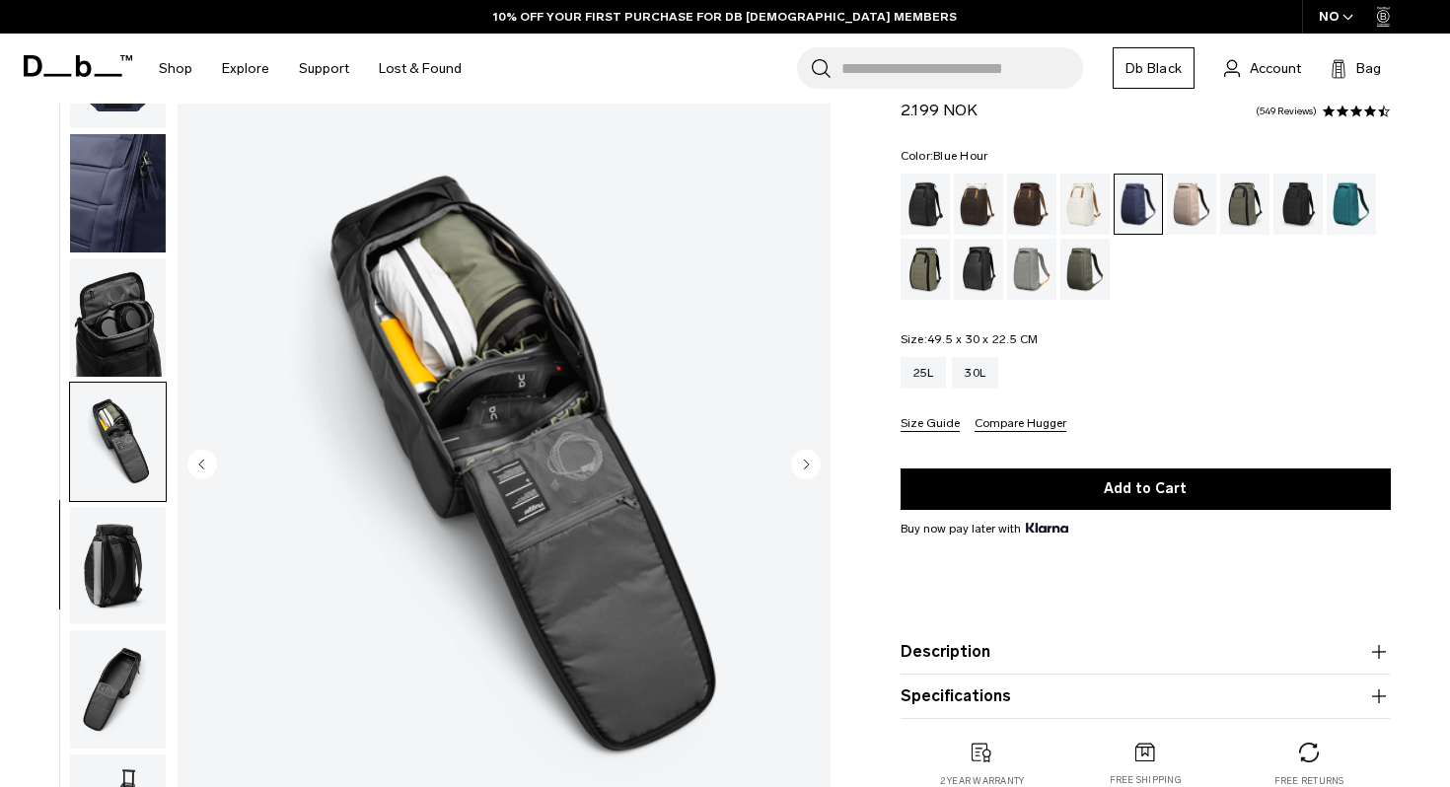
click at [110, 572] on img "button" at bounding box center [118, 566] width 96 height 118
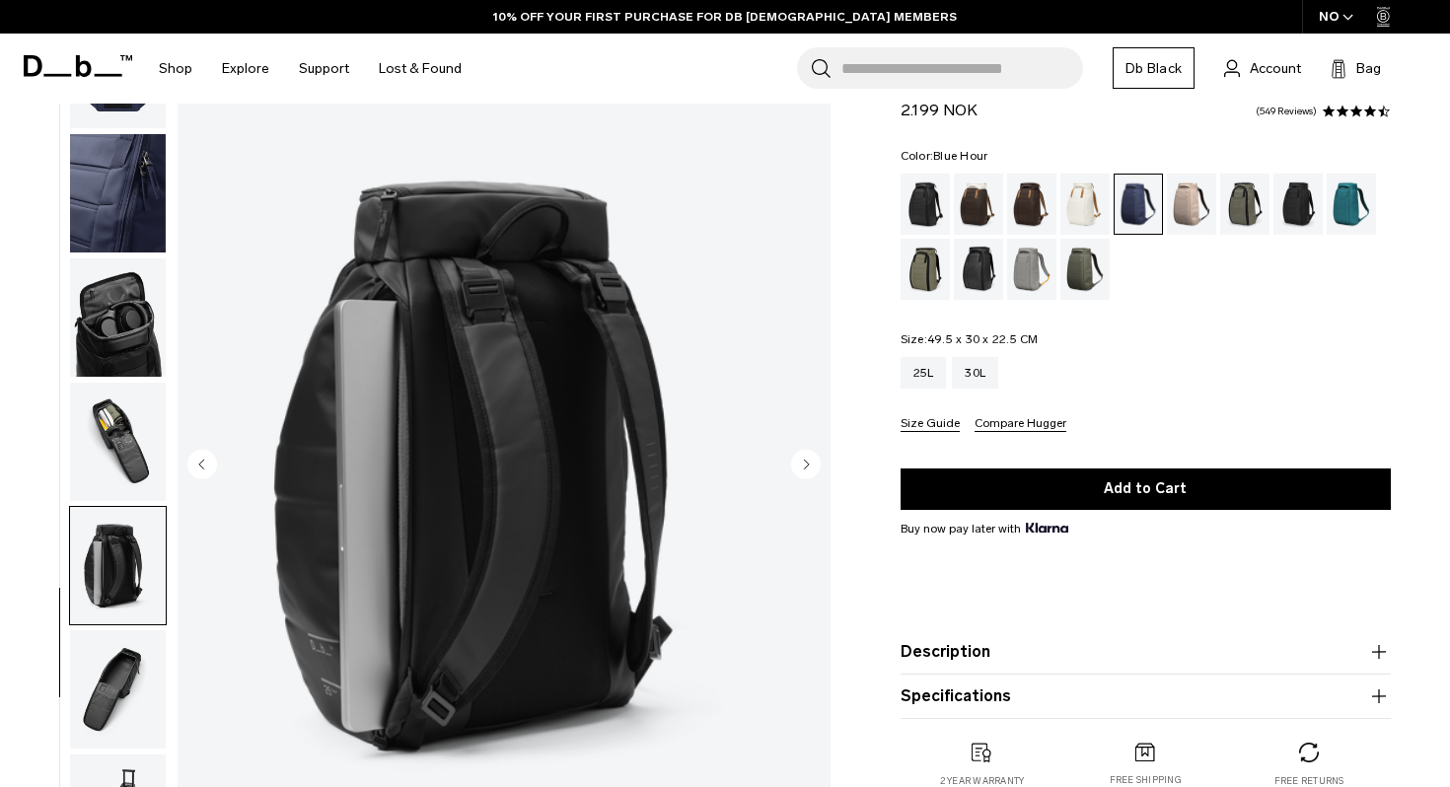
scroll to position [0, 0]
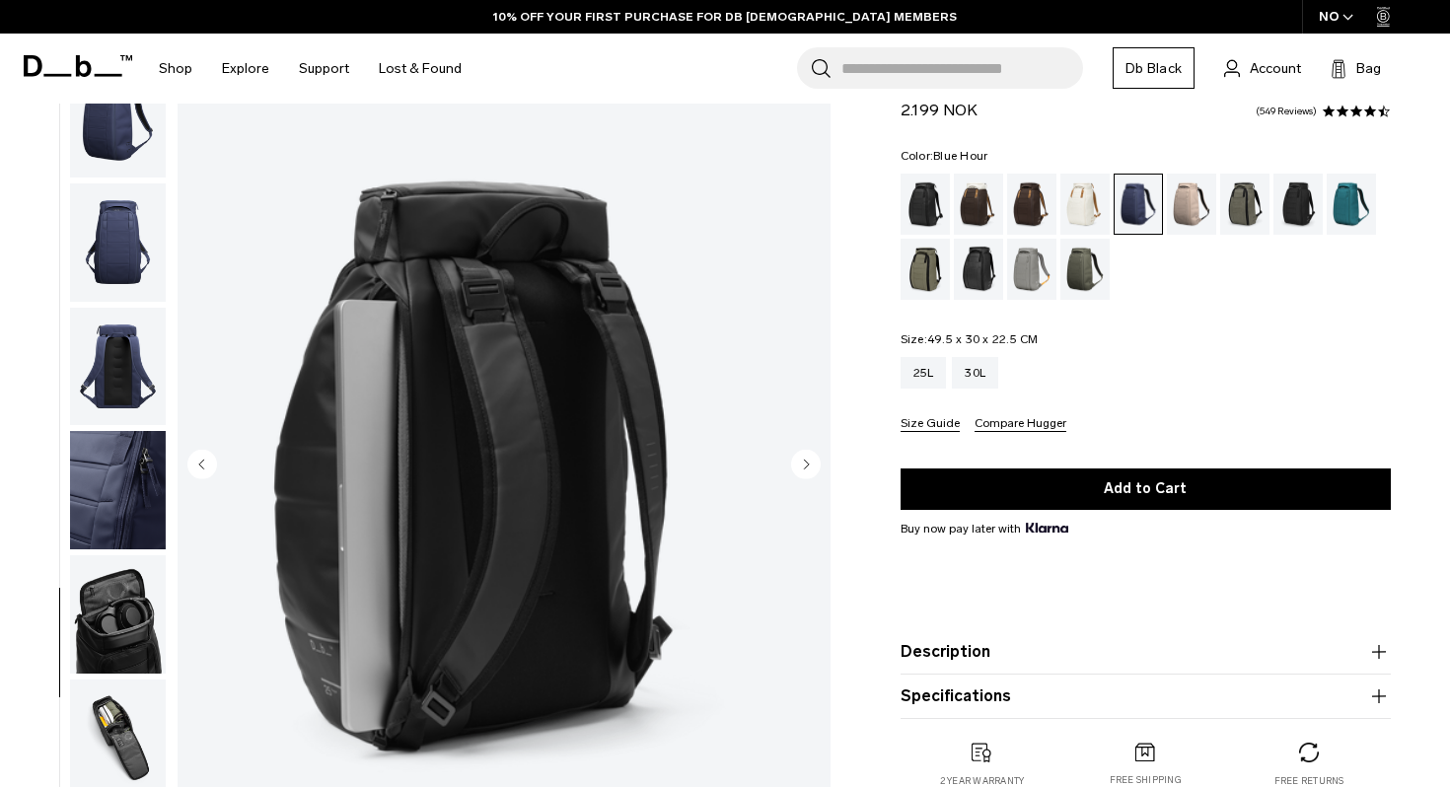
click at [110, 133] on img "button" at bounding box center [118, 118] width 96 height 118
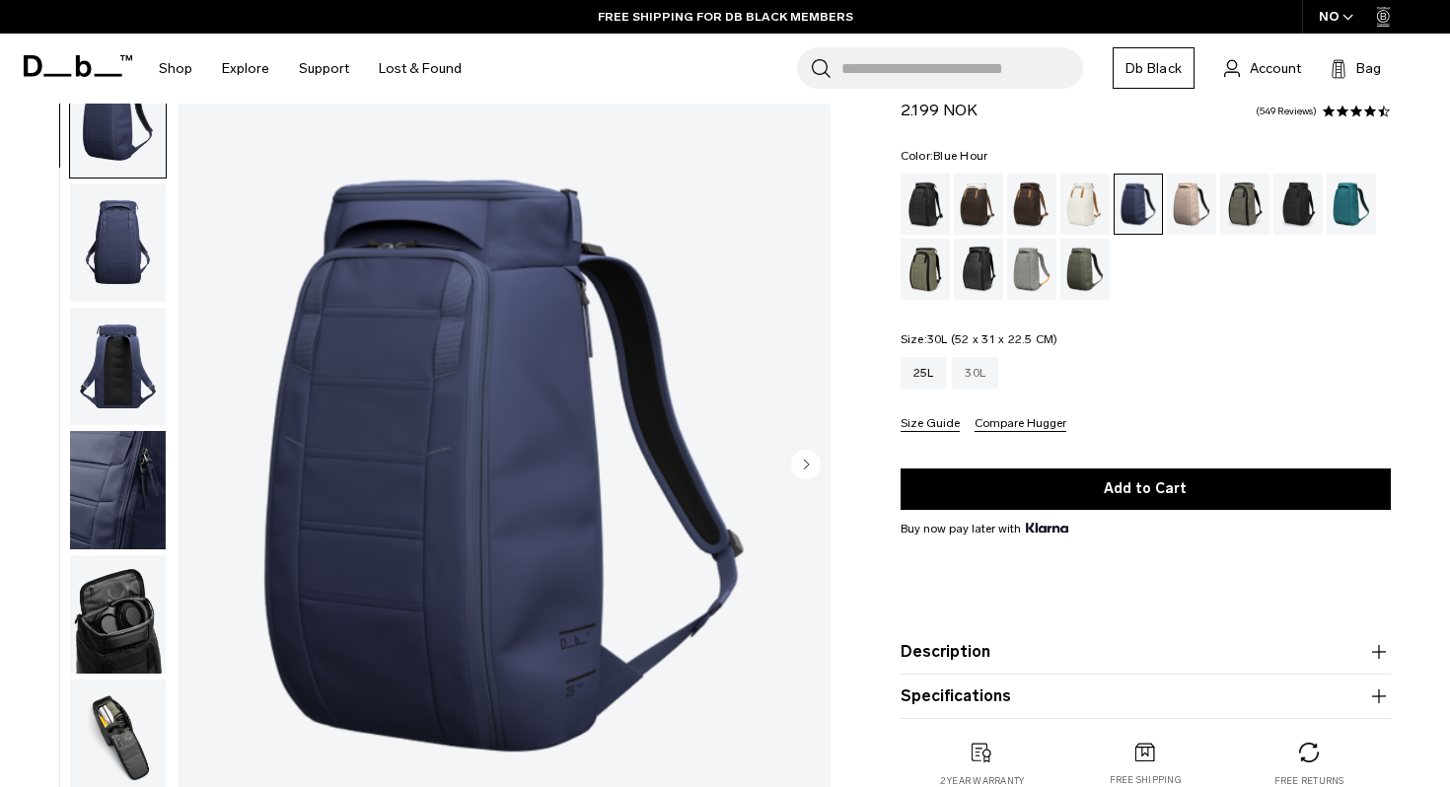
click at [972, 375] on div "30L" at bounding box center [975, 373] width 46 height 32
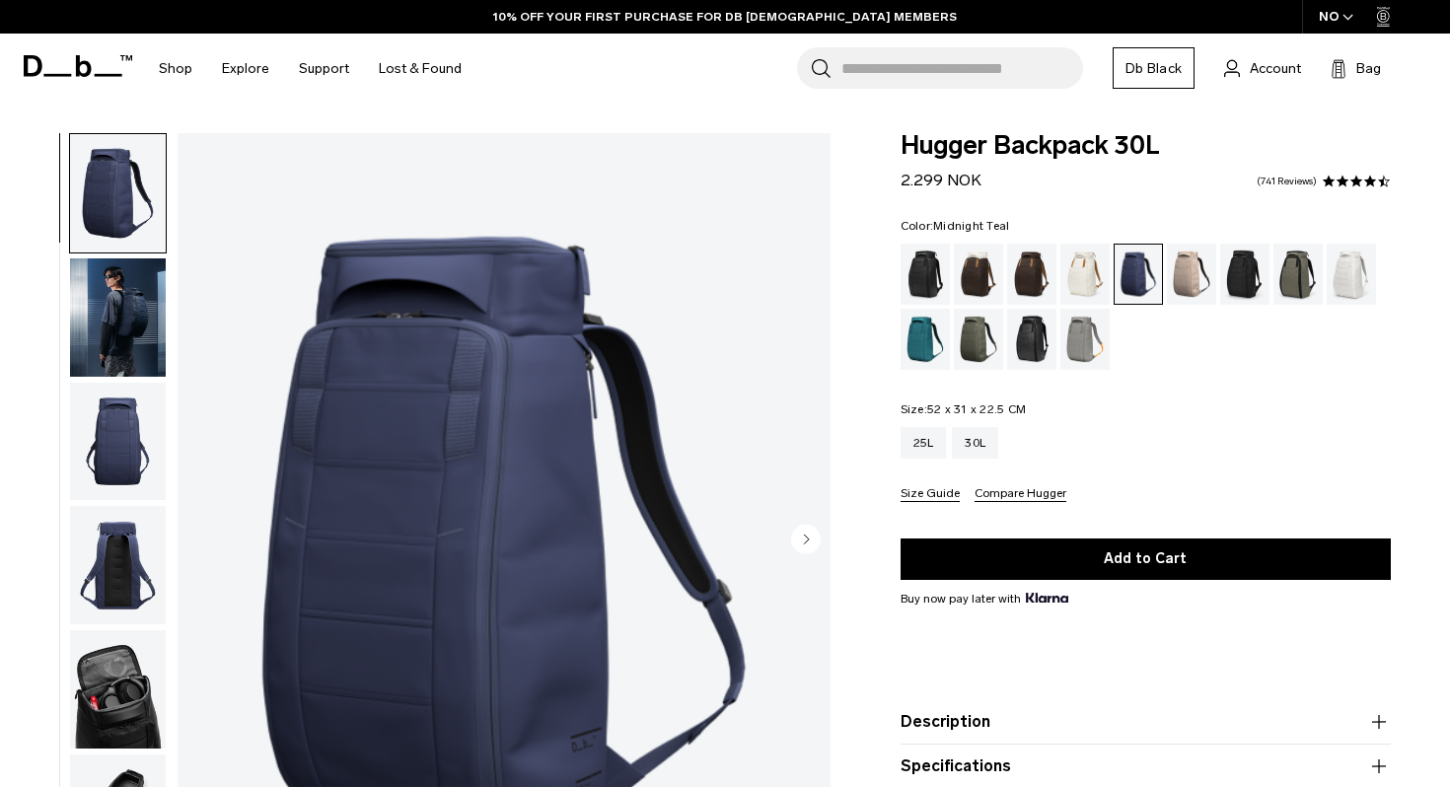
click at [926, 343] on div "Midnight Teal" at bounding box center [926, 339] width 50 height 61
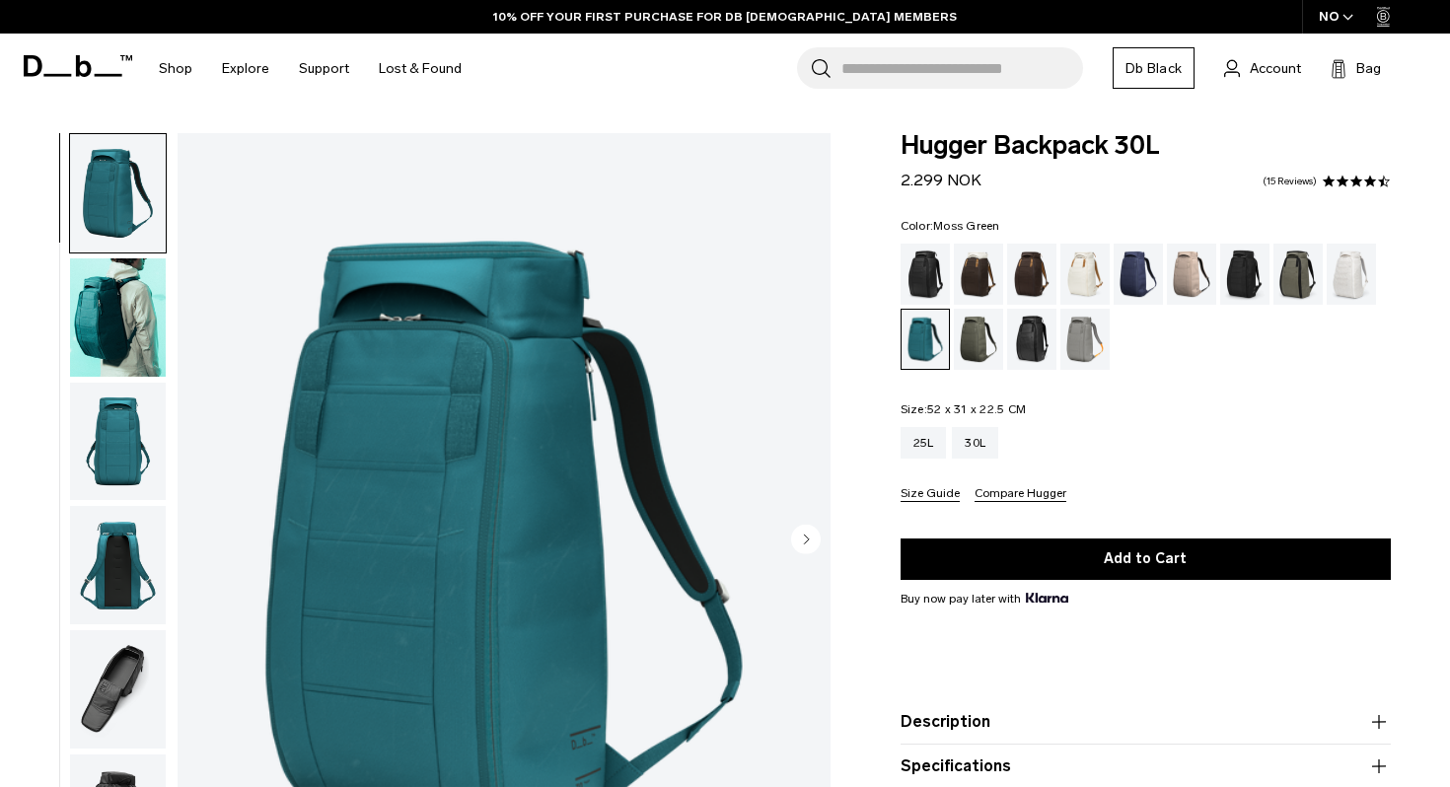
click at [978, 353] on div "Moss Green" at bounding box center [979, 339] width 50 height 61
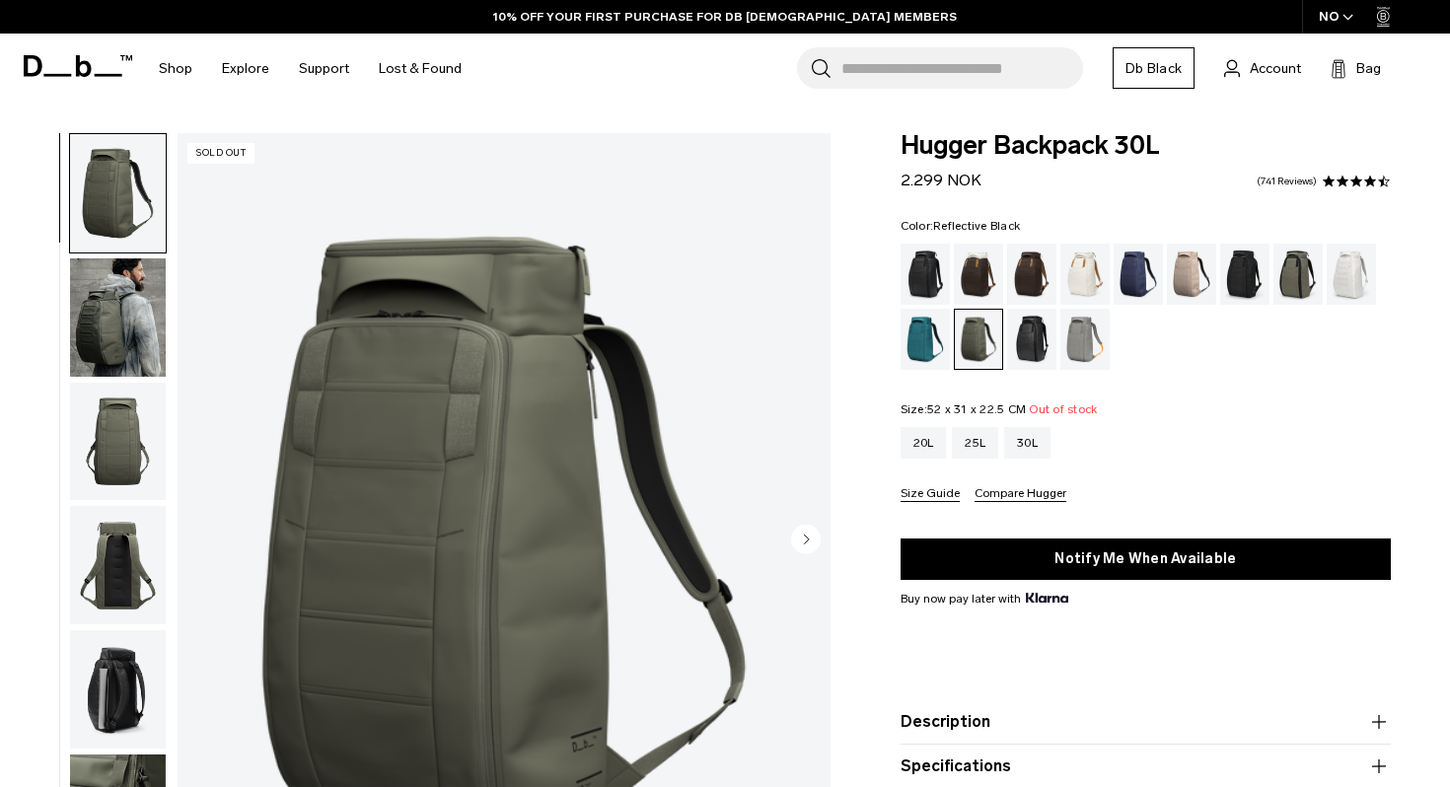
click at [1017, 351] on div "Reflective Black" at bounding box center [1032, 339] width 50 height 61
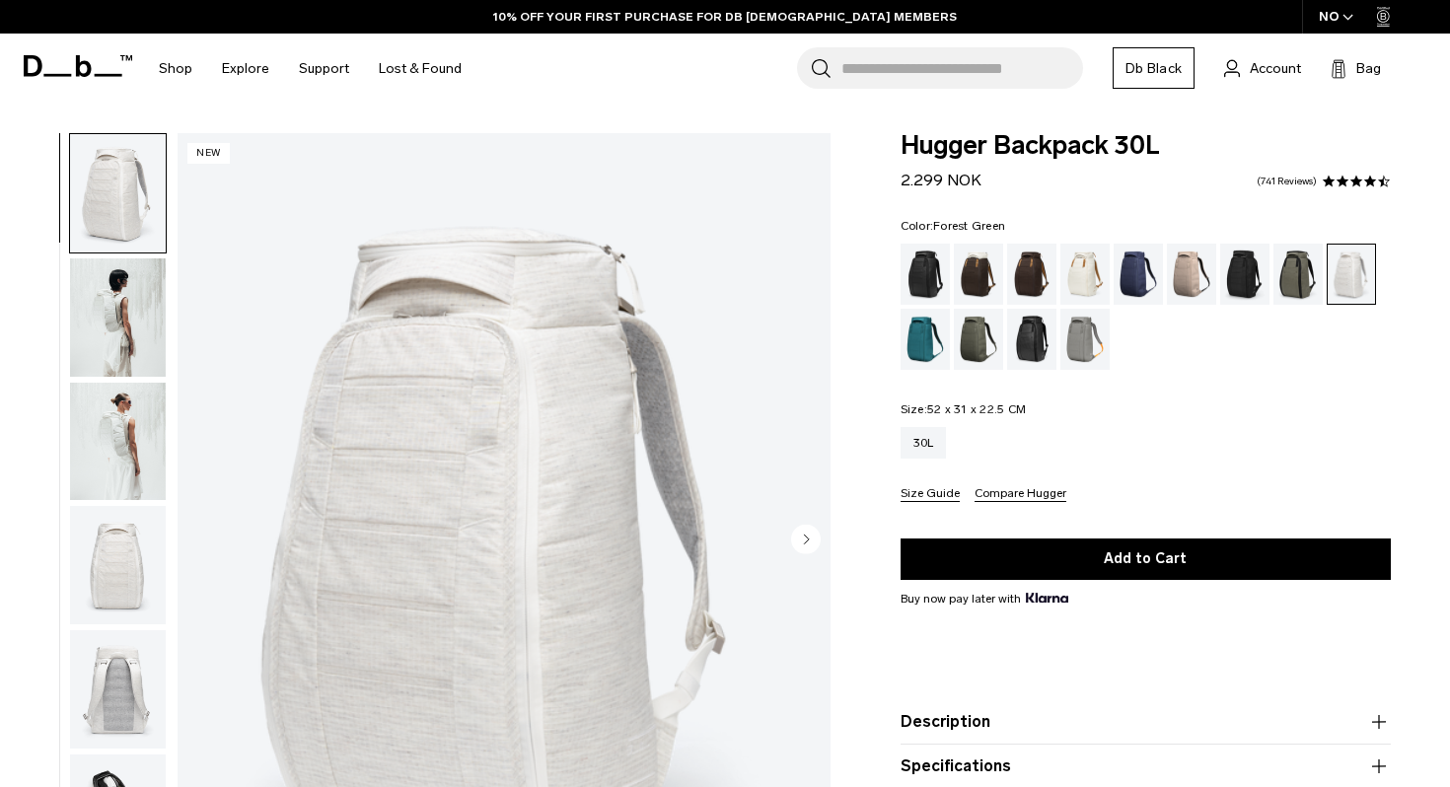
click at [1312, 292] on div "Forest Green" at bounding box center [1299, 274] width 50 height 61
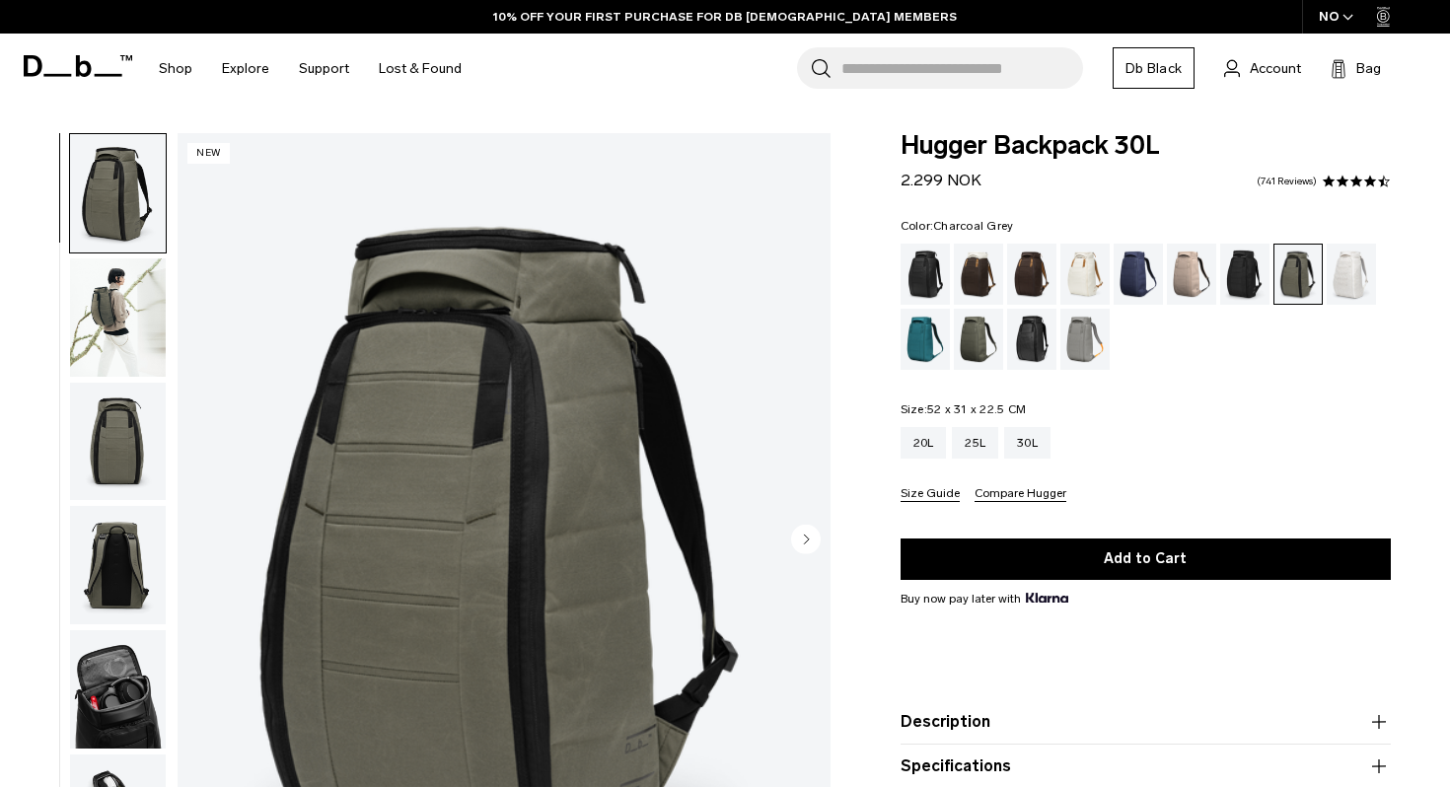
click at [1259, 289] on div "Charcoal Grey" at bounding box center [1245, 274] width 50 height 61
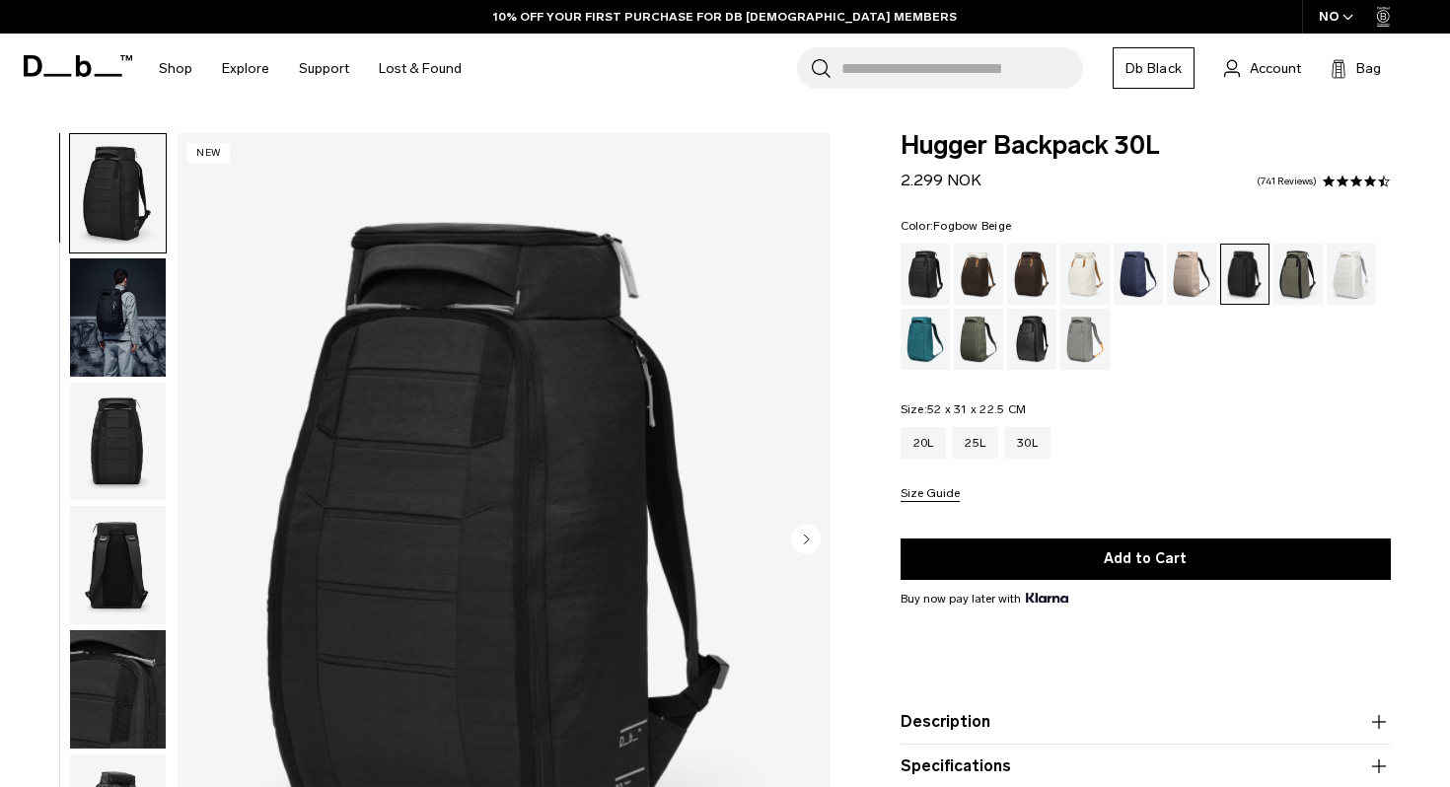
click at [1190, 289] on div "Fogbow Beige" at bounding box center [1192, 274] width 50 height 61
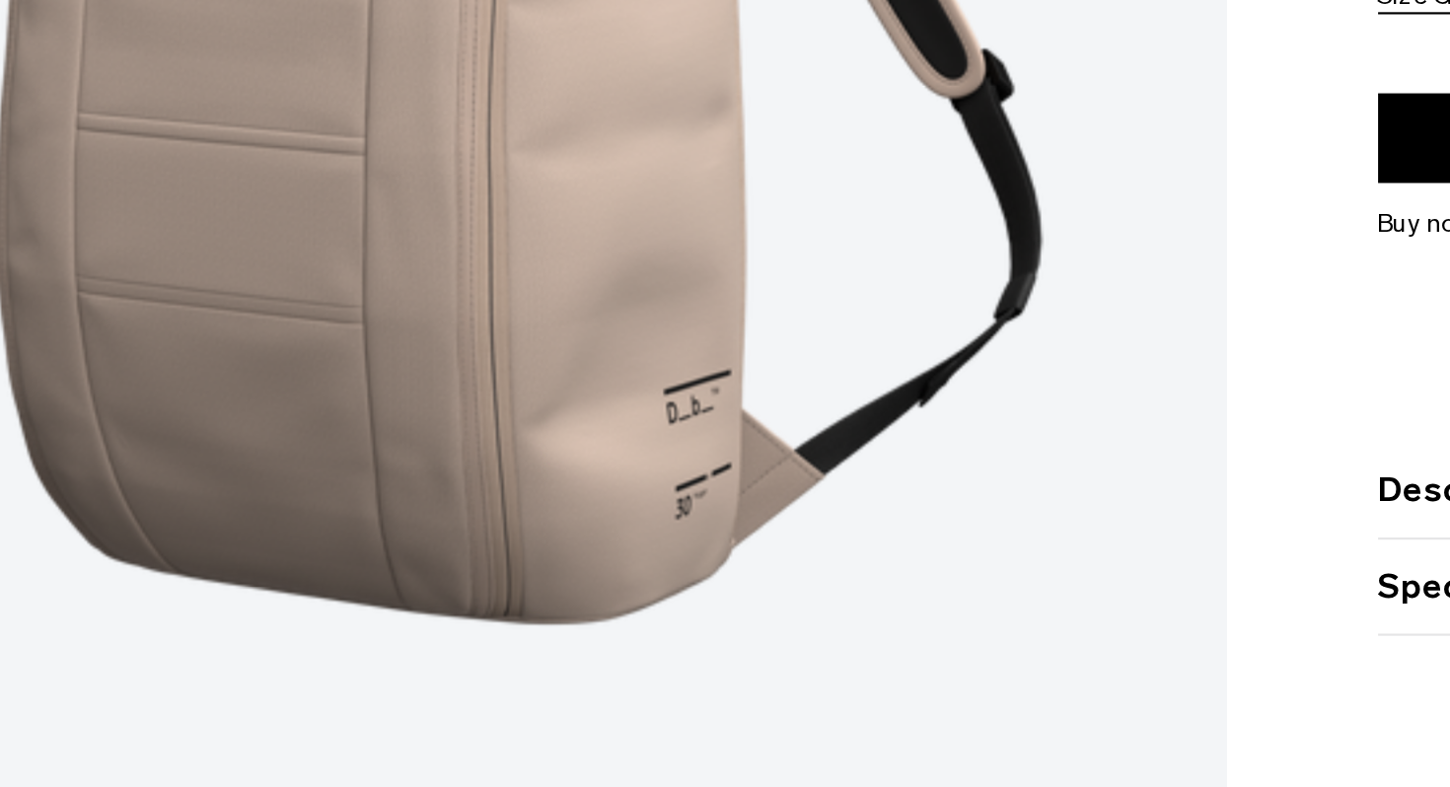
scroll to position [133, 0]
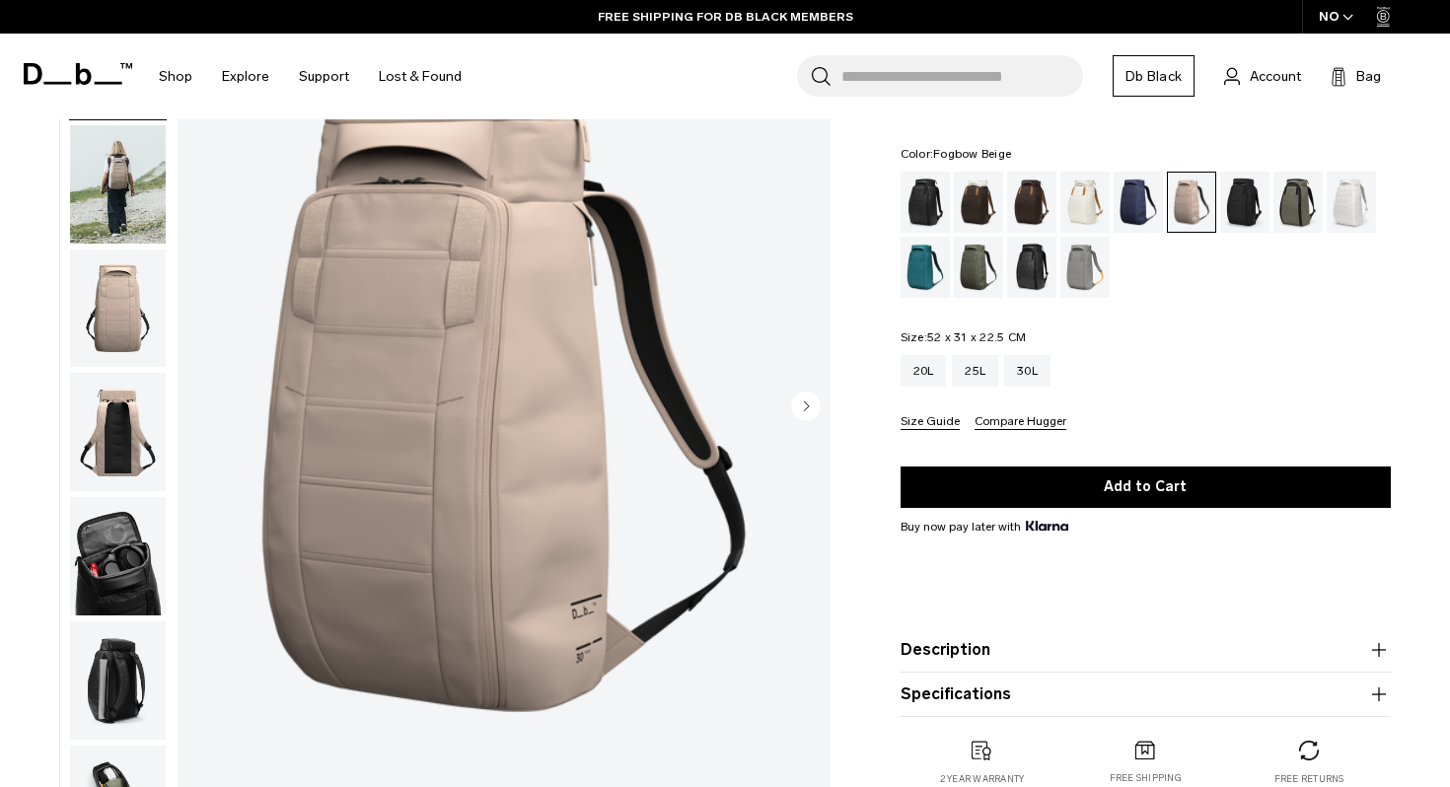
click at [124, 318] on img "button" at bounding box center [118, 309] width 96 height 118
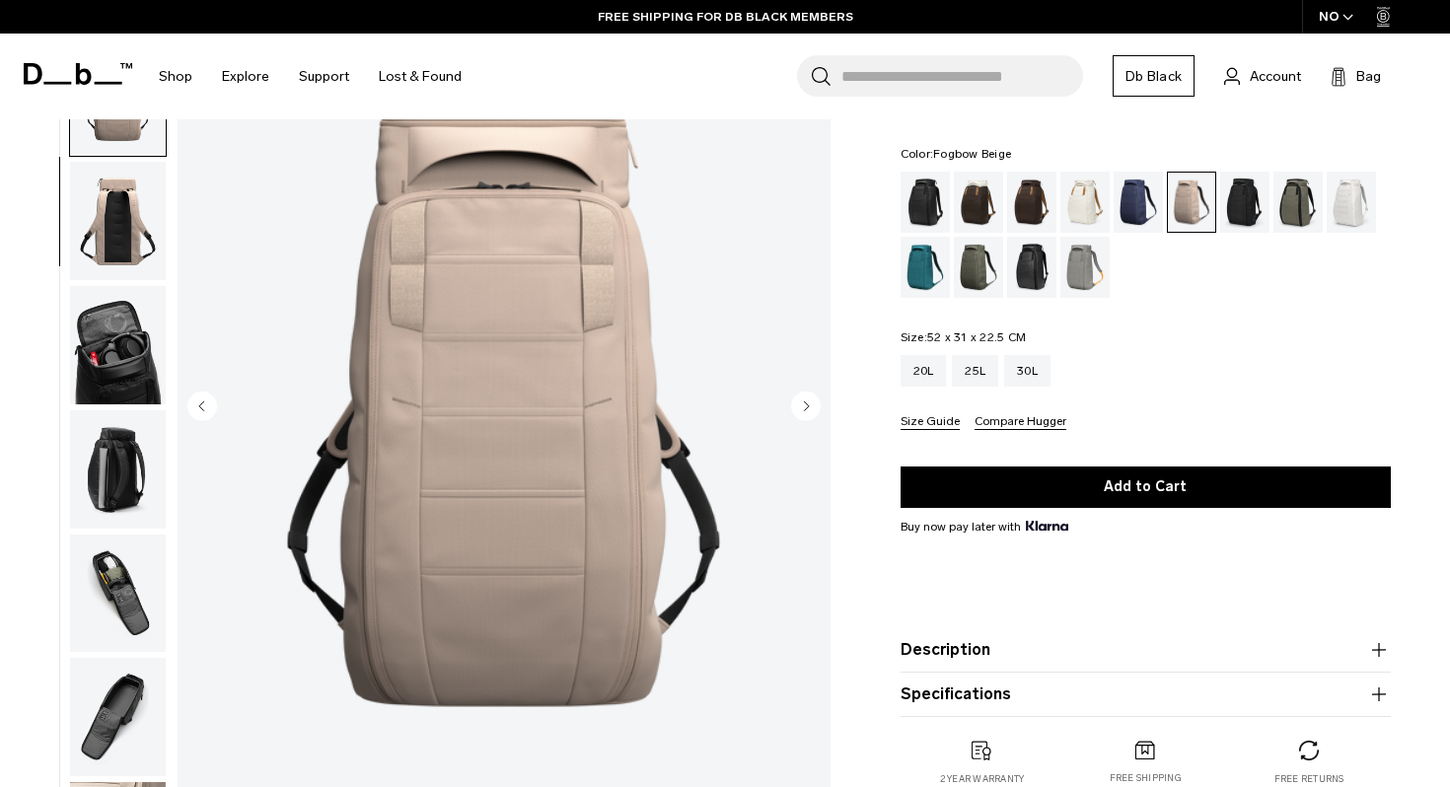
scroll to position [249, 0]
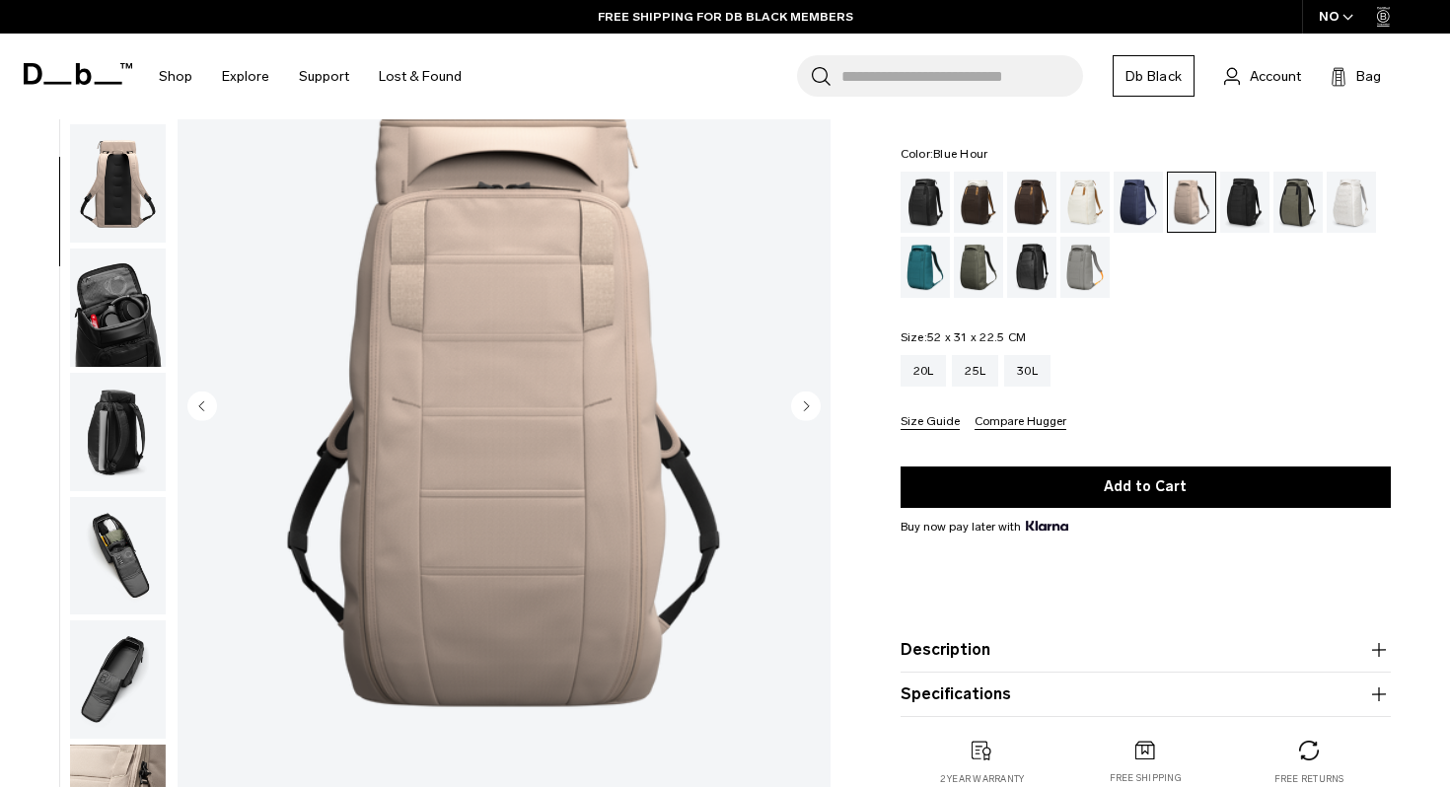
click at [1133, 215] on div "Blue Hour" at bounding box center [1139, 202] width 50 height 61
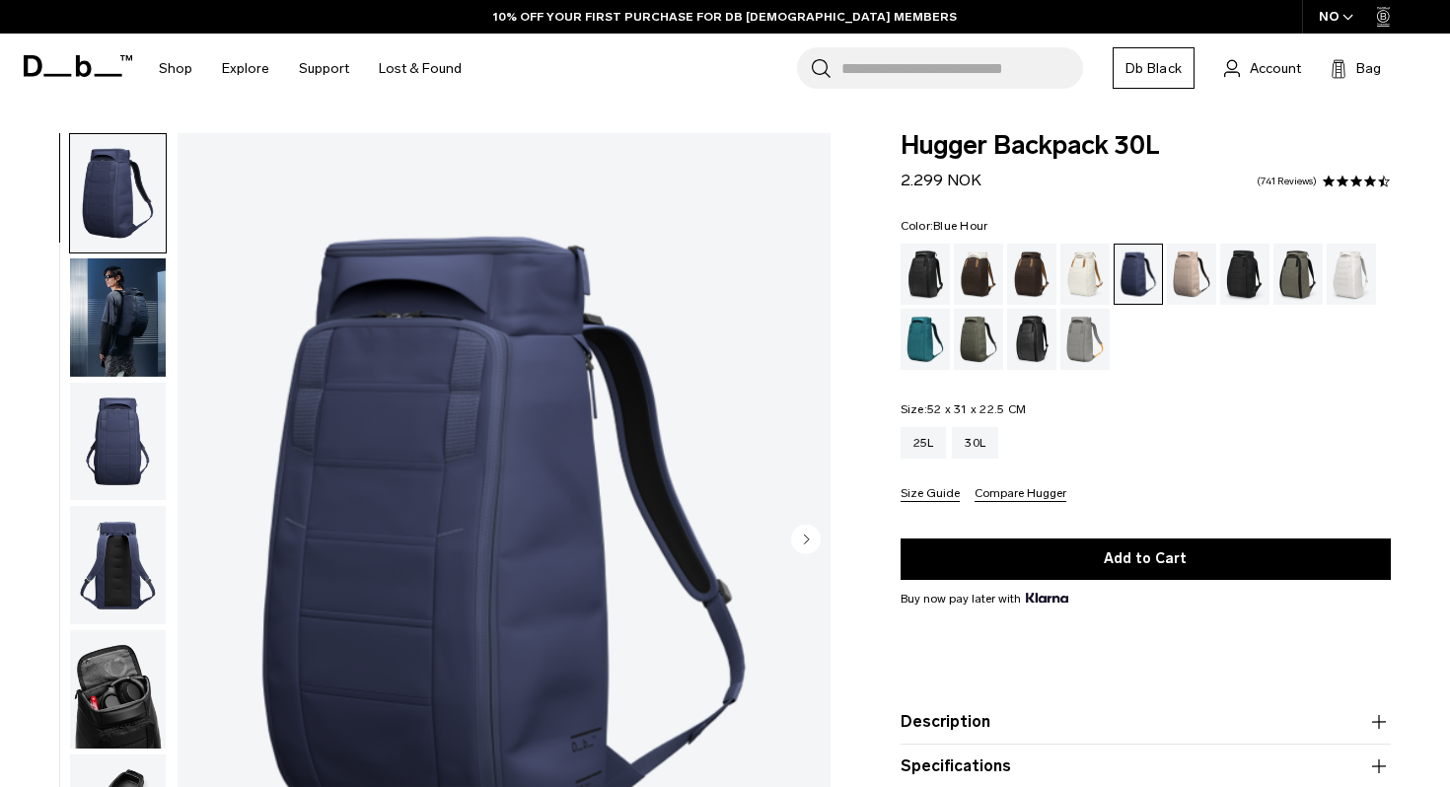
click at [132, 445] on img "button" at bounding box center [118, 442] width 96 height 118
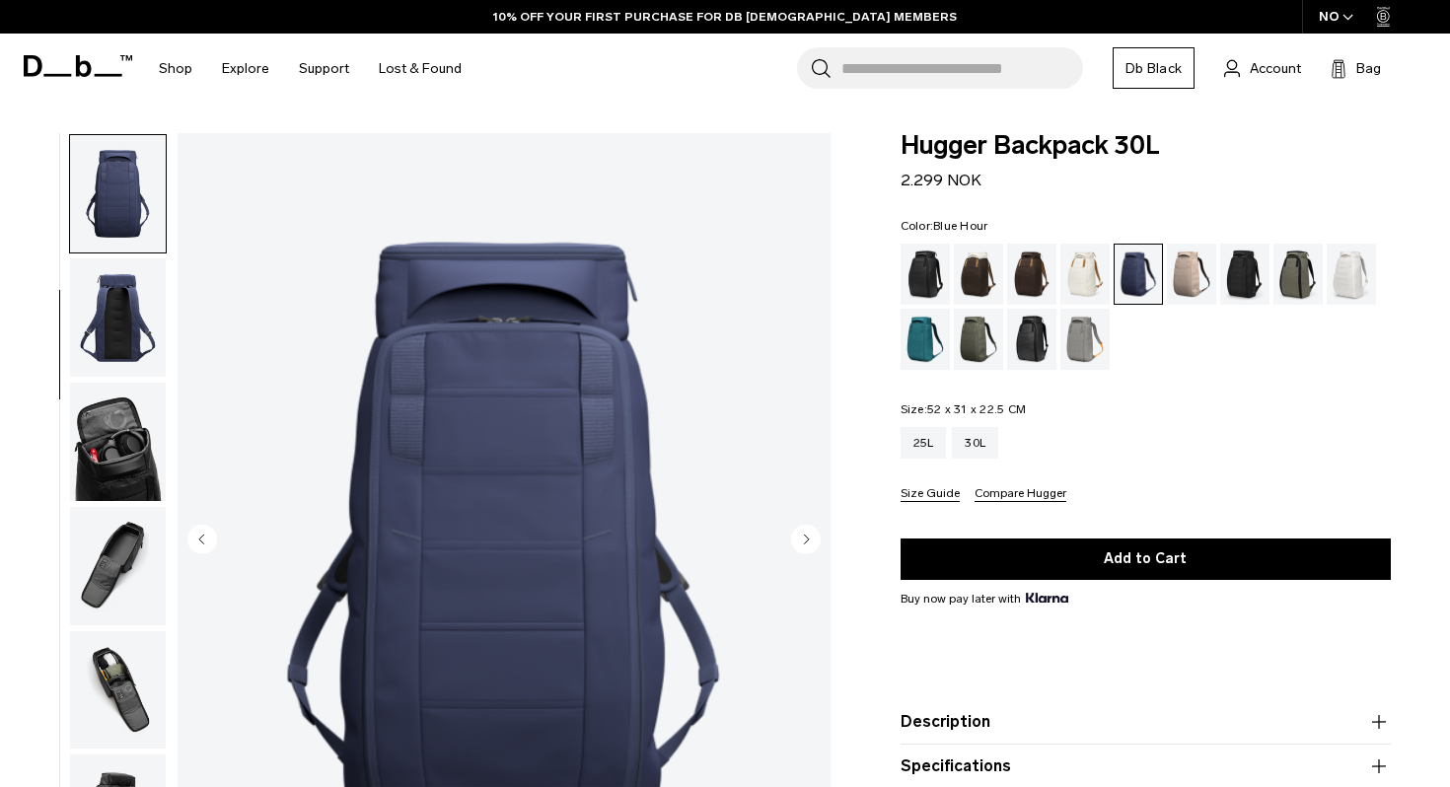
scroll to position [249, 0]
click at [1085, 271] on div "Oatmilk" at bounding box center [1085, 274] width 50 height 61
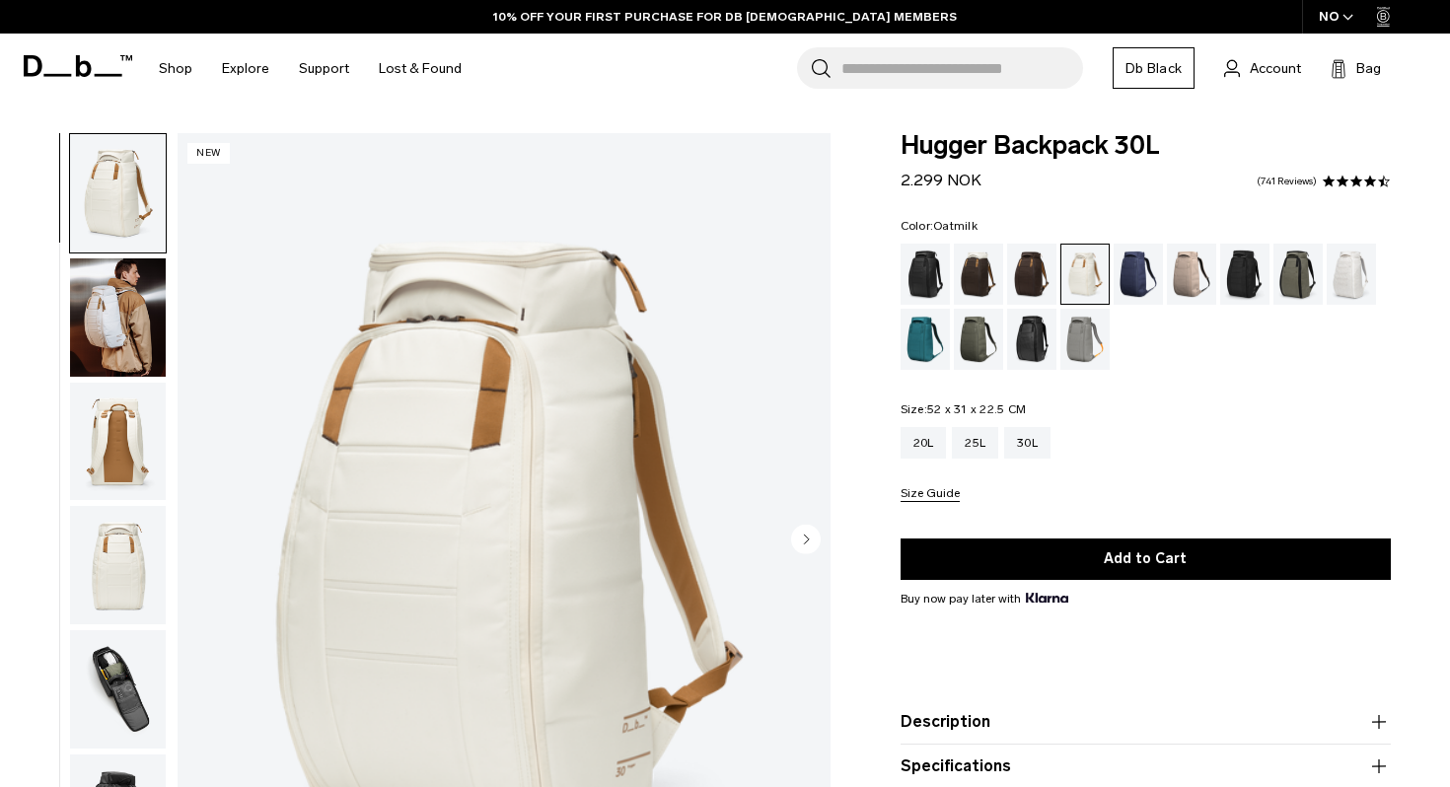
click at [1134, 275] on div "Blue Hour" at bounding box center [1139, 274] width 50 height 61
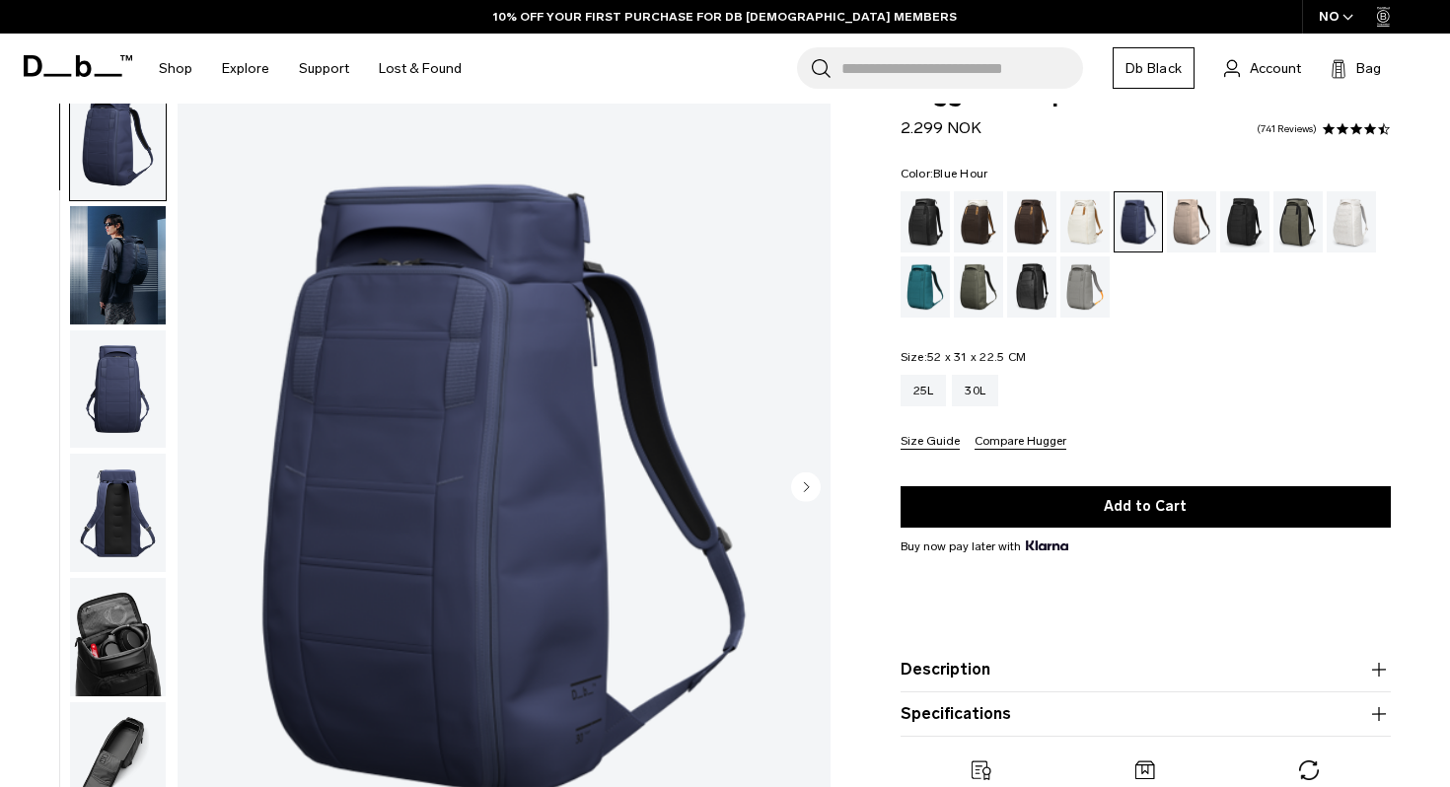
scroll to position [84, 0]
